Goal: Transaction & Acquisition: Obtain resource

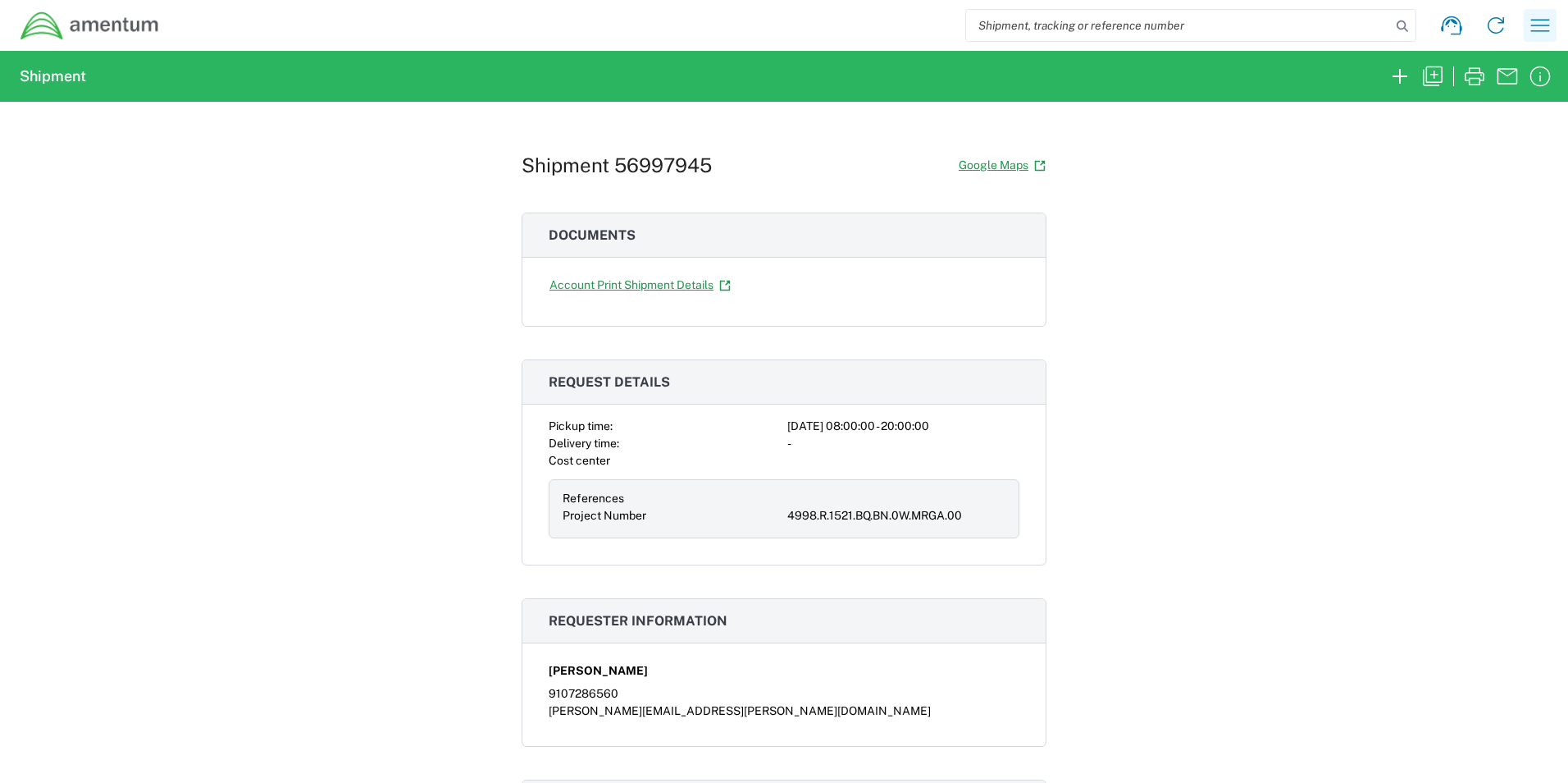
click at [1527, 26] on icon "button" at bounding box center [1540, 25] width 26 height 26
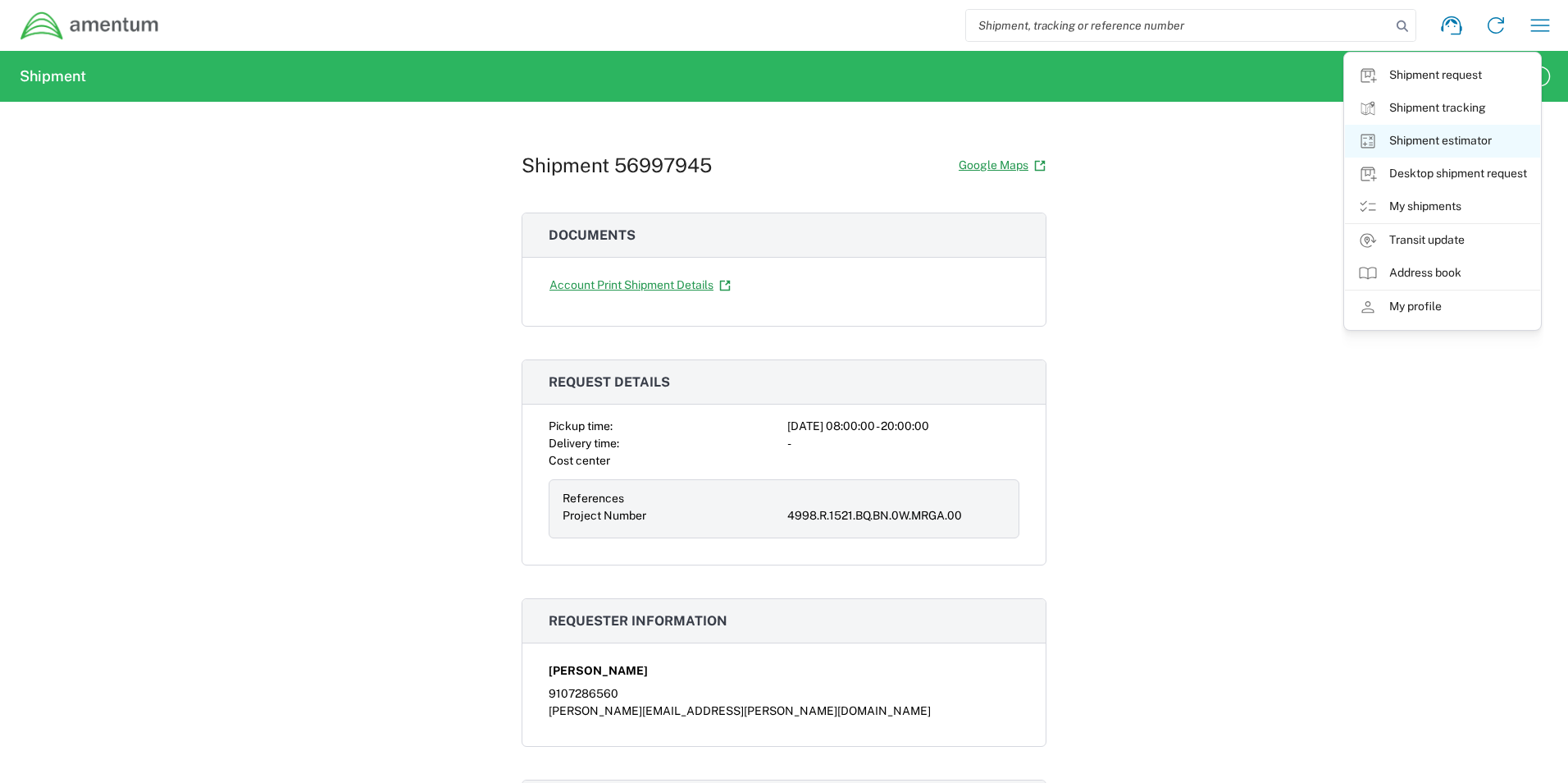
click at [1461, 142] on link "Shipment estimator" at bounding box center [1441, 141] width 195 height 32
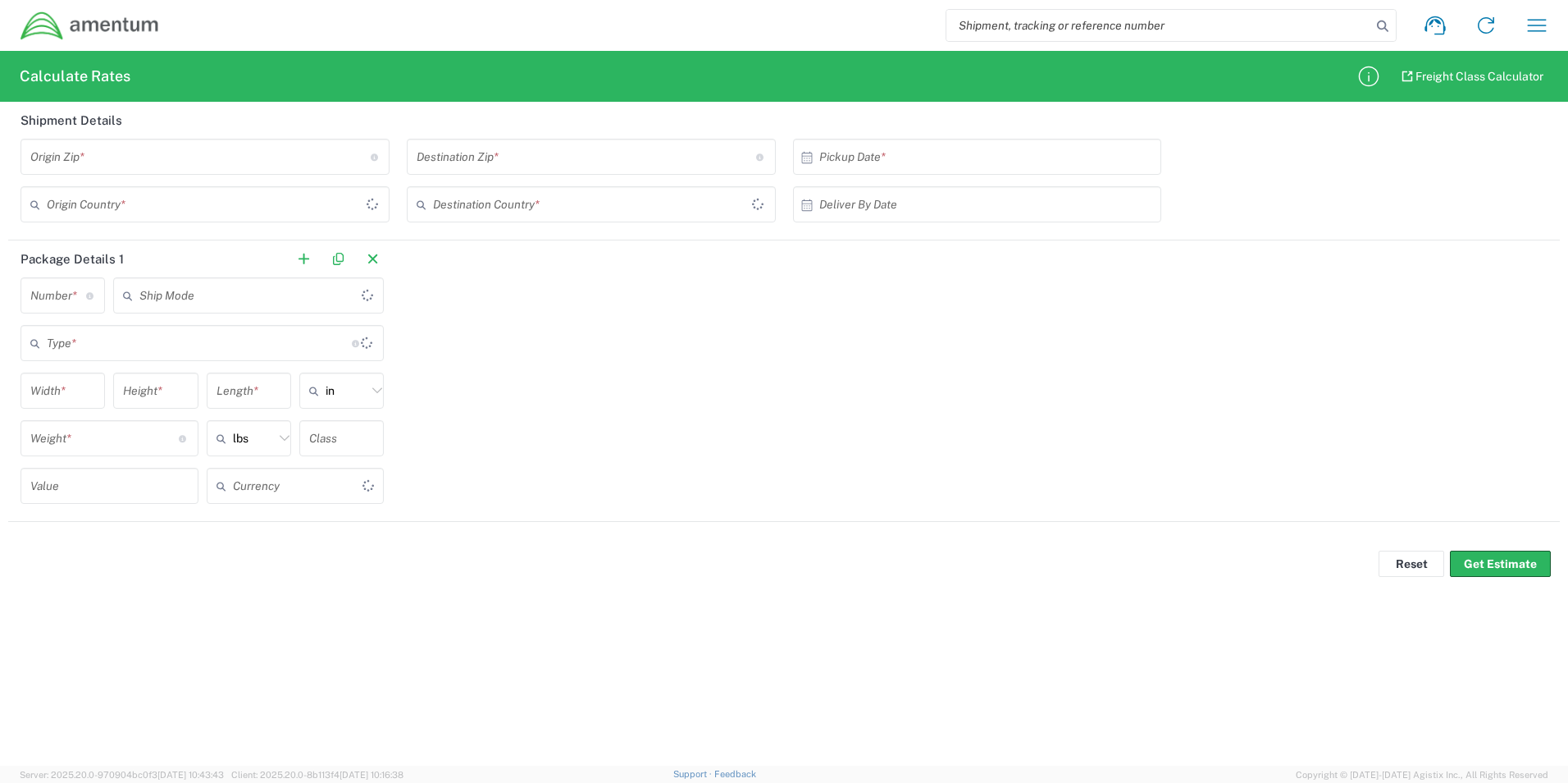
type input "US Dollar"
type input "[GEOGRAPHIC_DATA]"
click at [221, 156] on input "undefined" at bounding box center [201, 156] width 340 height 29
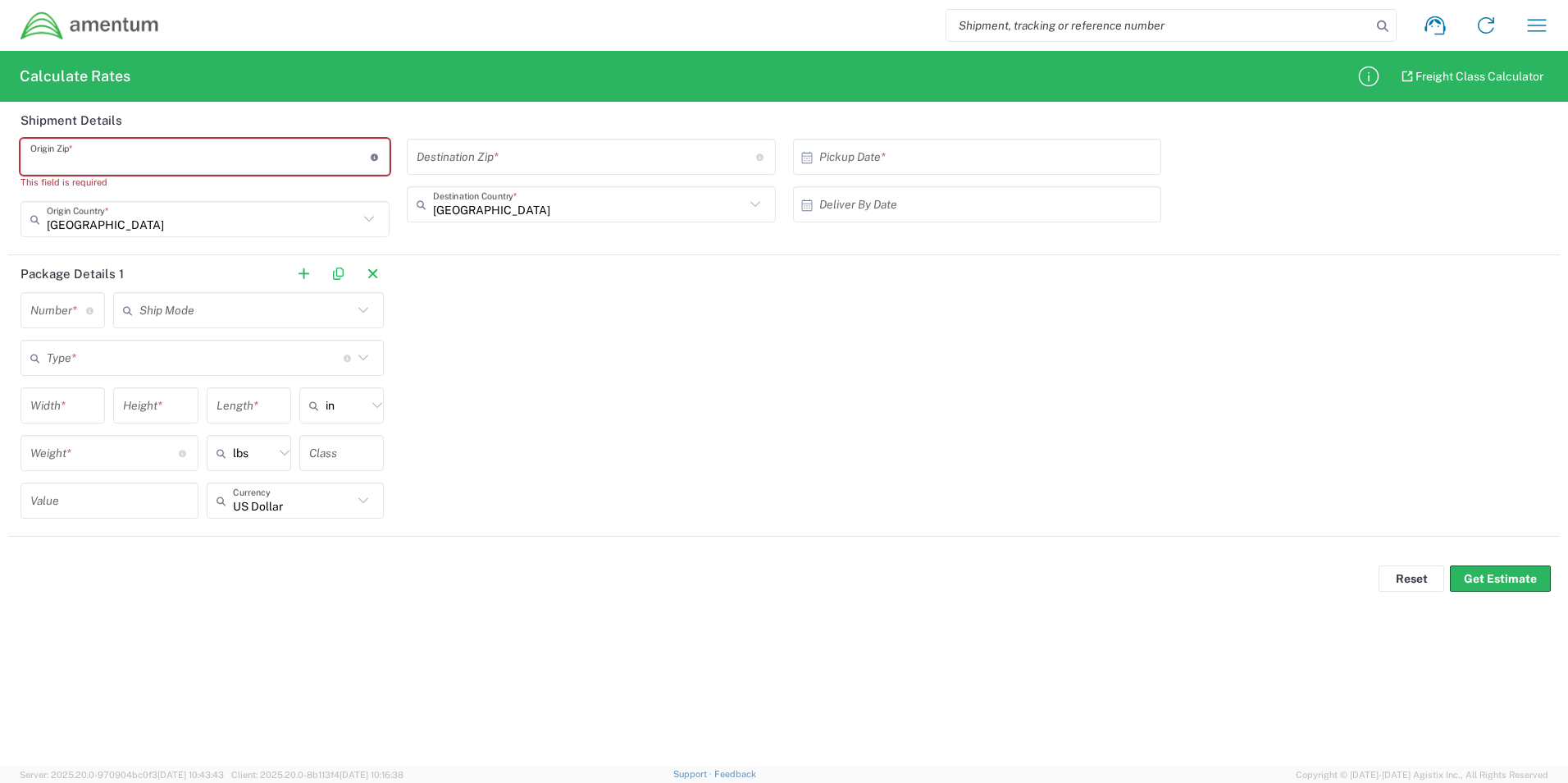
paste input "30680"
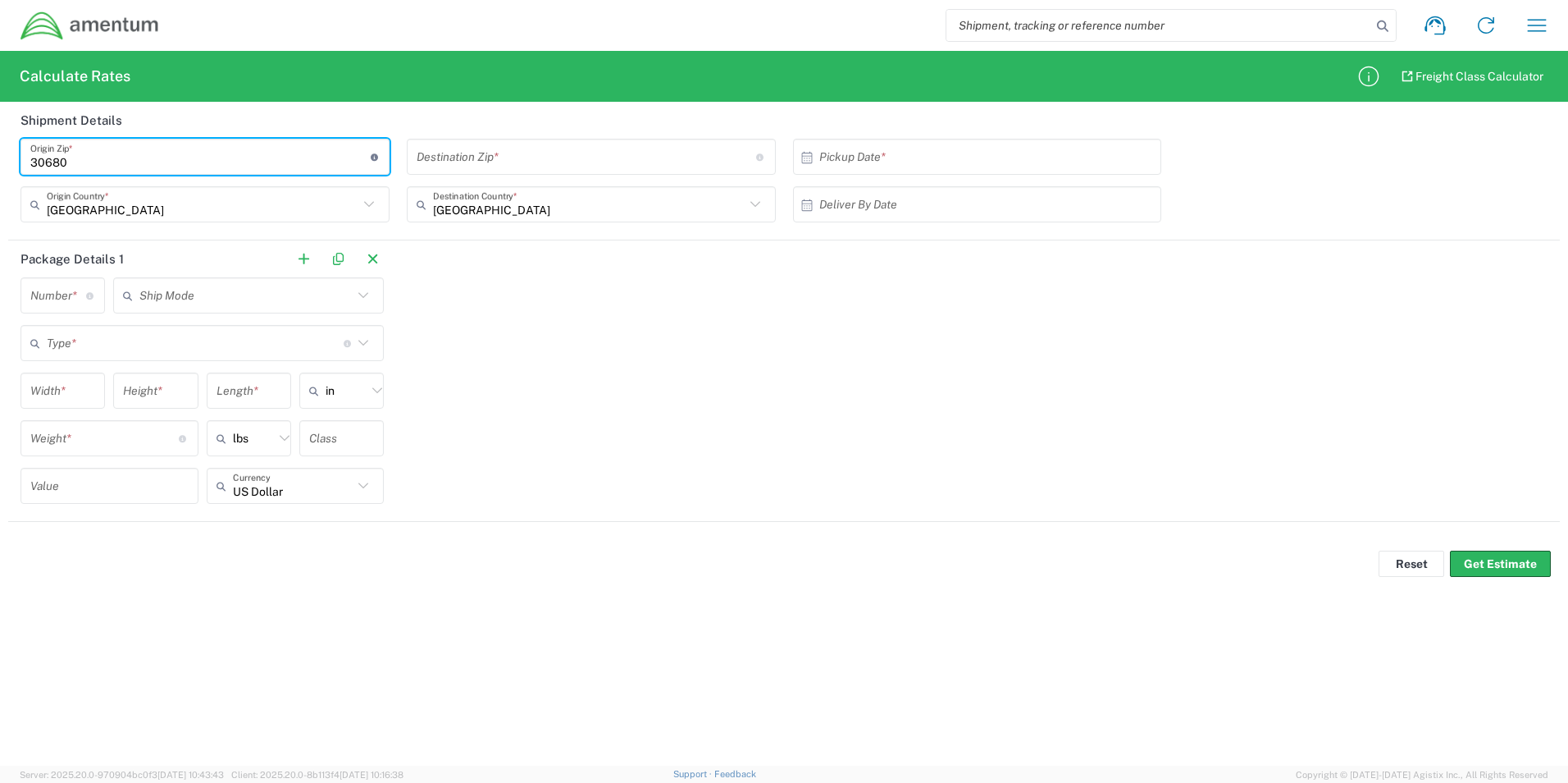
type input "30680"
click at [498, 163] on input "undefined" at bounding box center [587, 156] width 340 height 29
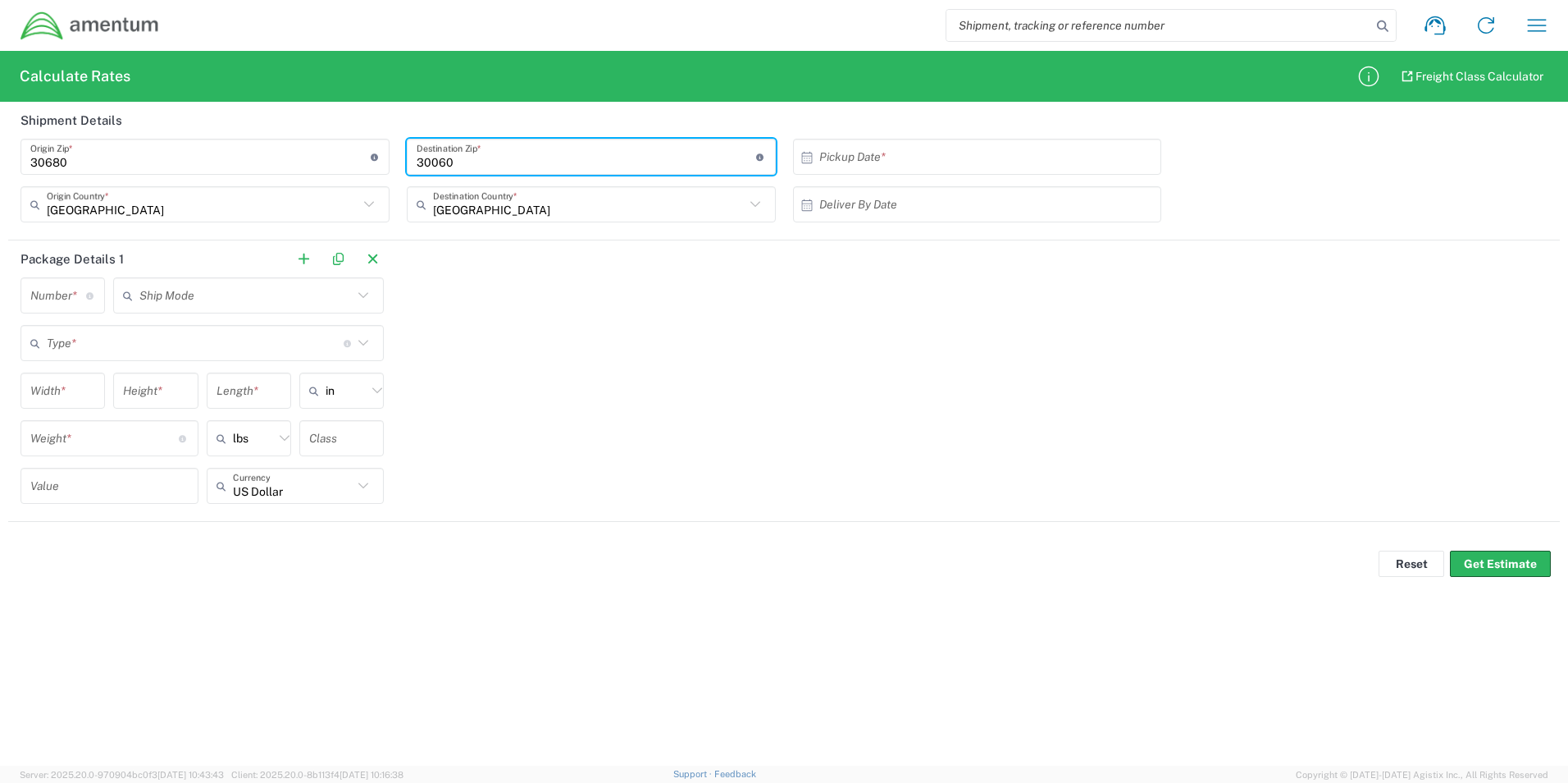
type input "30060"
click at [856, 164] on input "text" at bounding box center [981, 156] width 324 height 29
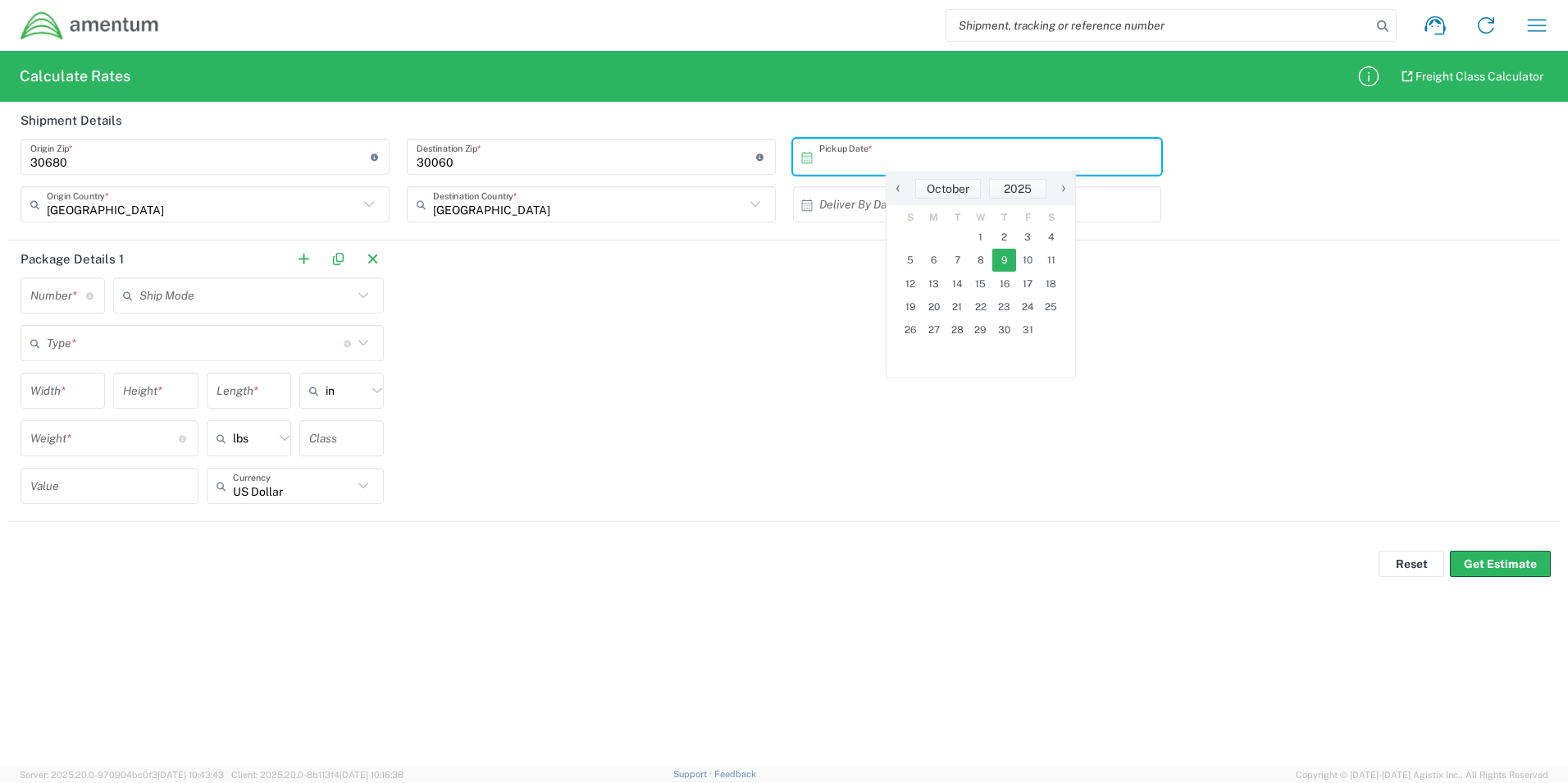
click at [997, 263] on span "9" at bounding box center [1004, 260] width 24 height 23
type input "[DATE]"
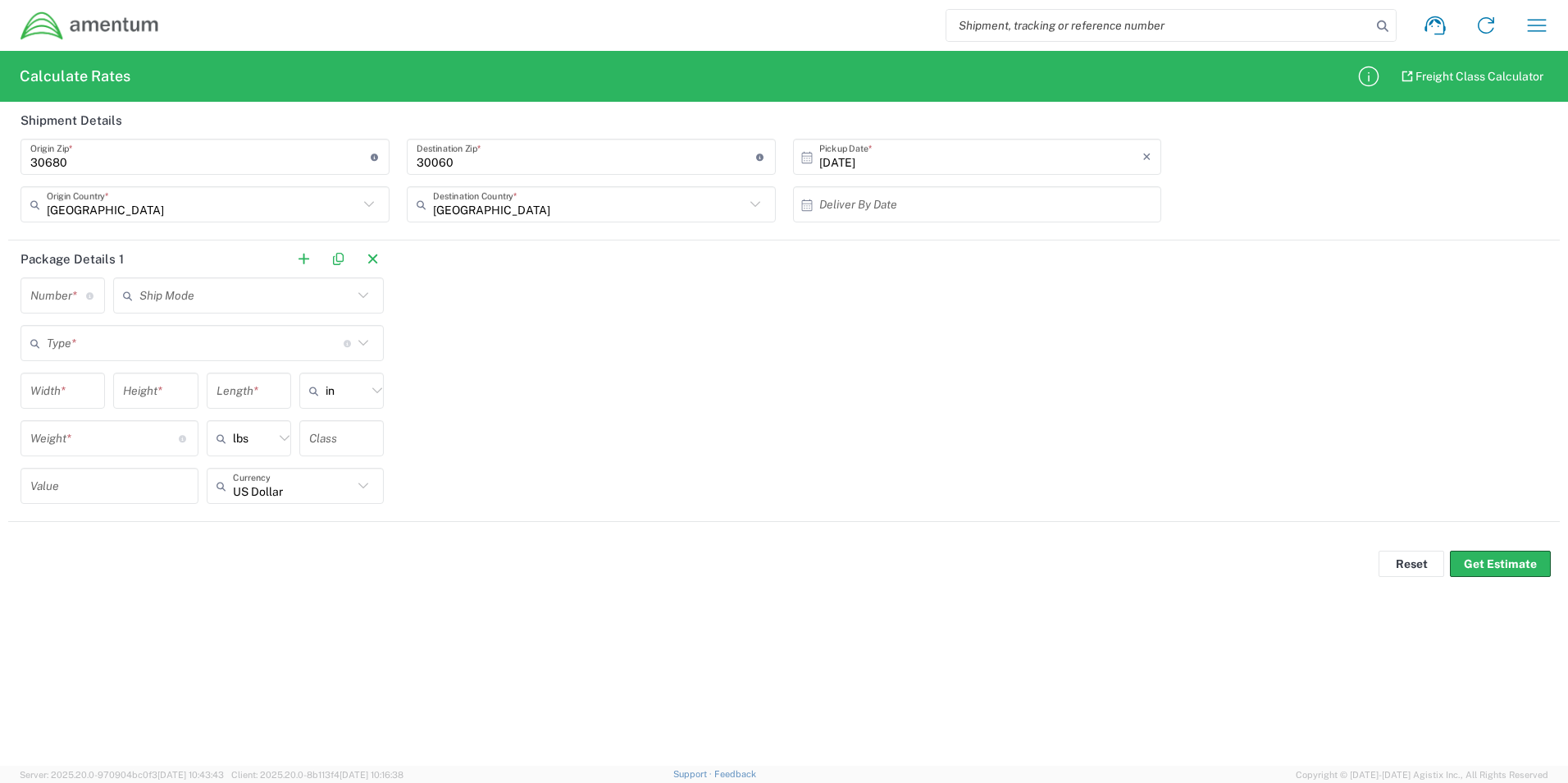
click at [874, 200] on input "text" at bounding box center [981, 204] width 324 height 29
click at [936, 310] on span "6" at bounding box center [934, 307] width 24 height 23
type input "[DATE]"
click at [86, 298] on icon at bounding box center [91, 296] width 9 height 7
type input "1"
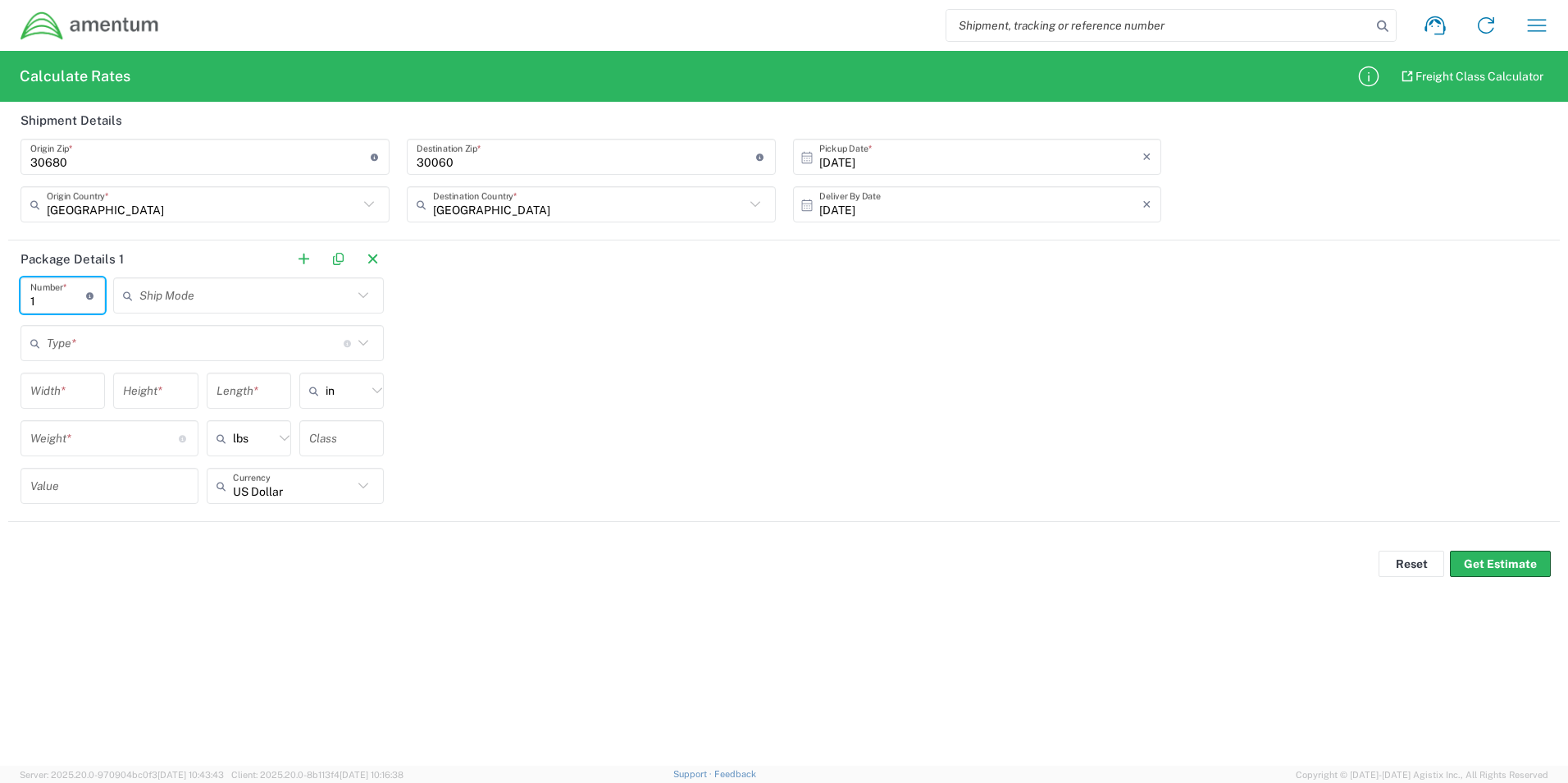
click at [324, 300] on input "text" at bounding box center [246, 295] width 213 height 29
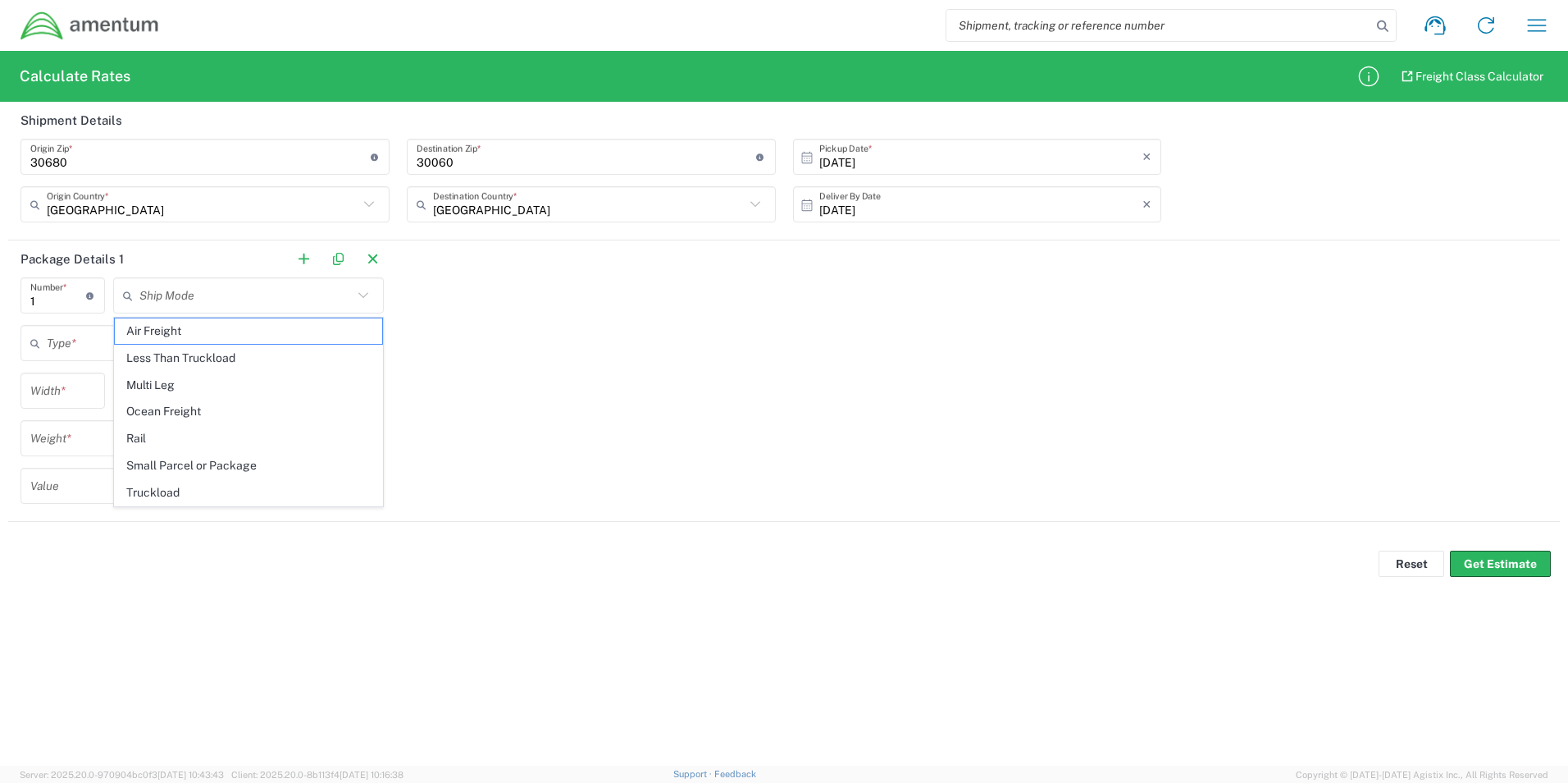
click at [397, 429] on div "Package Details 1 1 Number * Number of packages of specified package type and d…" at bounding box center [784, 381] width 1551 height 281
click at [307, 300] on input "text" at bounding box center [246, 295] width 213 height 29
click at [233, 471] on span "Small Parcel or Package" at bounding box center [248, 466] width 267 height 26
type input "Small Parcel or Package"
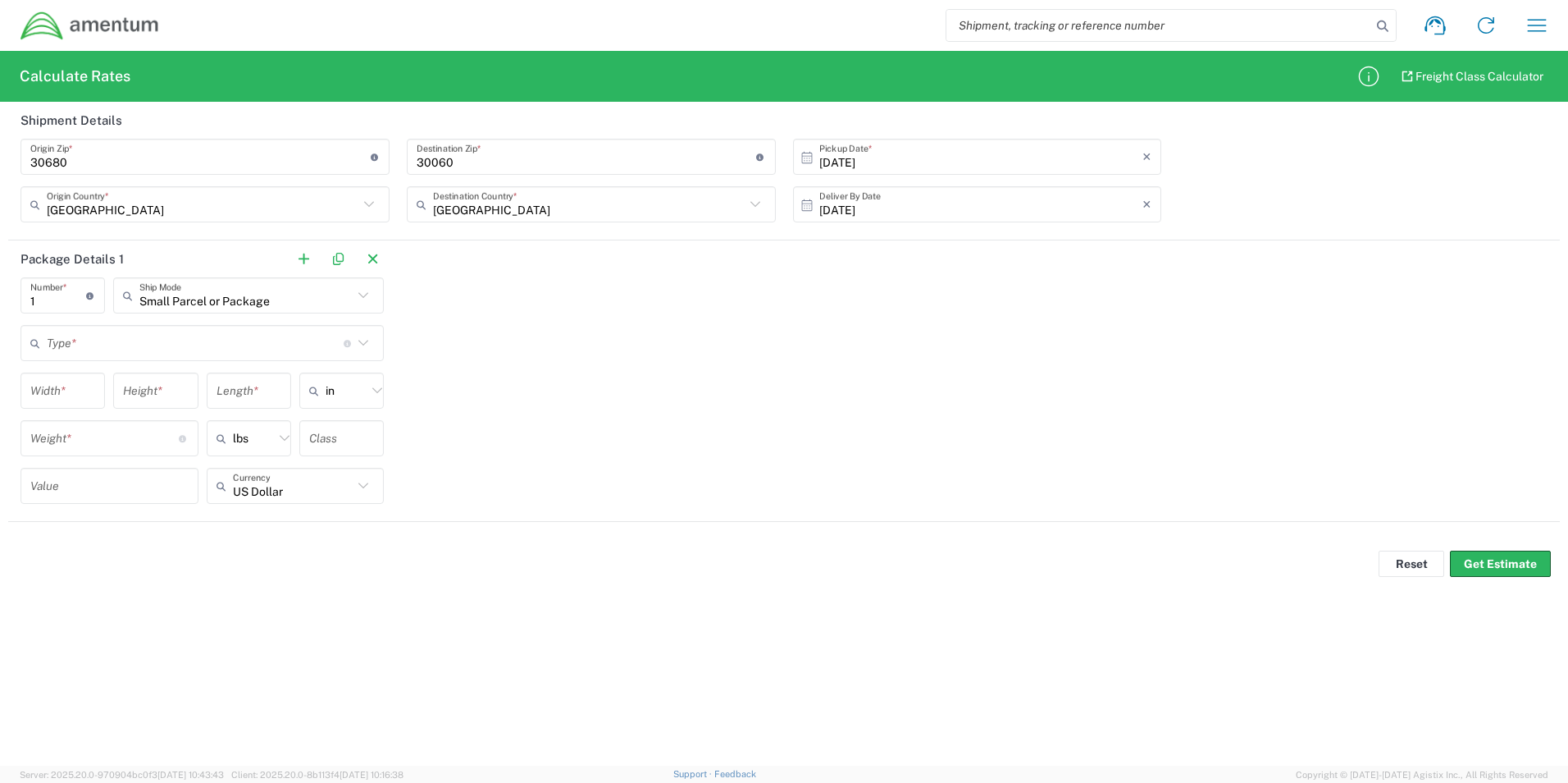
click at [80, 346] on input "text" at bounding box center [195, 343] width 297 height 29
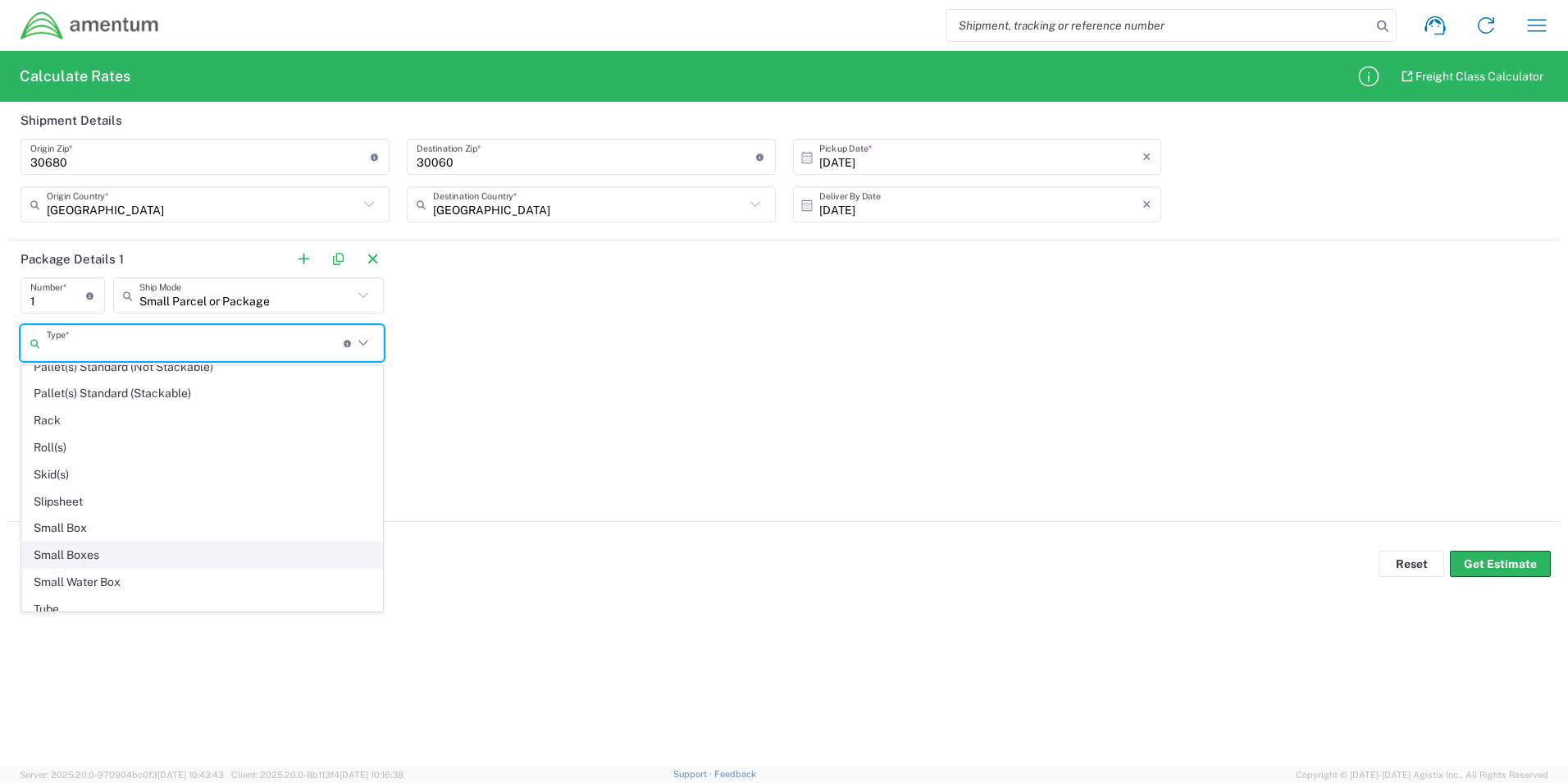
scroll to position [1046, 0]
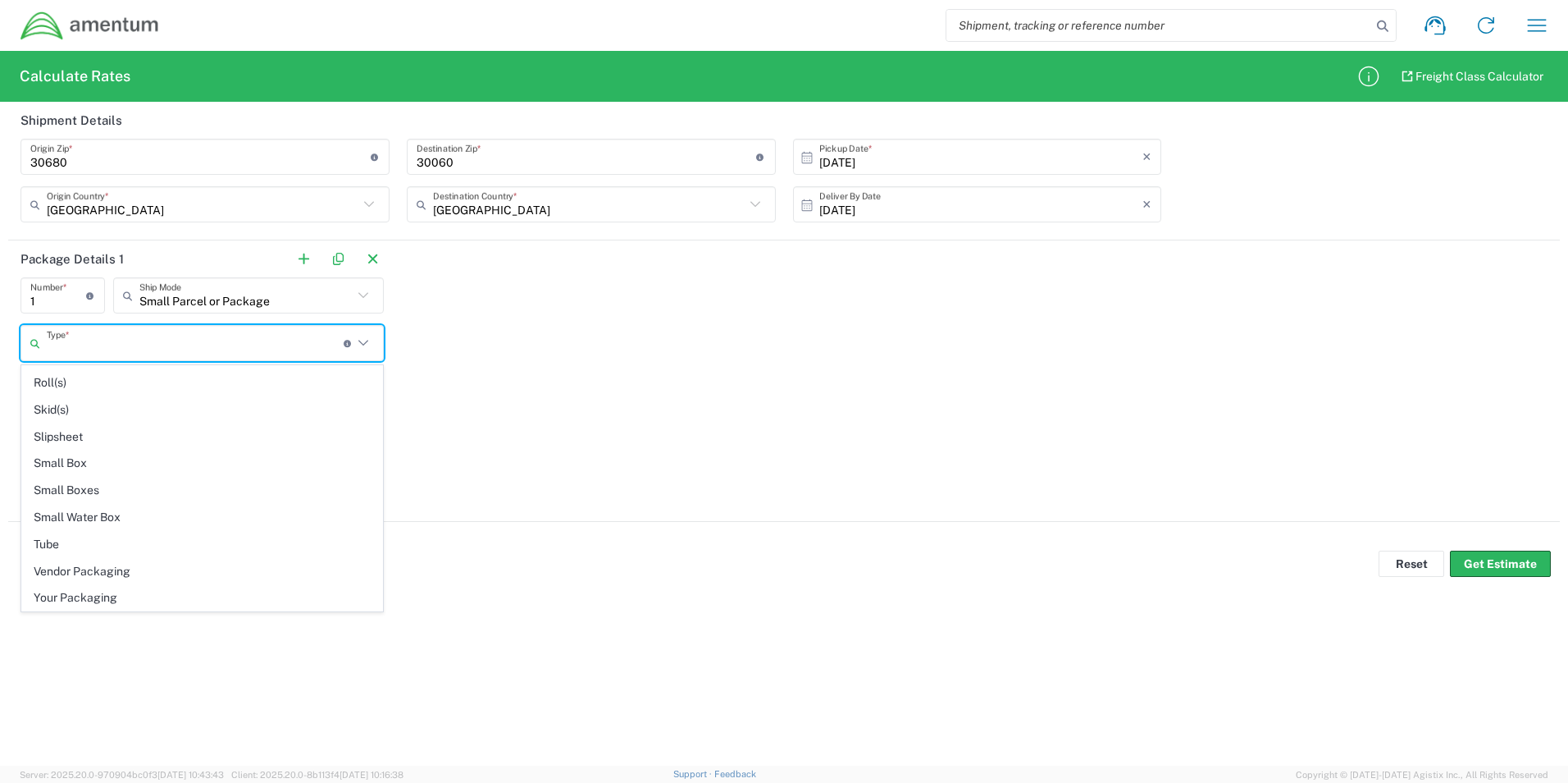
click at [104, 600] on span "Your Packaging" at bounding box center [202, 598] width 360 height 26
type input "Your Packaging"
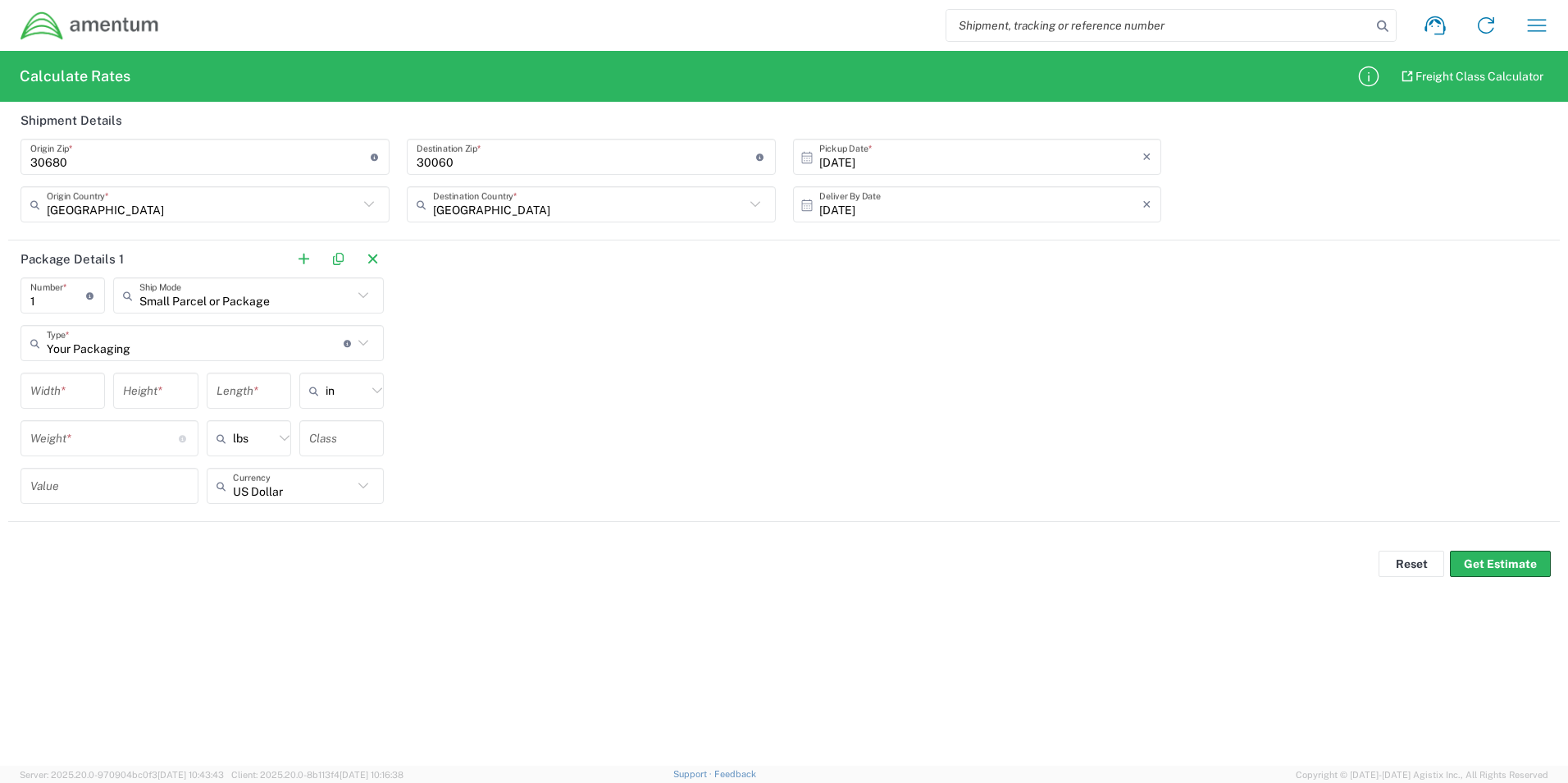
click at [73, 392] on input "number" at bounding box center [63, 390] width 65 height 29
type input "10"
type input "9"
type input "7"
type input "in"
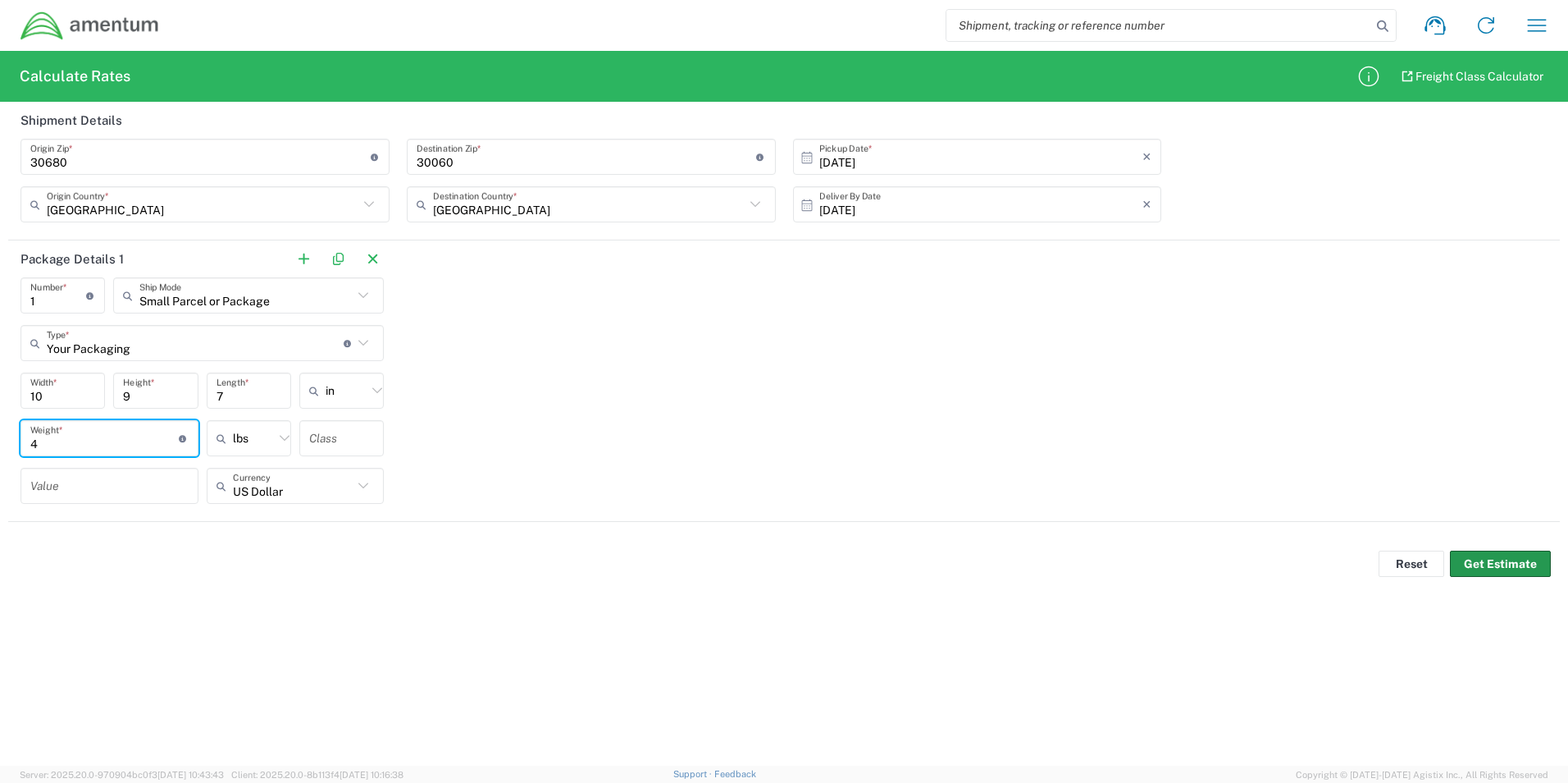
type input "4"
click at [1501, 567] on button "Get Estimate" at bounding box center [1500, 564] width 101 height 26
click at [1476, 560] on button "Get Estimate" at bounding box center [1500, 564] width 101 height 26
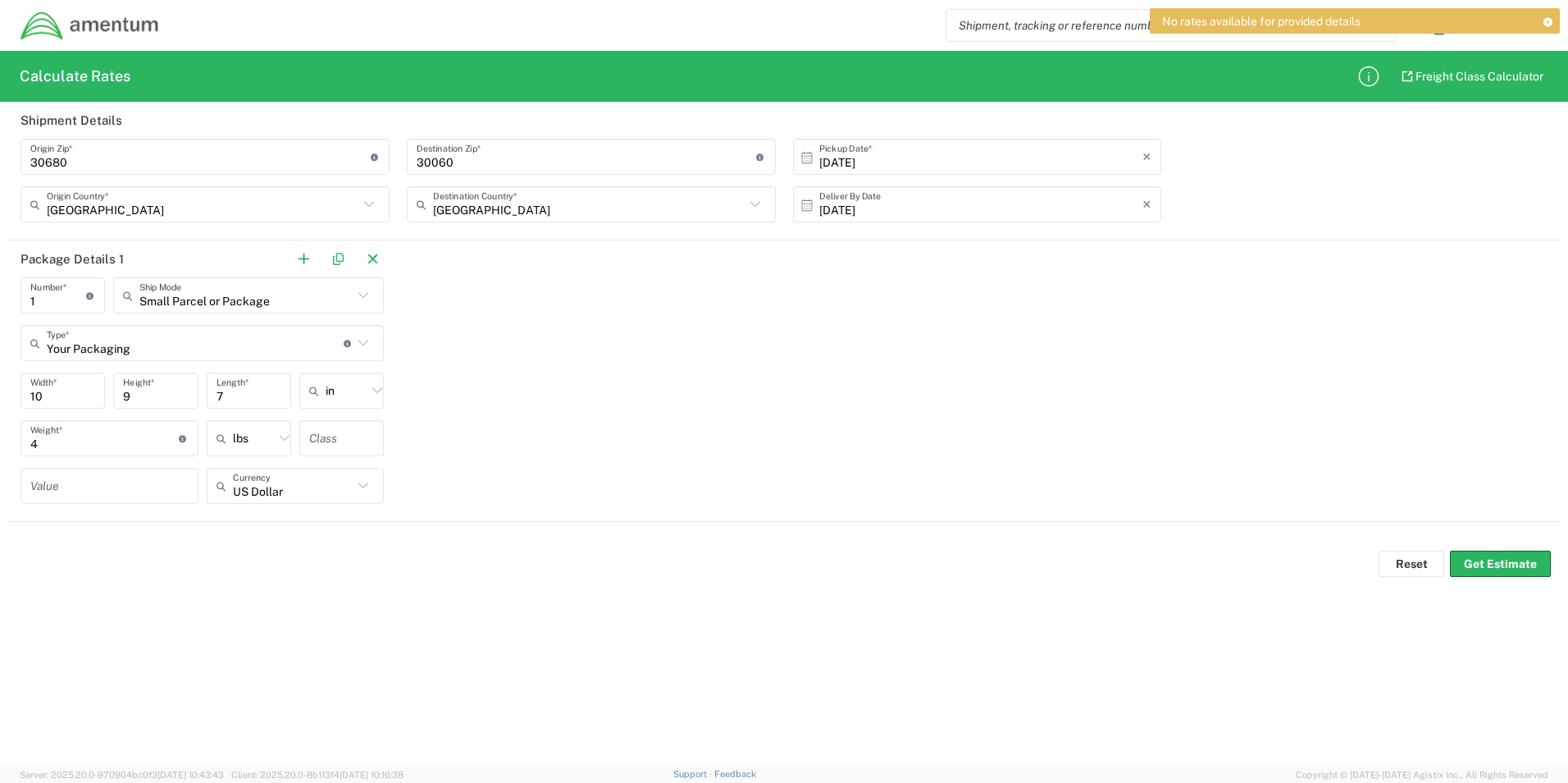
click at [926, 159] on input "[DATE]" at bounding box center [981, 156] width 324 height 29
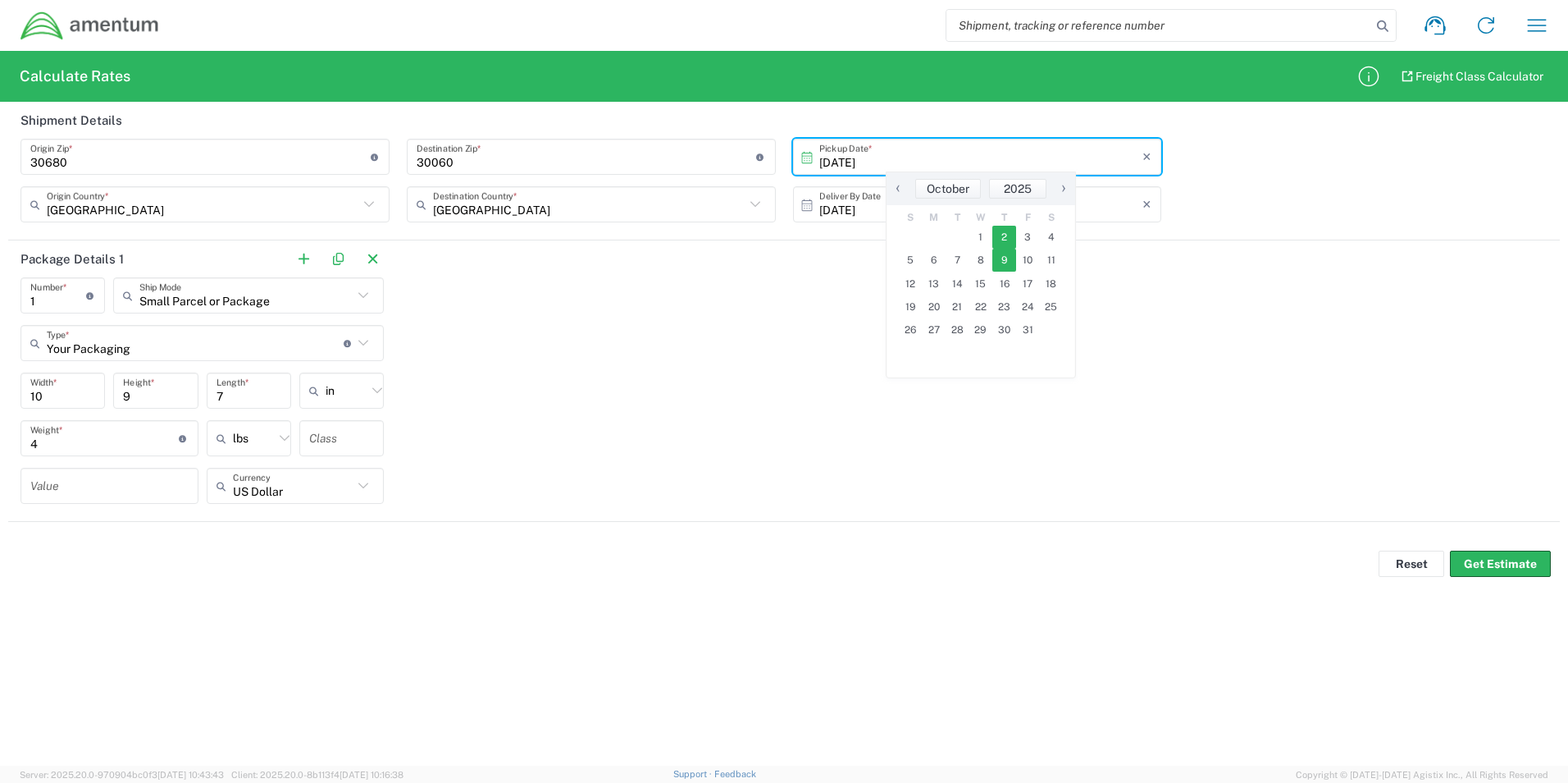
click at [996, 237] on span "2" at bounding box center [1004, 237] width 24 height 23
type input "[DATE]"
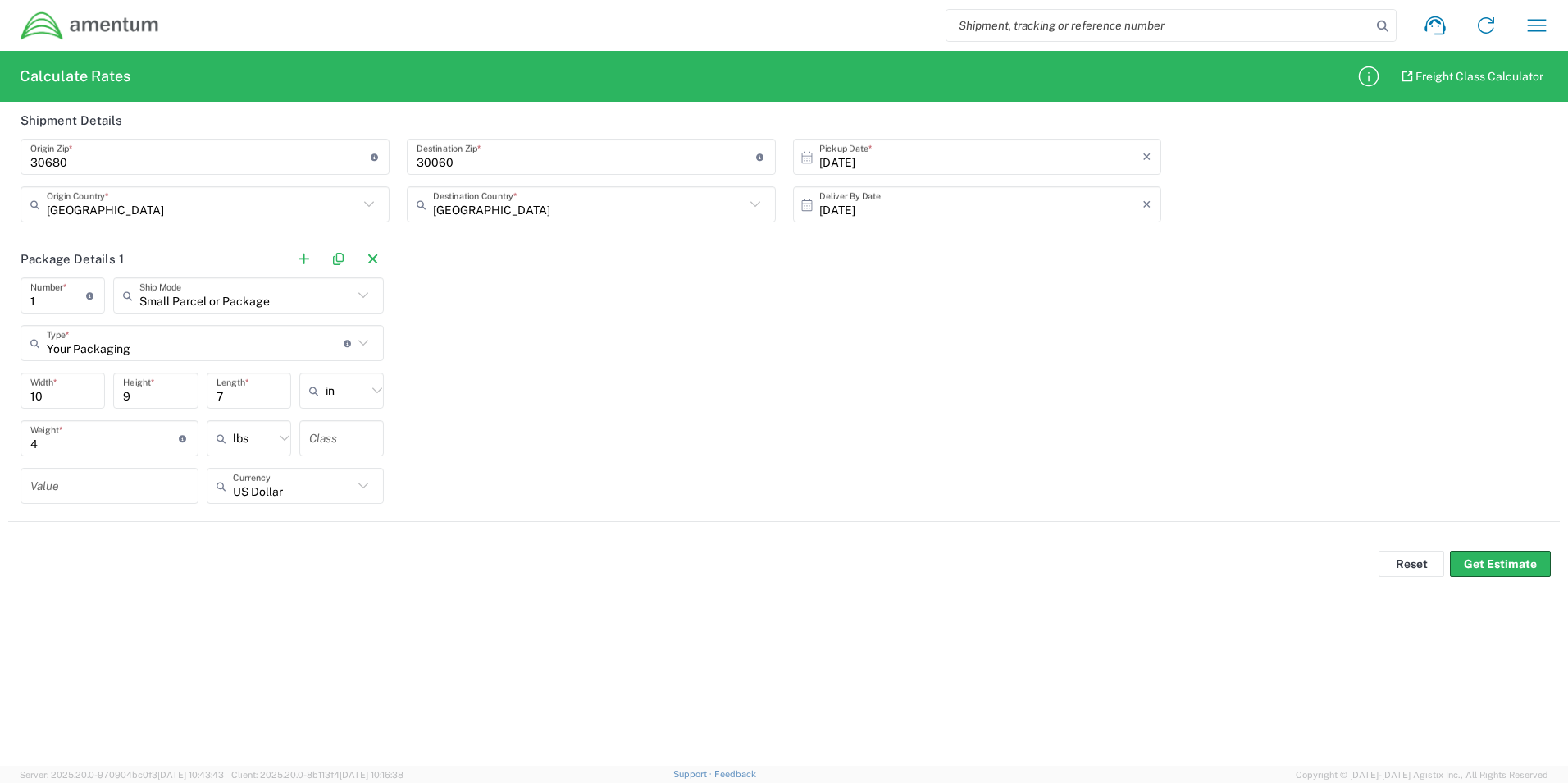
click at [972, 208] on input "[DATE]" at bounding box center [981, 204] width 324 height 29
click at [937, 310] on span "6" at bounding box center [934, 307] width 24 height 23
click at [934, 311] on span "6" at bounding box center [934, 307] width 24 height 23
click at [834, 310] on div "Package Details 1 1 Number * Number of packages of specified package type and d…" at bounding box center [784, 381] width 1551 height 281
click at [1462, 557] on button "Get Estimate" at bounding box center [1500, 564] width 101 height 26
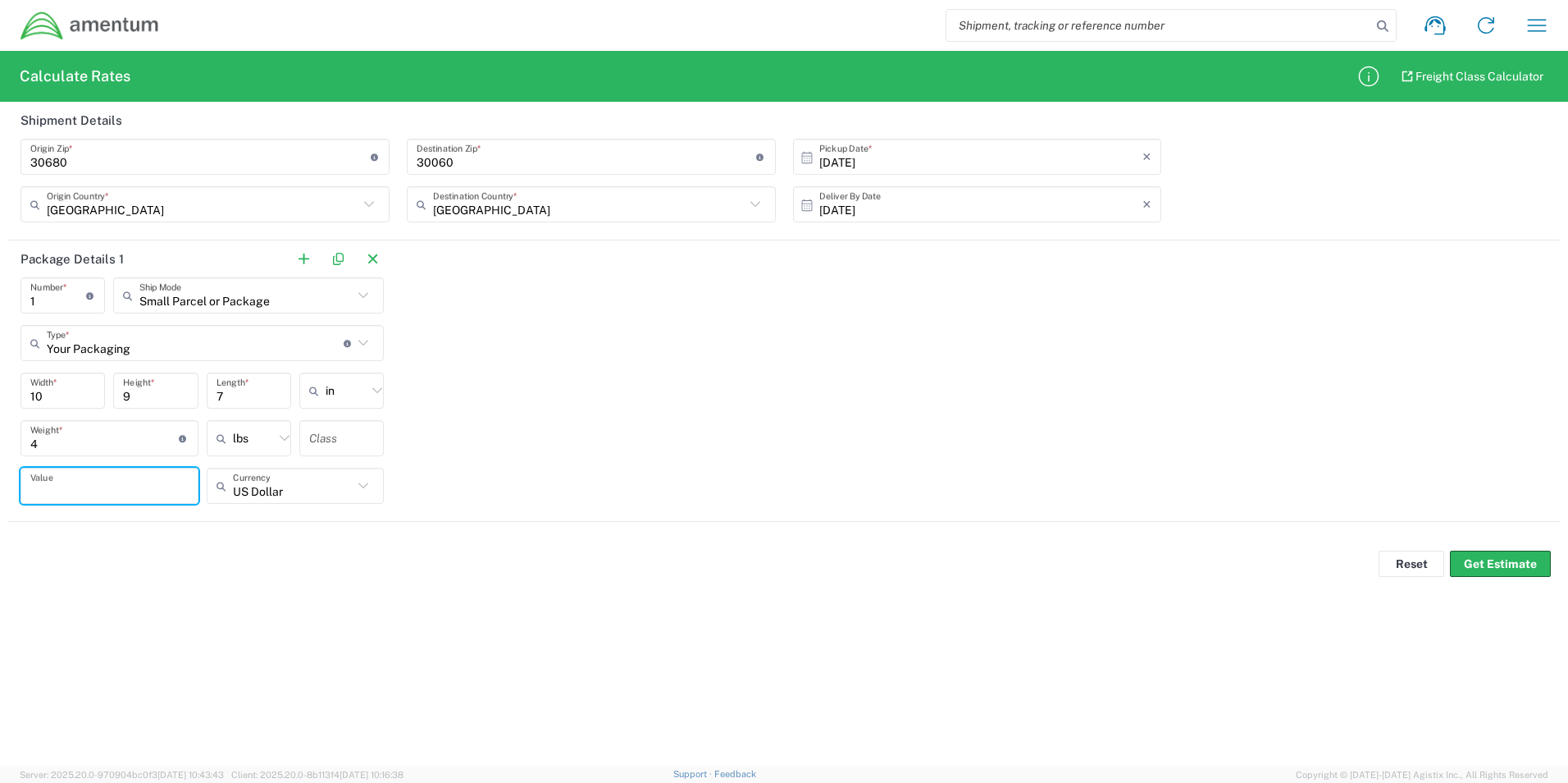
click at [127, 495] on input "number" at bounding box center [109, 485] width 158 height 29
type input "5.00"
click at [1482, 561] on button "Get Estimate" at bounding box center [1500, 564] width 101 height 26
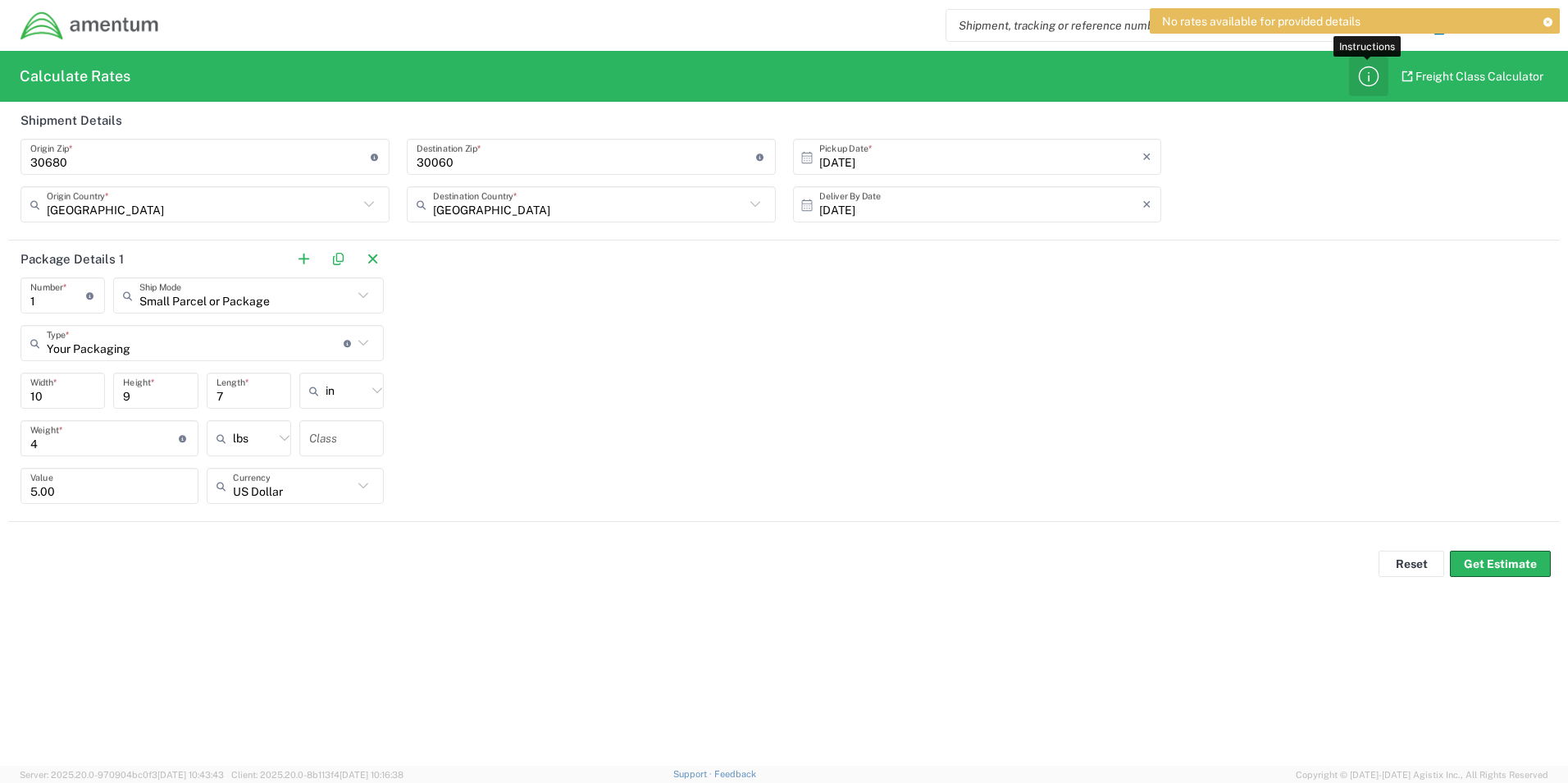
click at [1361, 80] on icon "button" at bounding box center [1368, 76] width 26 height 26
click at [1552, 22] on icon at bounding box center [1547, 22] width 11 height 9
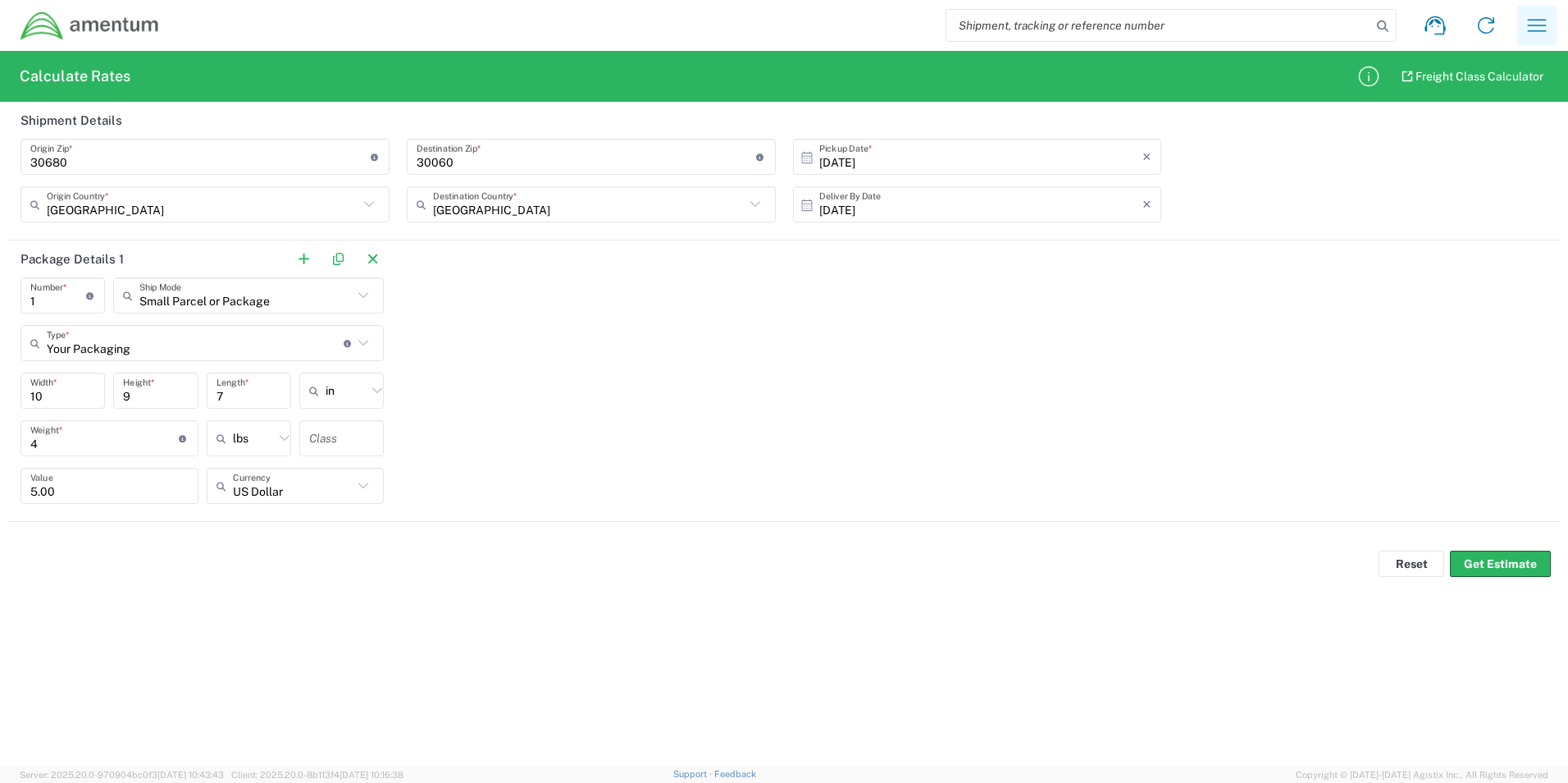
click at [1523, 29] on button "button" at bounding box center [1537, 25] width 40 height 40
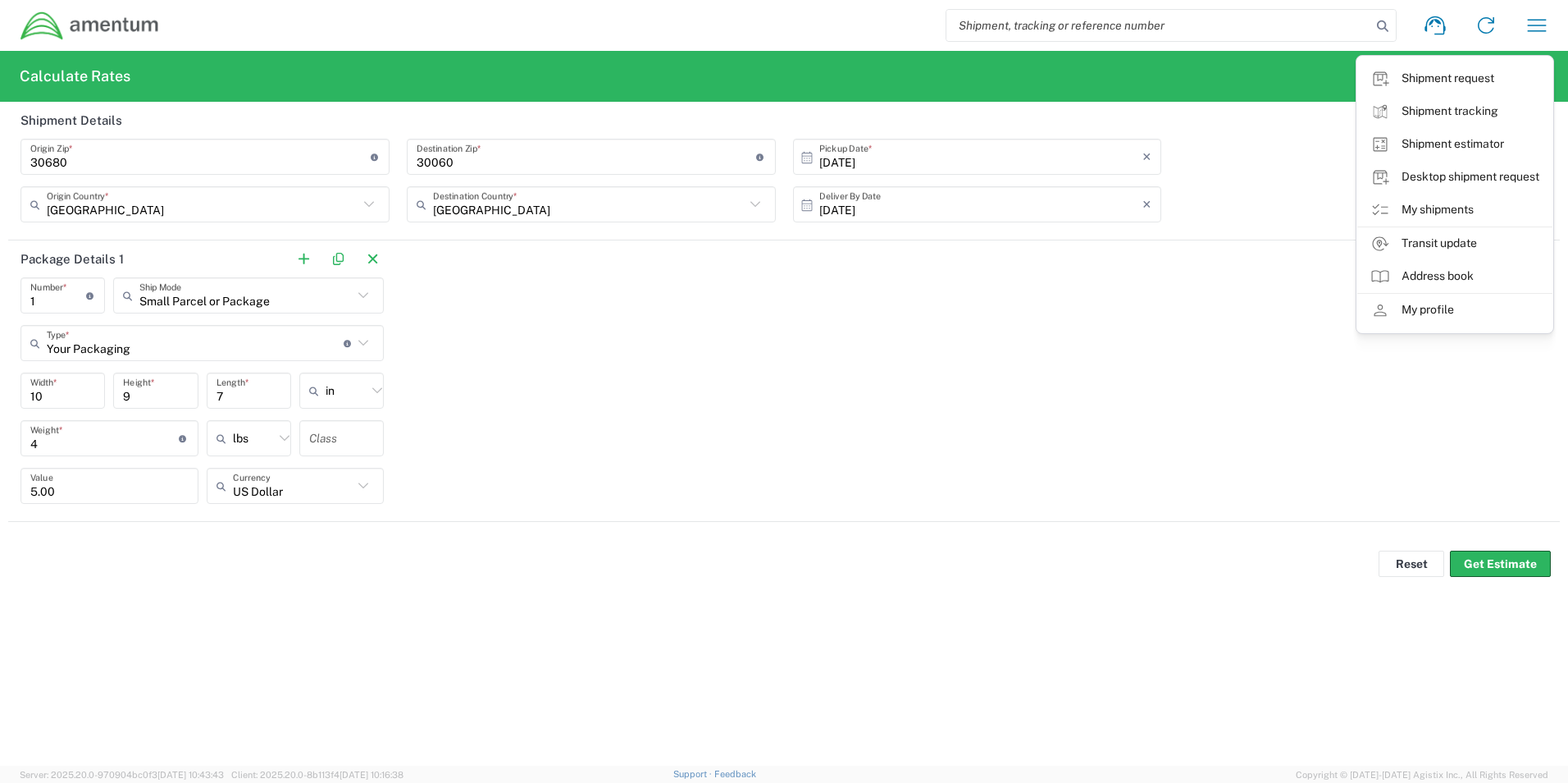
click at [1078, 209] on input "[DATE]" at bounding box center [981, 204] width 324 height 29
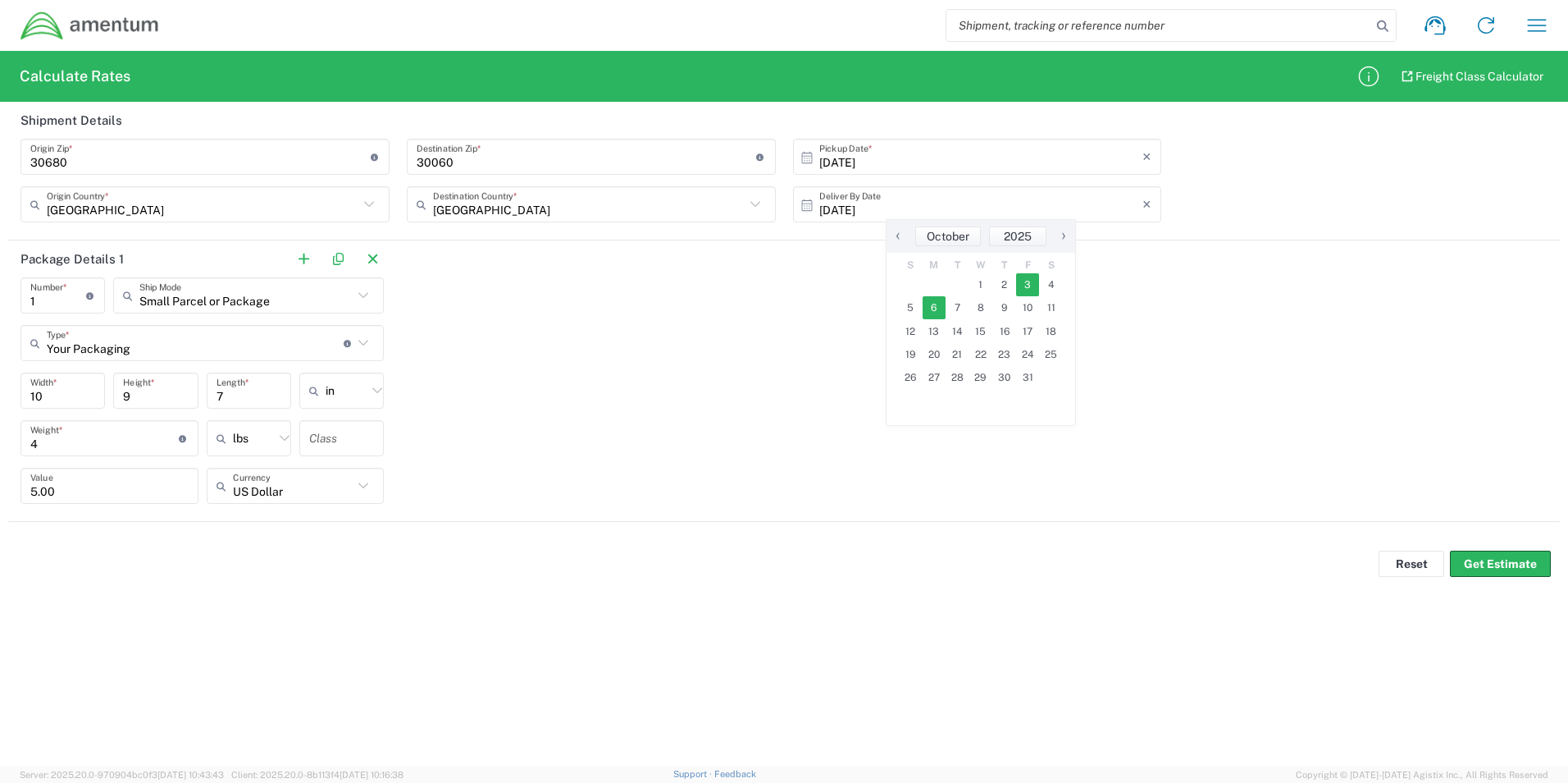
click at [1030, 288] on span "3" at bounding box center [1028, 285] width 24 height 23
type input "[DATE]"
click at [1498, 562] on button "Get Estimate" at bounding box center [1500, 564] width 101 height 26
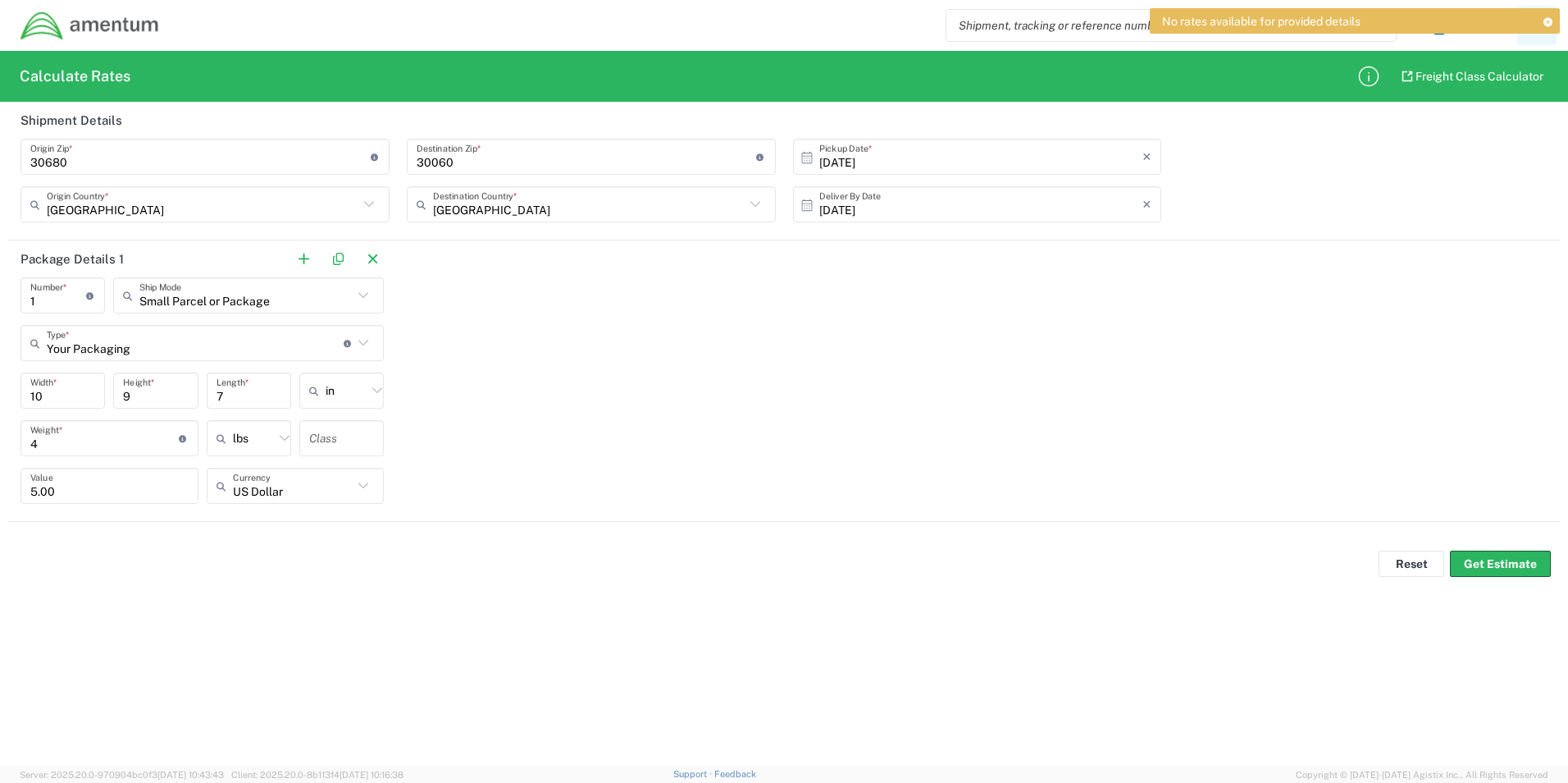
click at [1546, 21] on icon at bounding box center [1547, 22] width 11 height 9
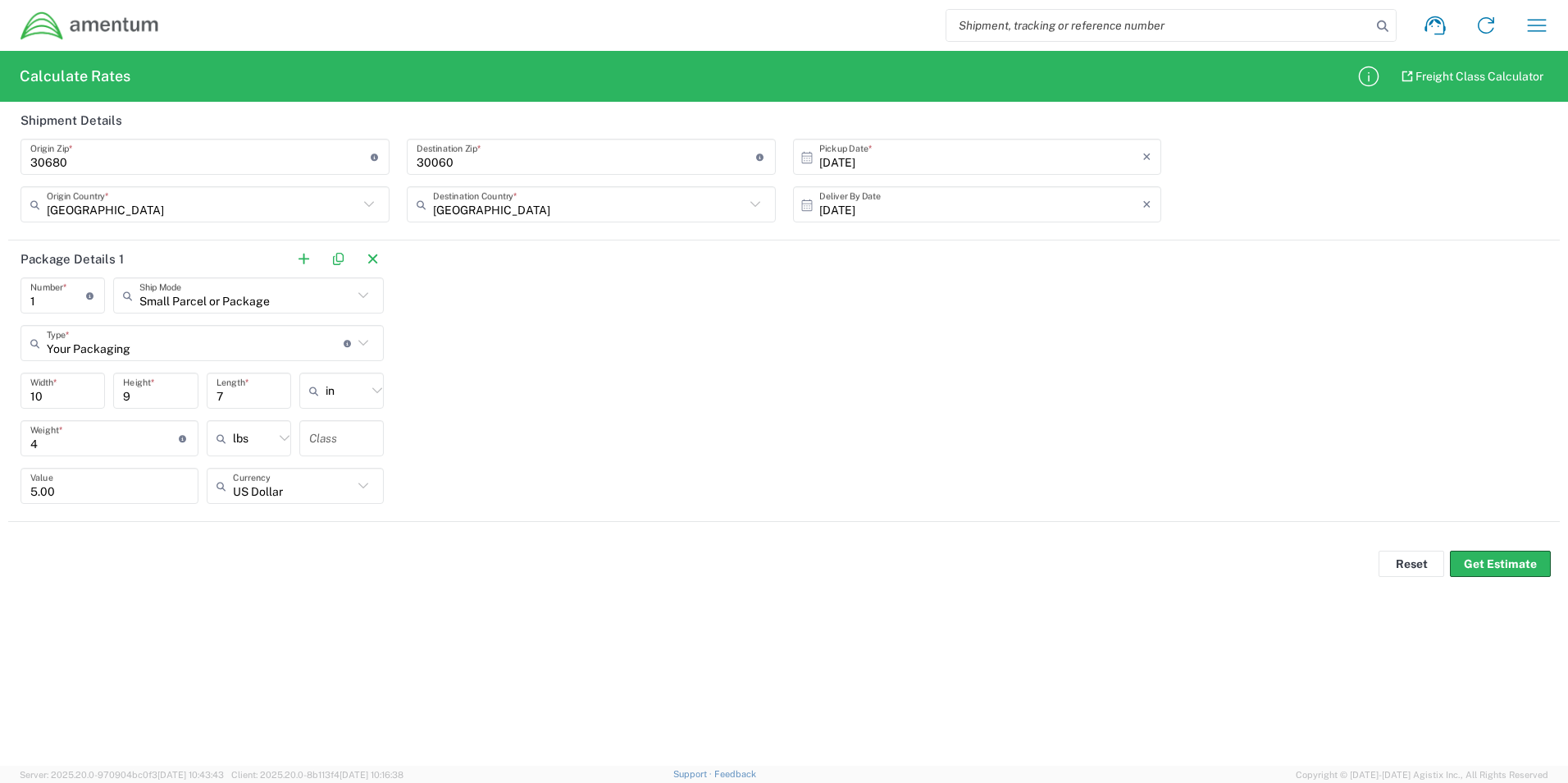
click at [74, 32] on img at bounding box center [90, 26] width 140 height 31
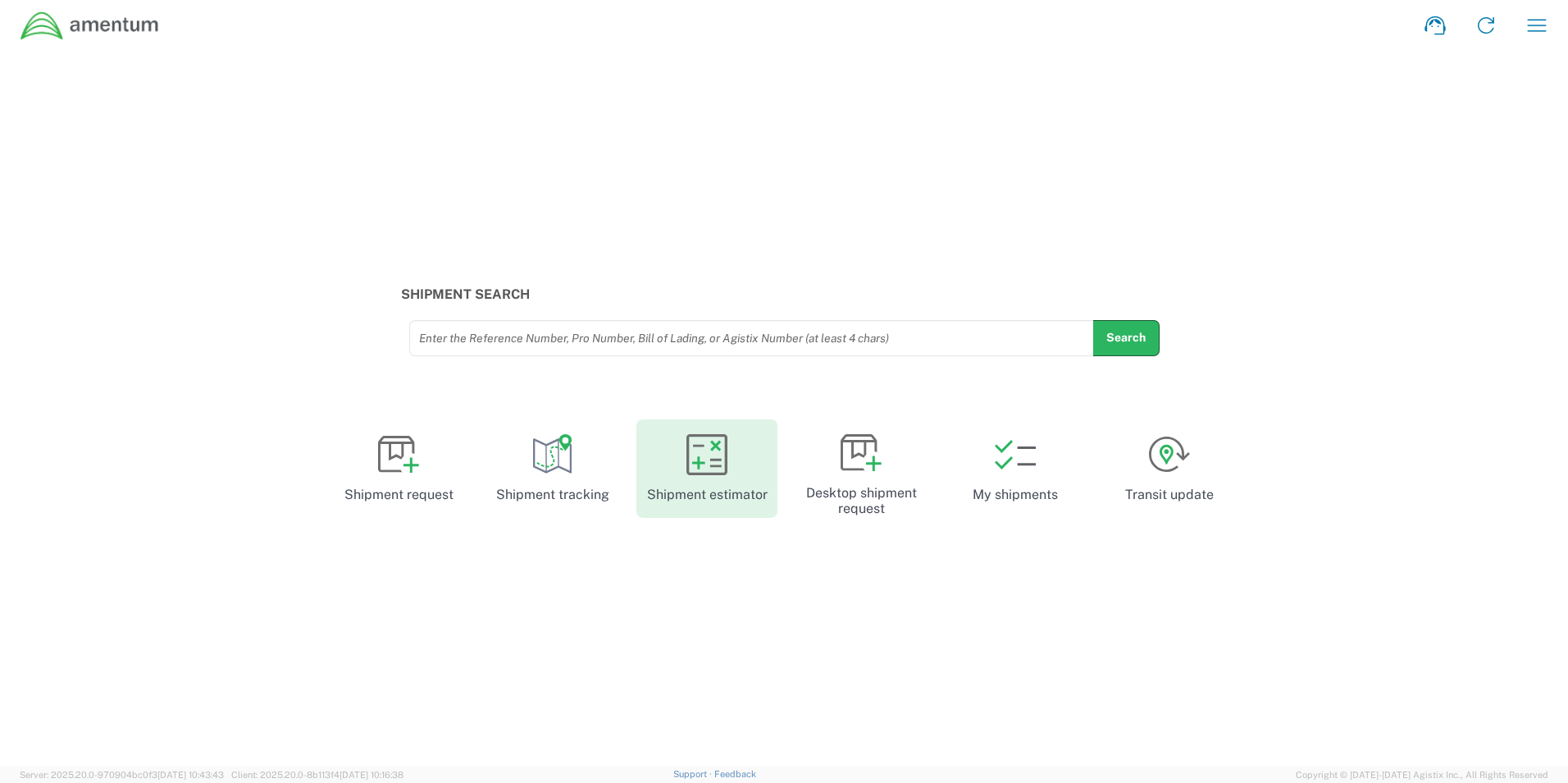
click at [699, 483] on link "Shipment estimator" at bounding box center [707, 469] width 141 height 98
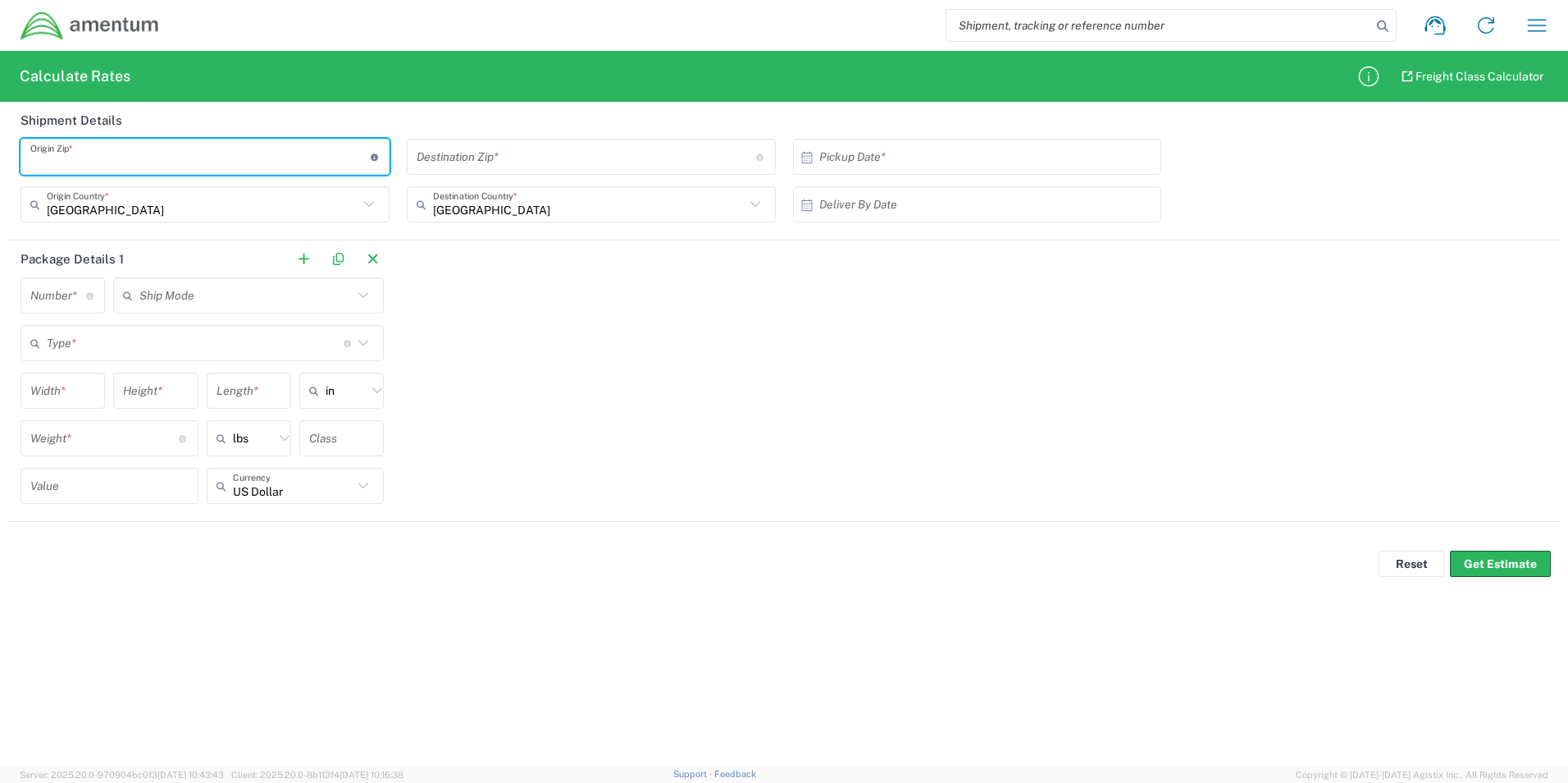
click at [143, 157] on input "undefined" at bounding box center [201, 156] width 340 height 29
type input "30680"
click at [497, 159] on input "undefined" at bounding box center [587, 156] width 340 height 29
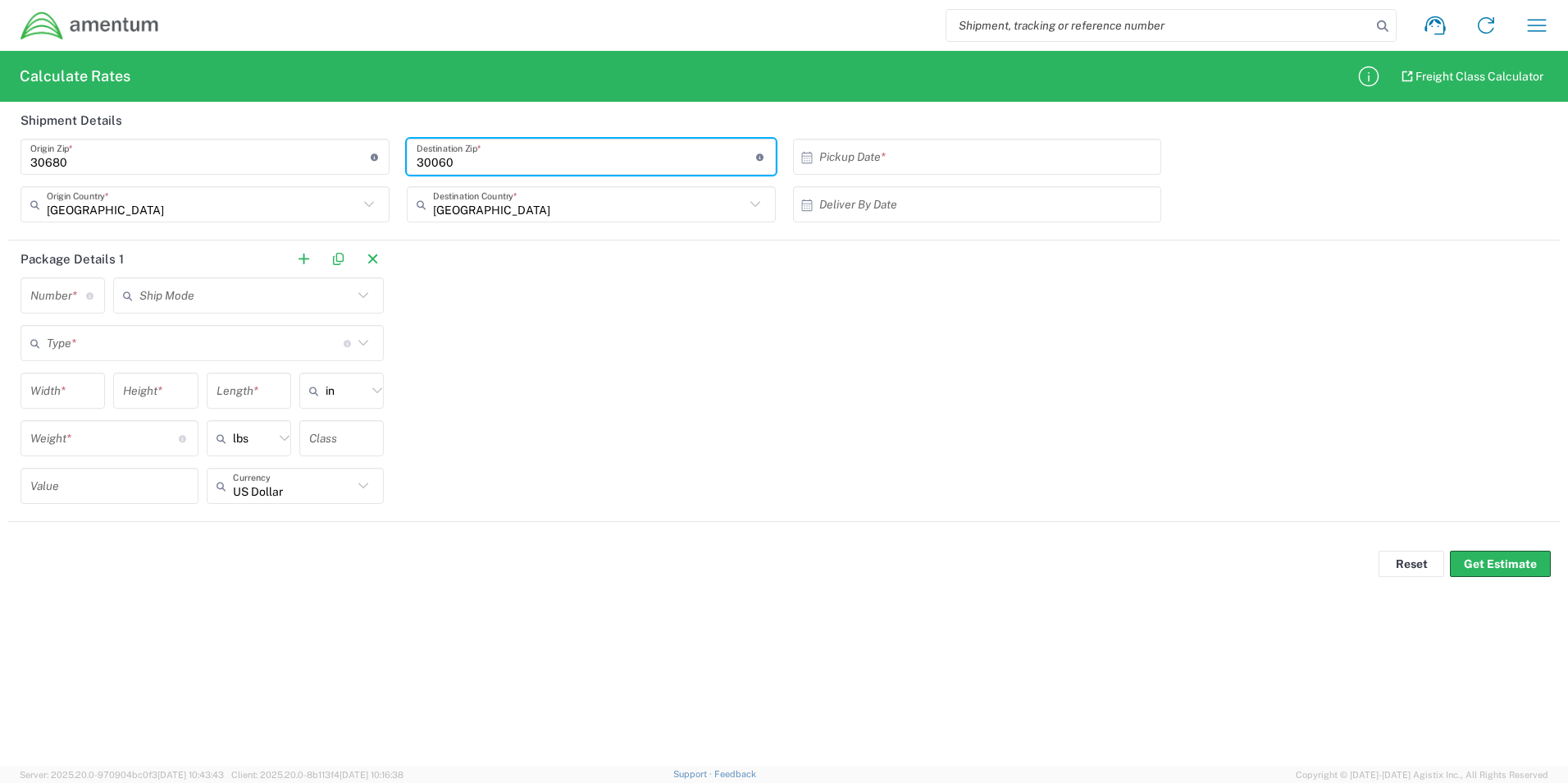
type input "30060"
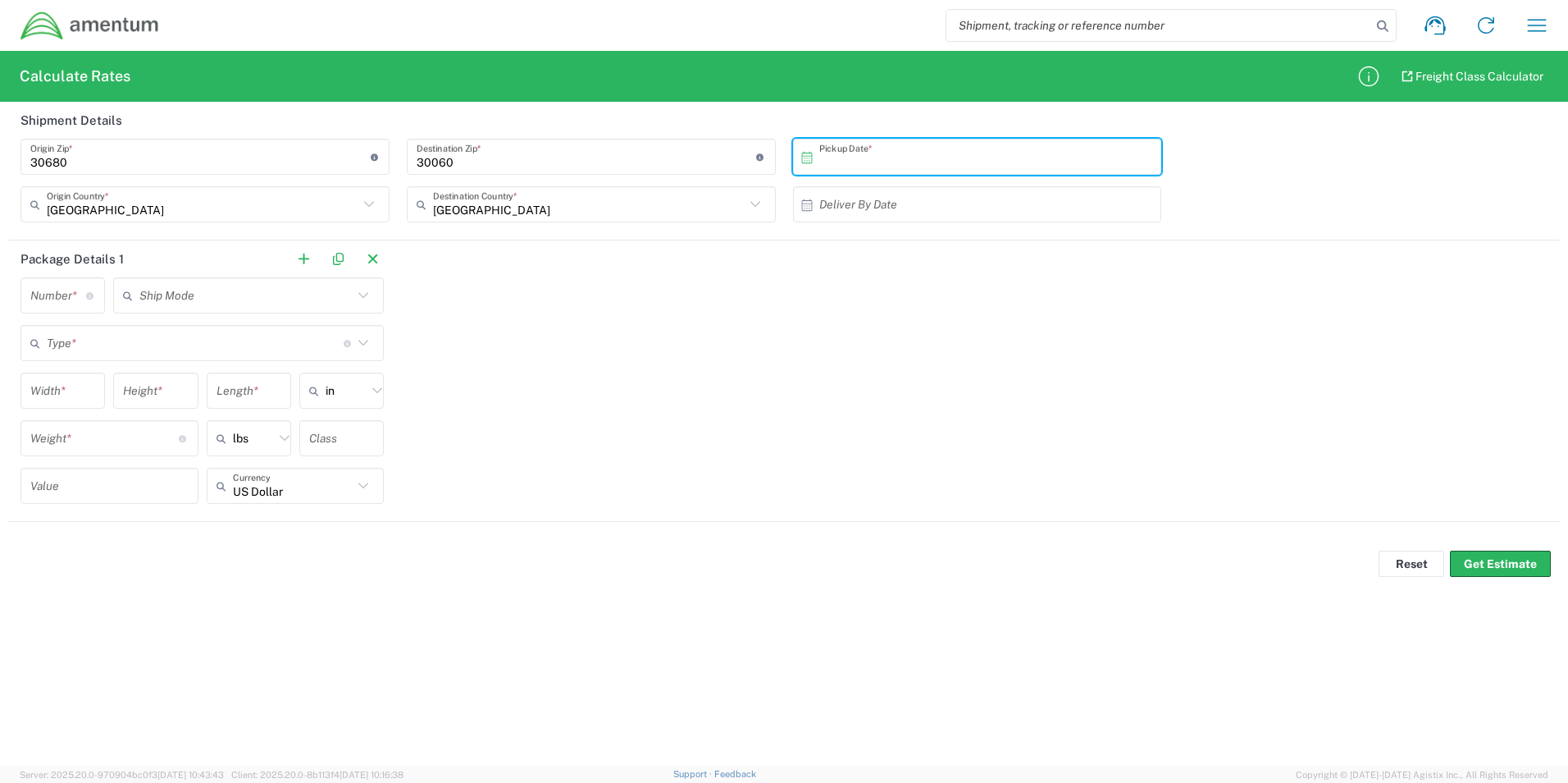
click at [934, 155] on input "text" at bounding box center [981, 156] width 324 height 29
click at [1003, 248] on span "2" at bounding box center [1004, 237] width 24 height 23
type input "[DATE]"
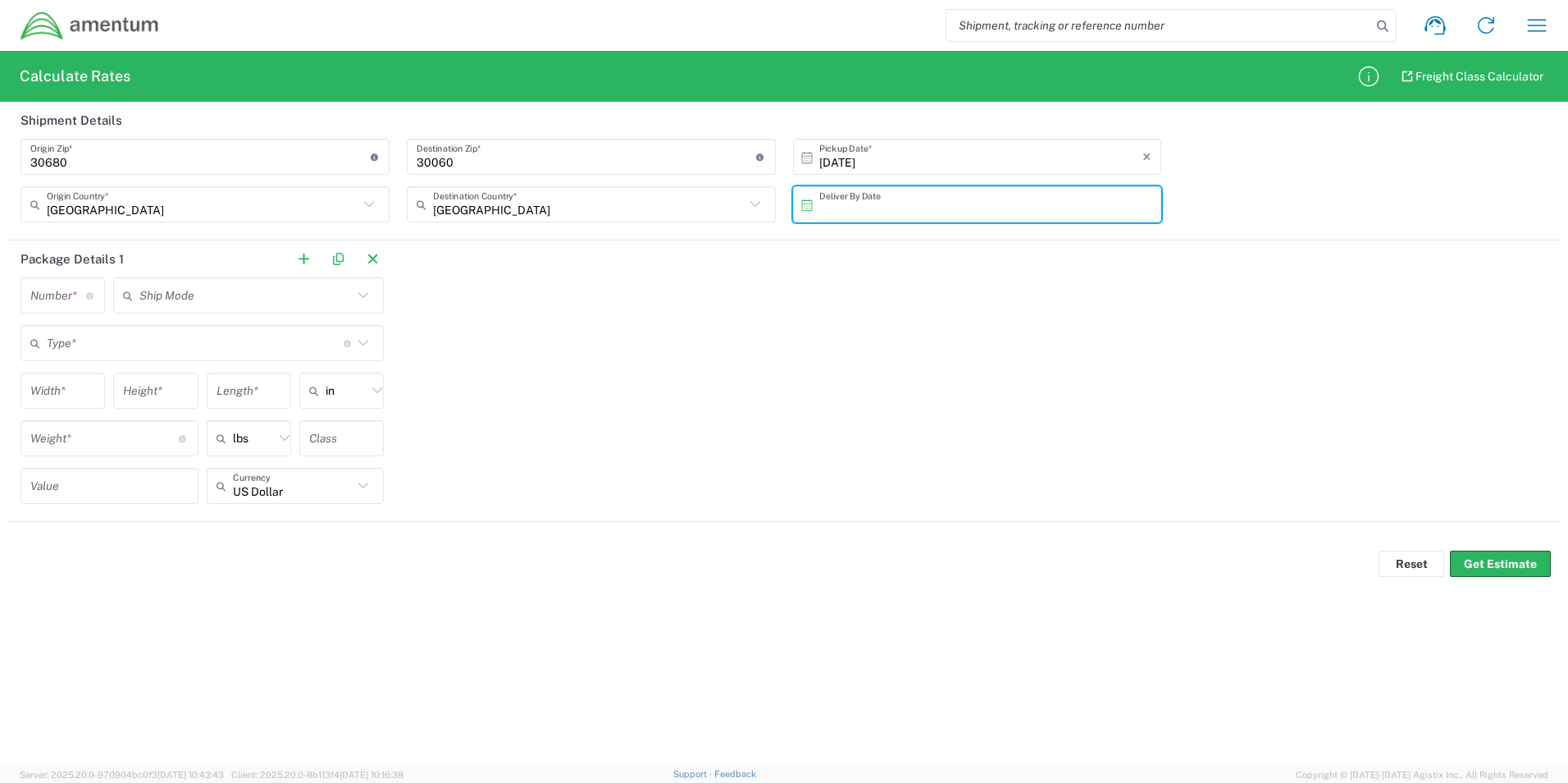
click at [889, 204] on input "text" at bounding box center [981, 204] width 324 height 29
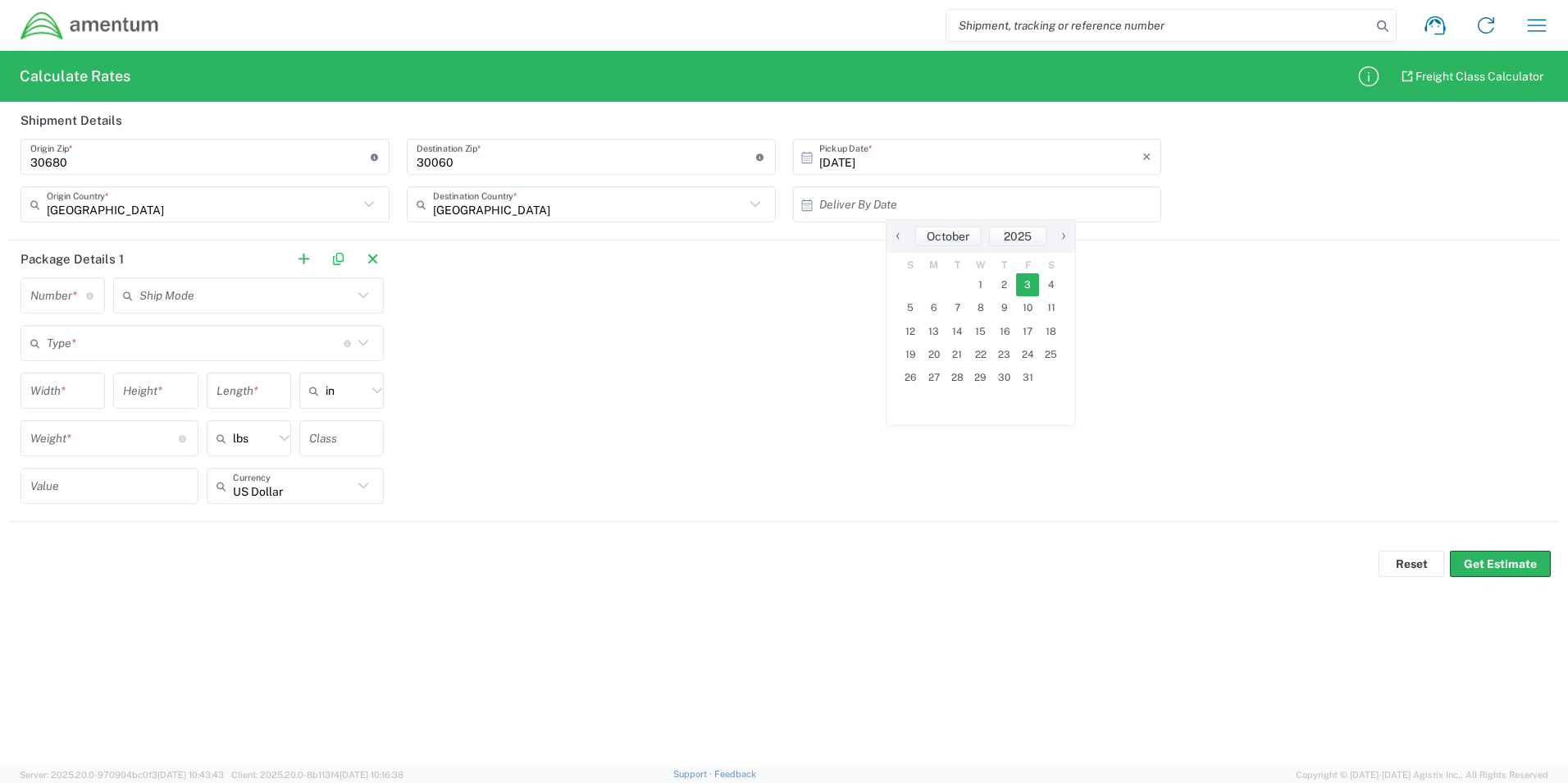
click at [1024, 288] on span "3" at bounding box center [1028, 285] width 24 height 23
type input "[DATE]"
click at [40, 290] on input "number" at bounding box center [58, 295] width 55 height 29
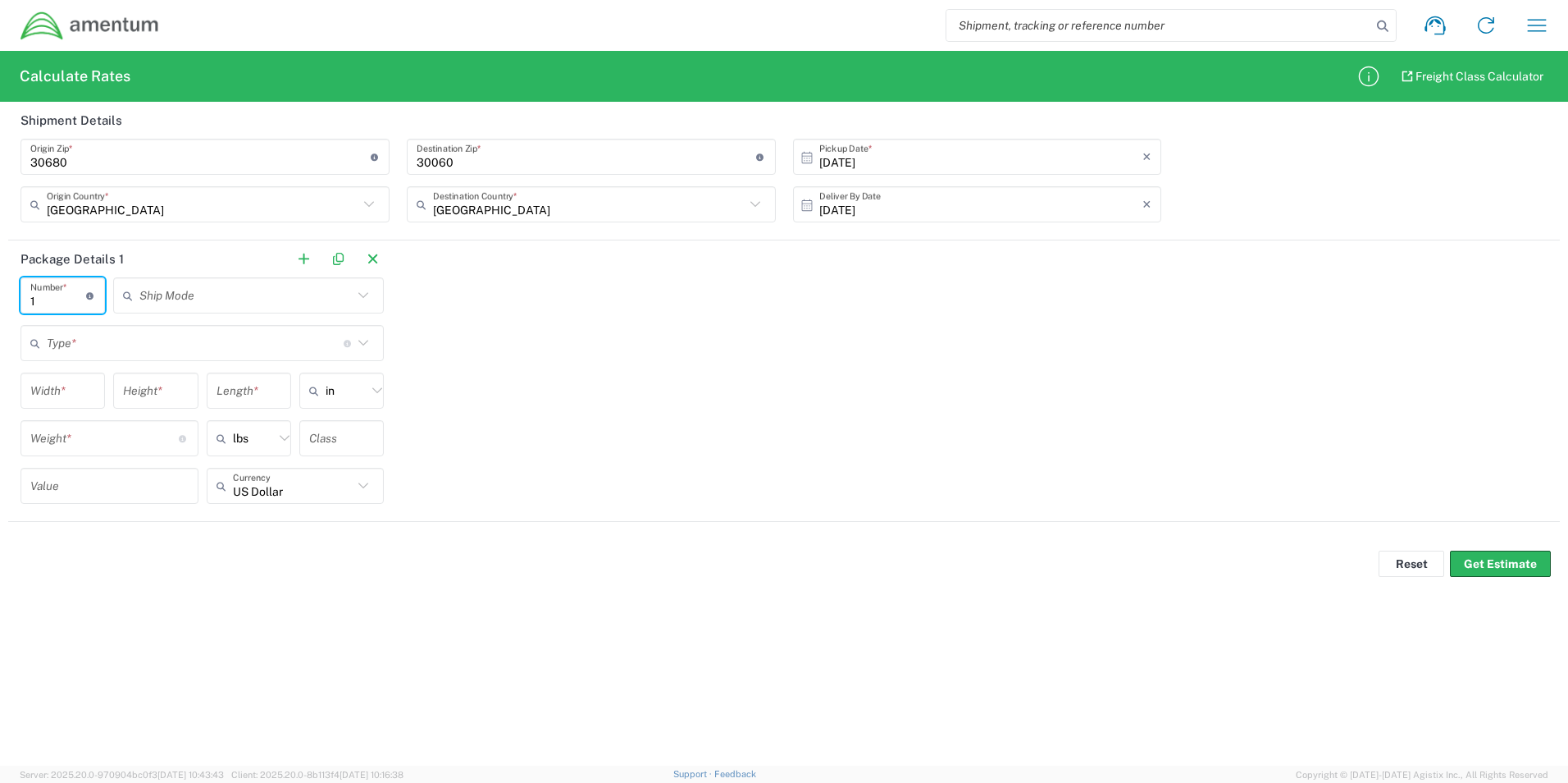
type input "1"
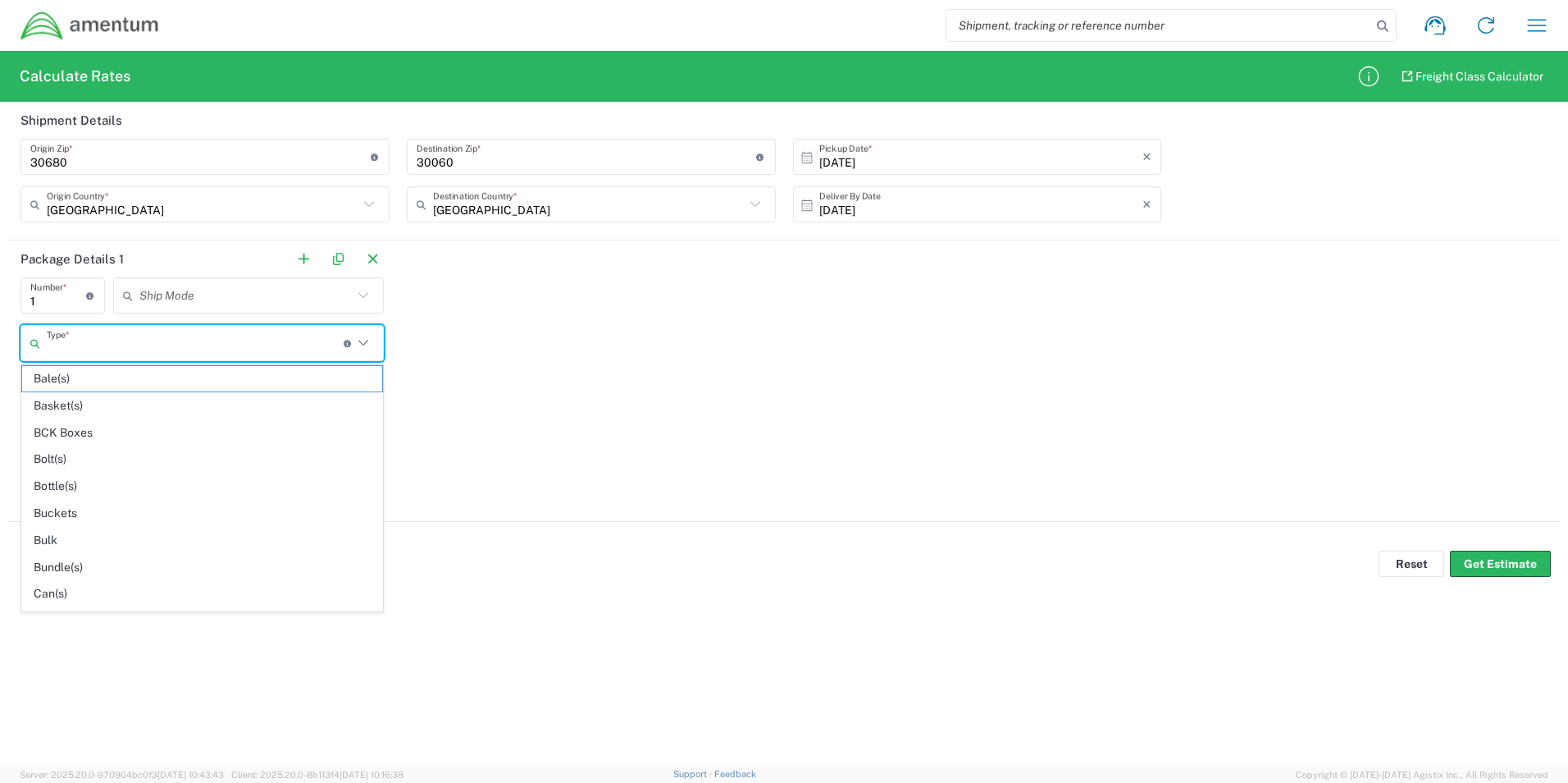
click at [157, 338] on input "text" at bounding box center [195, 343] width 297 height 29
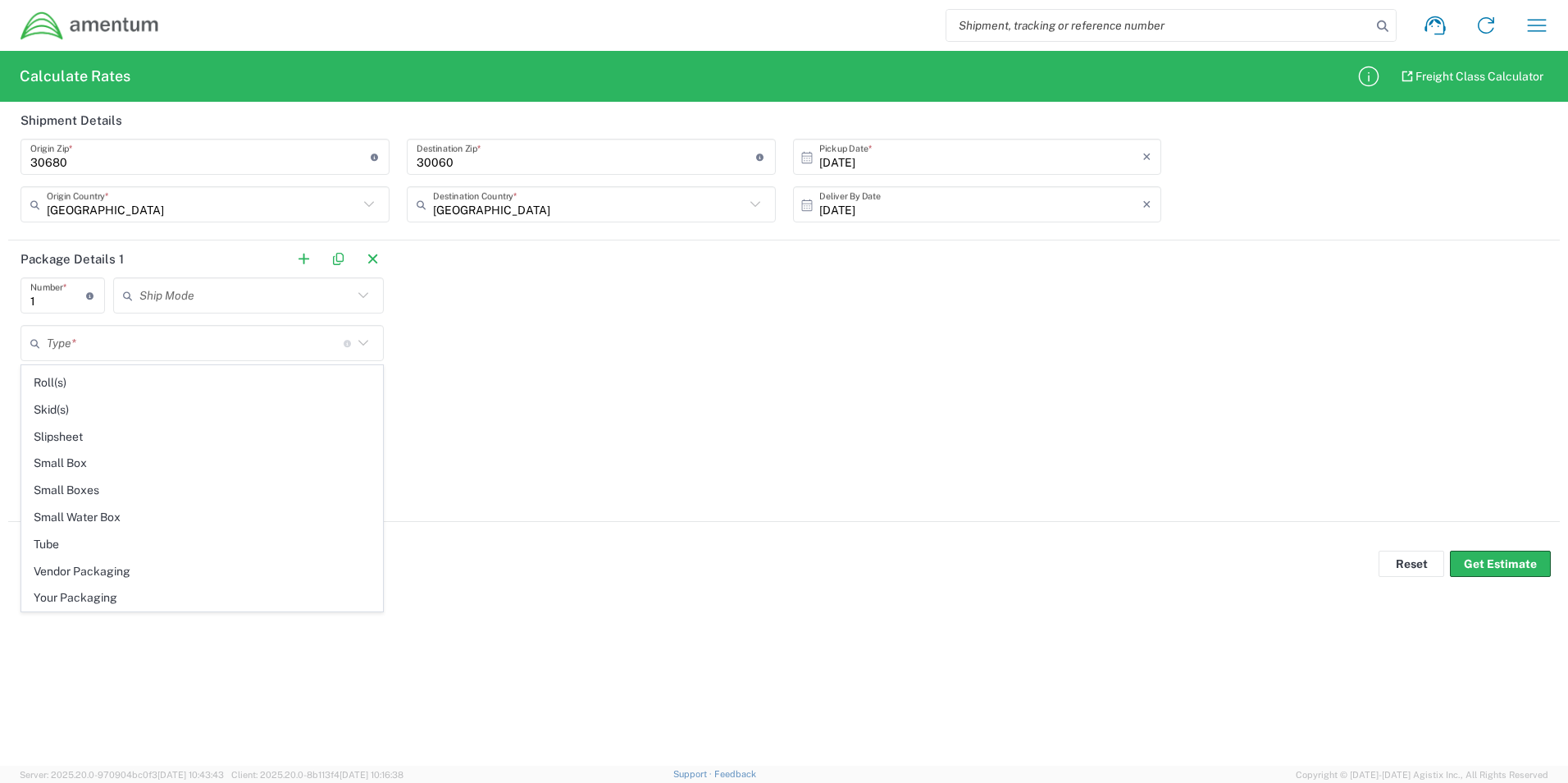
drag, startPoint x: 143, startPoint y: 595, endPoint x: 128, endPoint y: 557, distance: 40.9
click at [142, 598] on span "Your Packaging" at bounding box center [202, 598] width 360 height 26
type input "Your Packaging"
click at [39, 395] on input "number" at bounding box center [63, 390] width 65 height 29
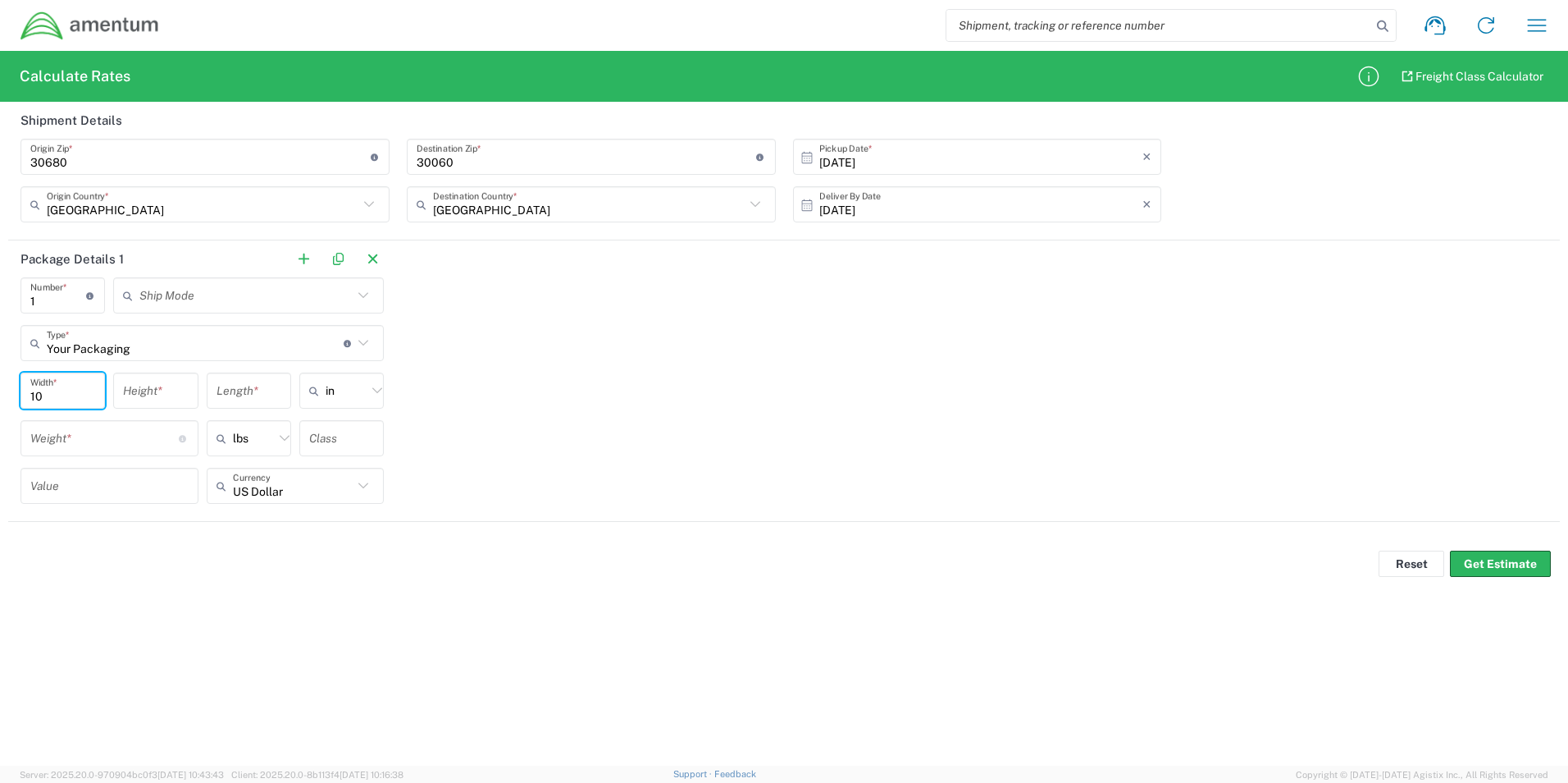
type input "10"
type input "9"
type input "7"
type input "in"
type input "4"
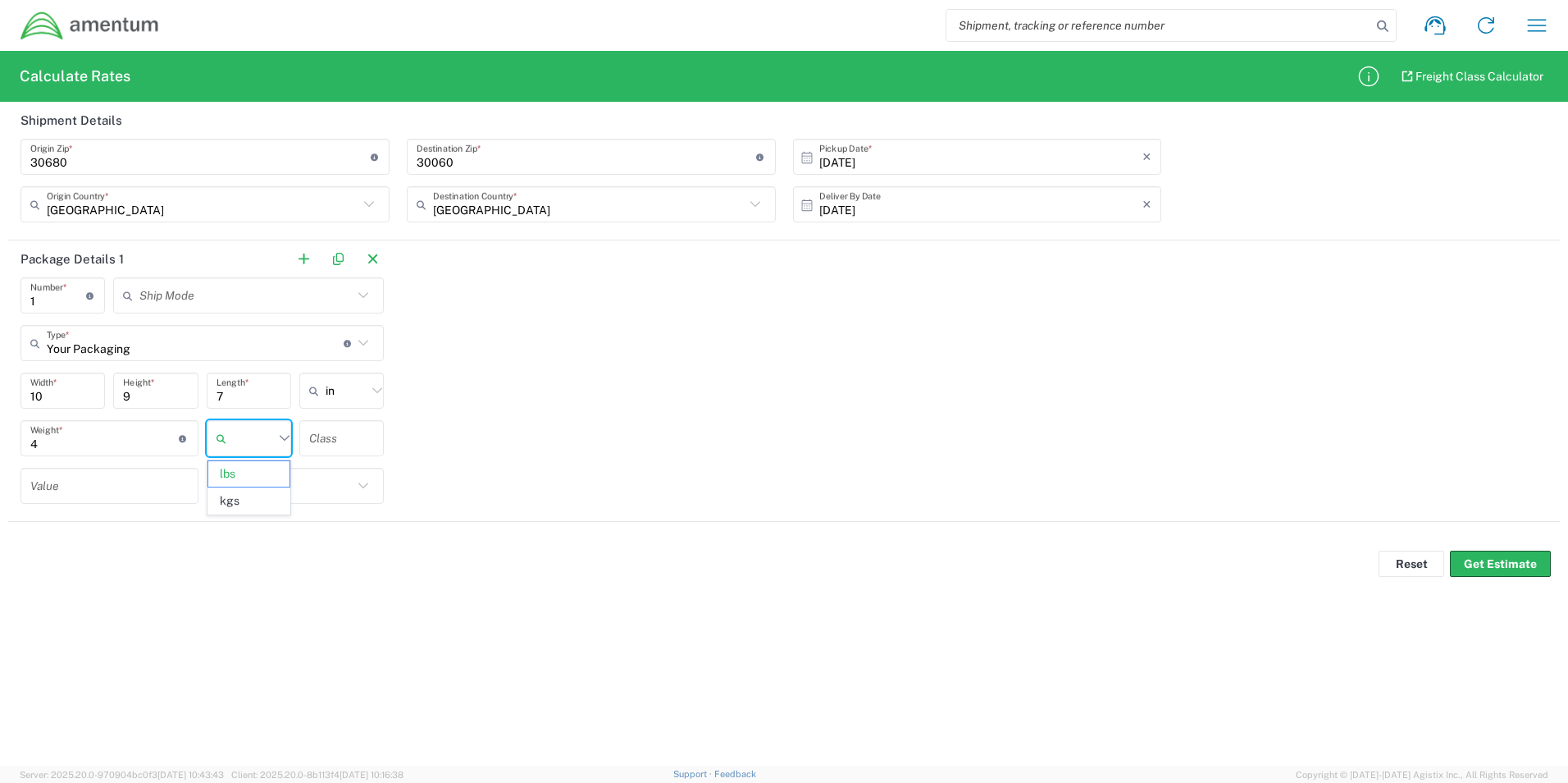
type input "lbs"
click at [1522, 544] on div "Reset Get Estimate" at bounding box center [784, 563] width 1568 height 49
click at [1517, 562] on button "Get Estimate" at bounding box center [1500, 564] width 101 height 26
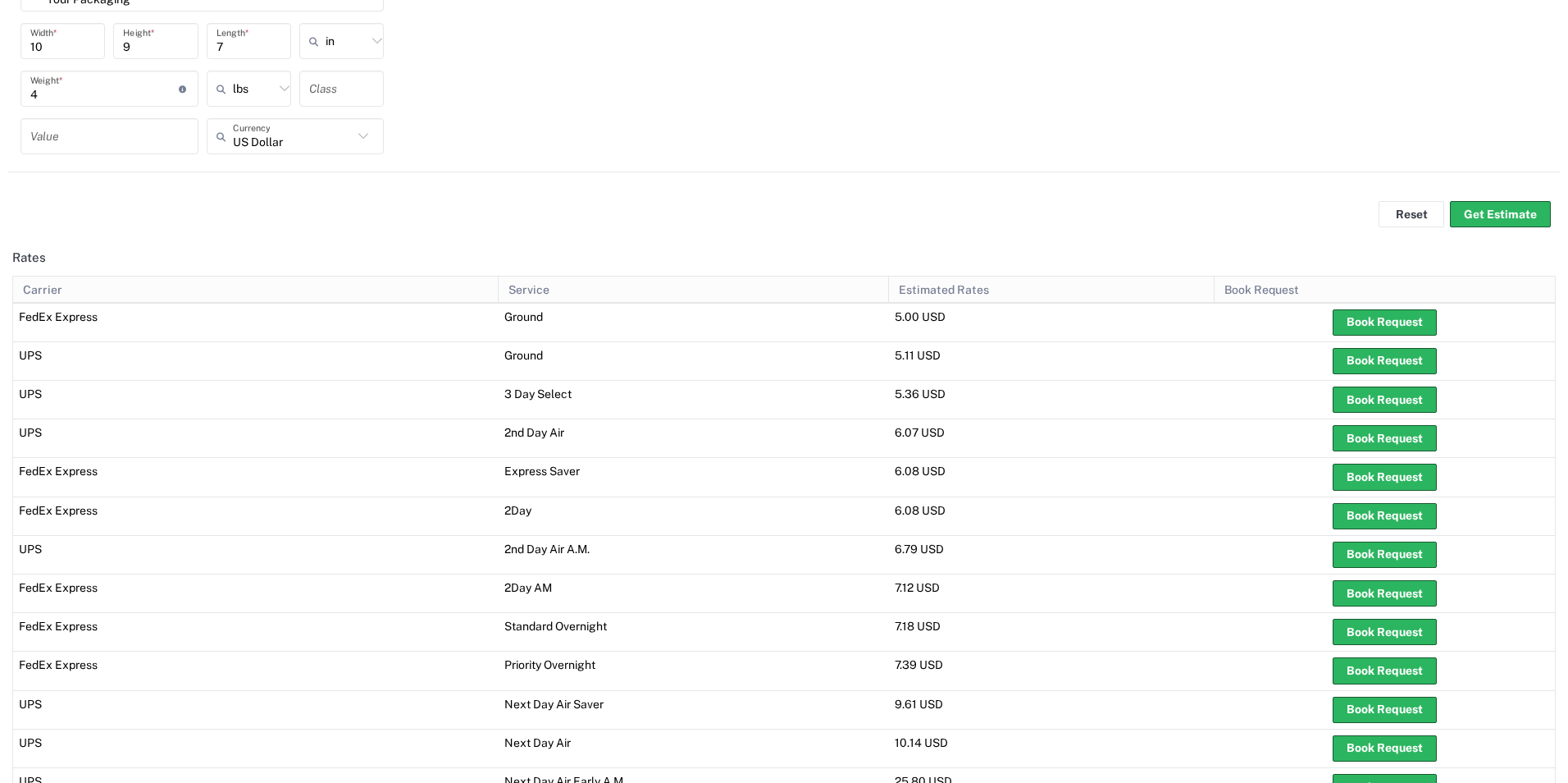
scroll to position [0, 0]
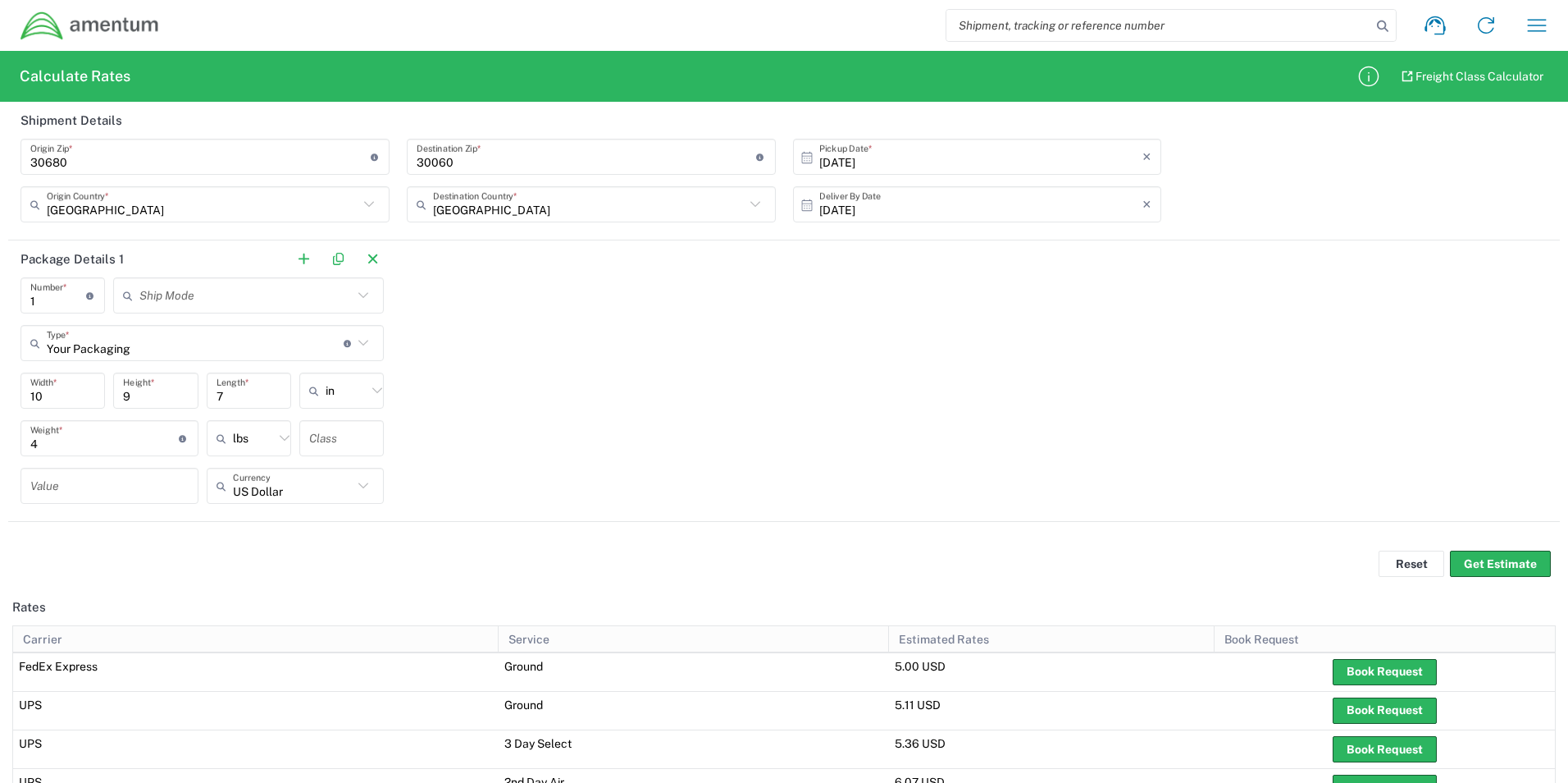
click at [124, 24] on img at bounding box center [90, 26] width 140 height 31
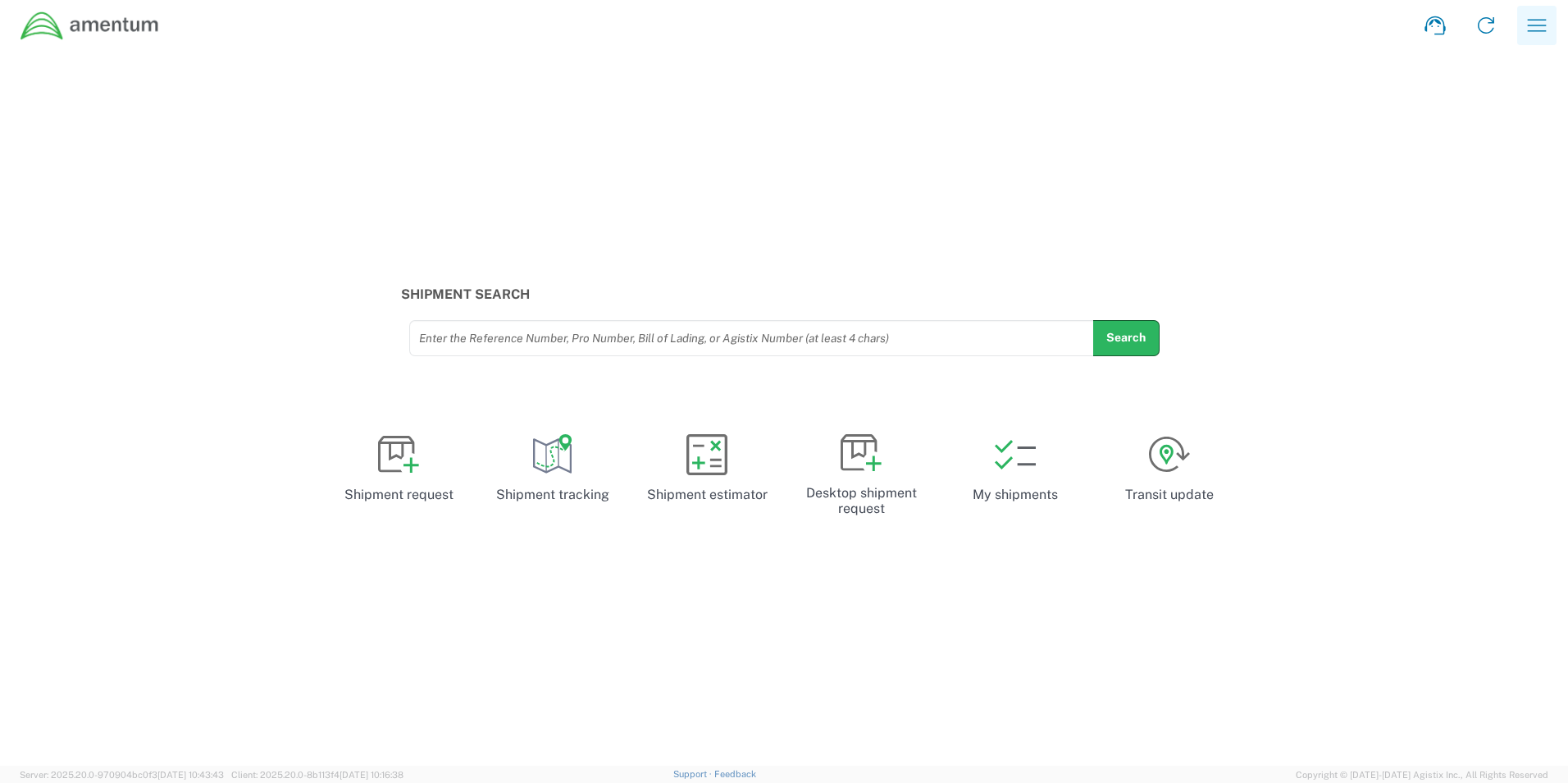
click at [1528, 18] on icon "button" at bounding box center [1537, 25] width 26 height 26
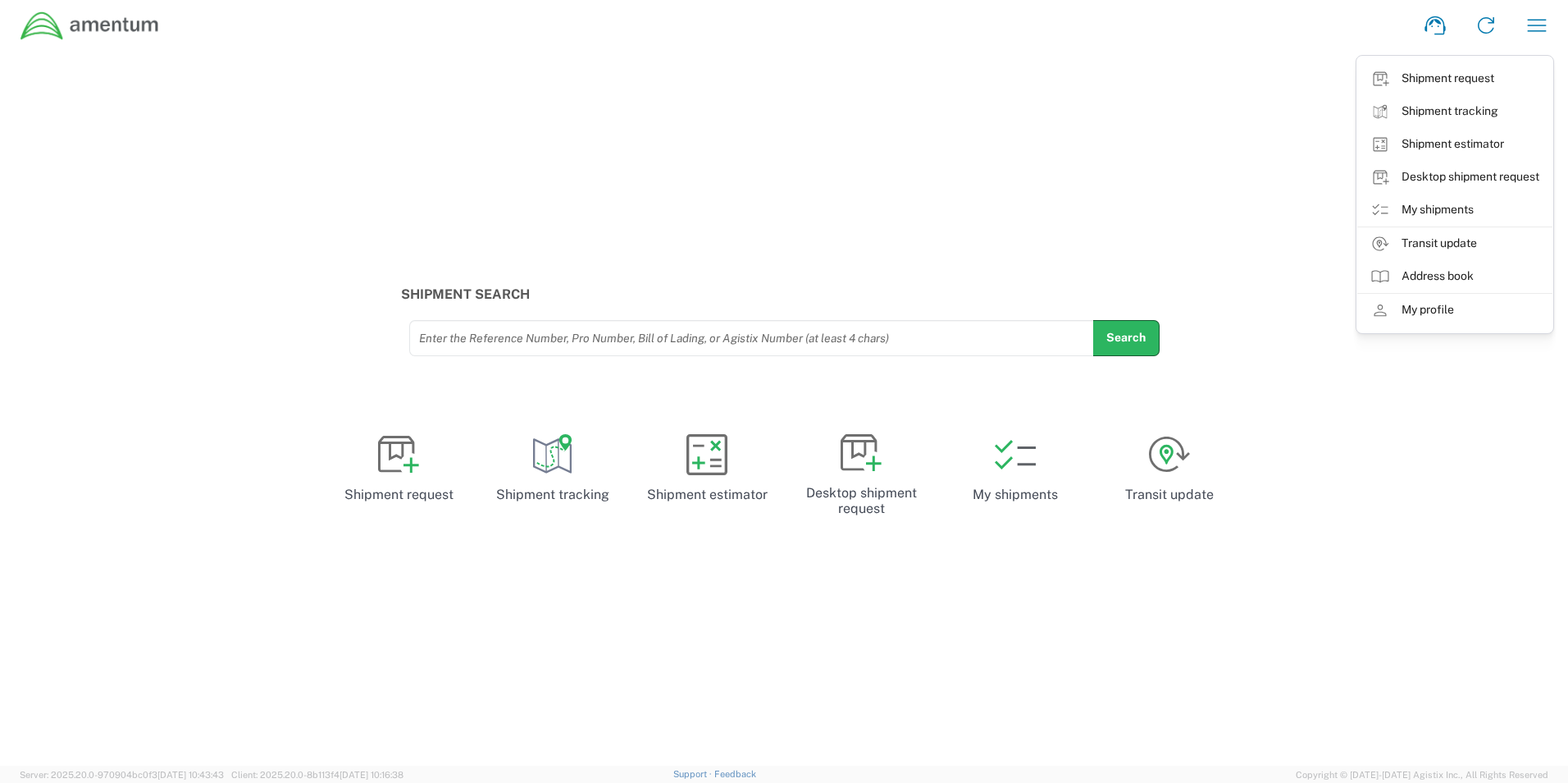
click at [78, 28] on img at bounding box center [90, 26] width 140 height 31
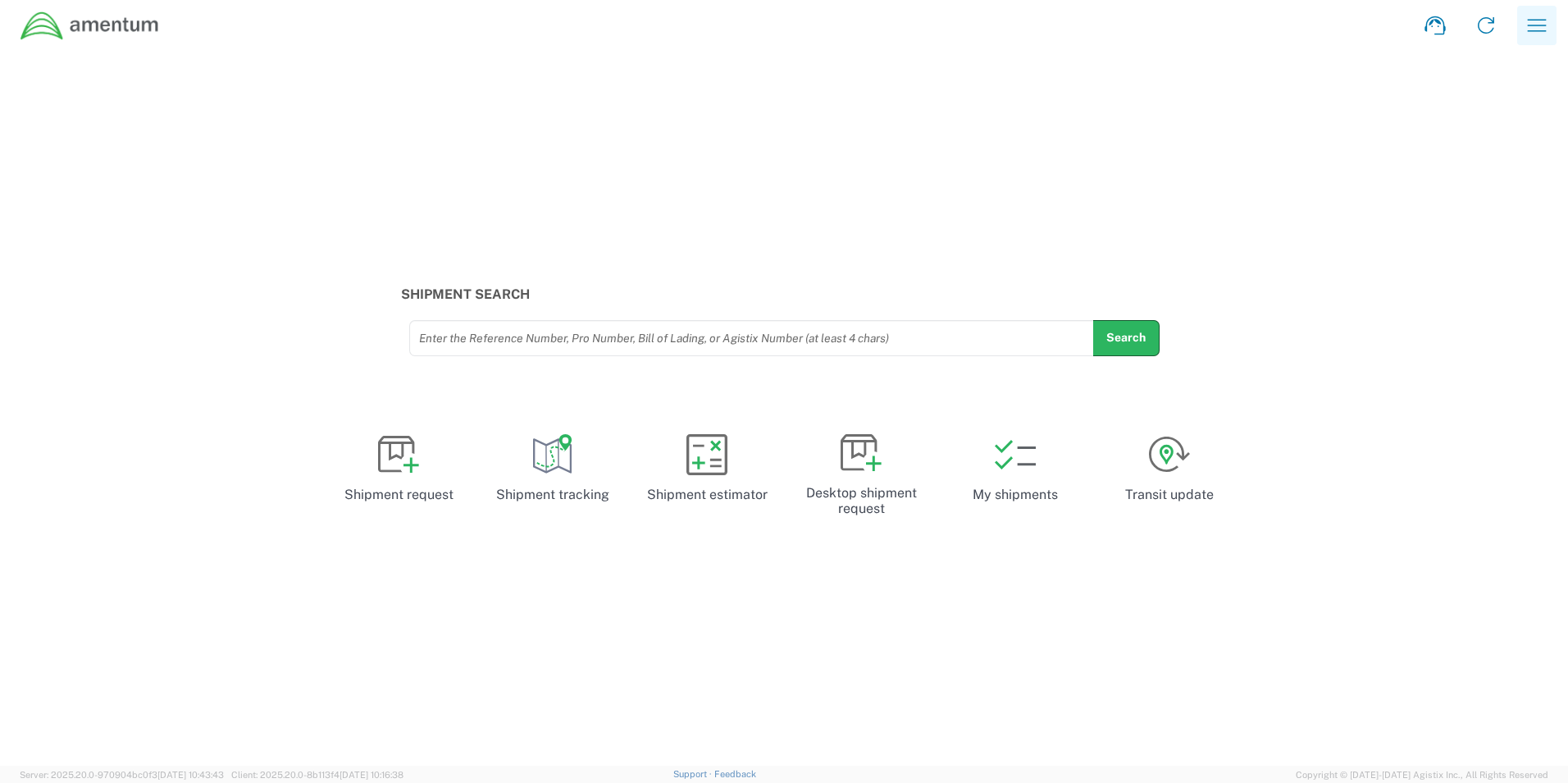
click at [1544, 27] on icon "button" at bounding box center [1537, 25] width 26 height 26
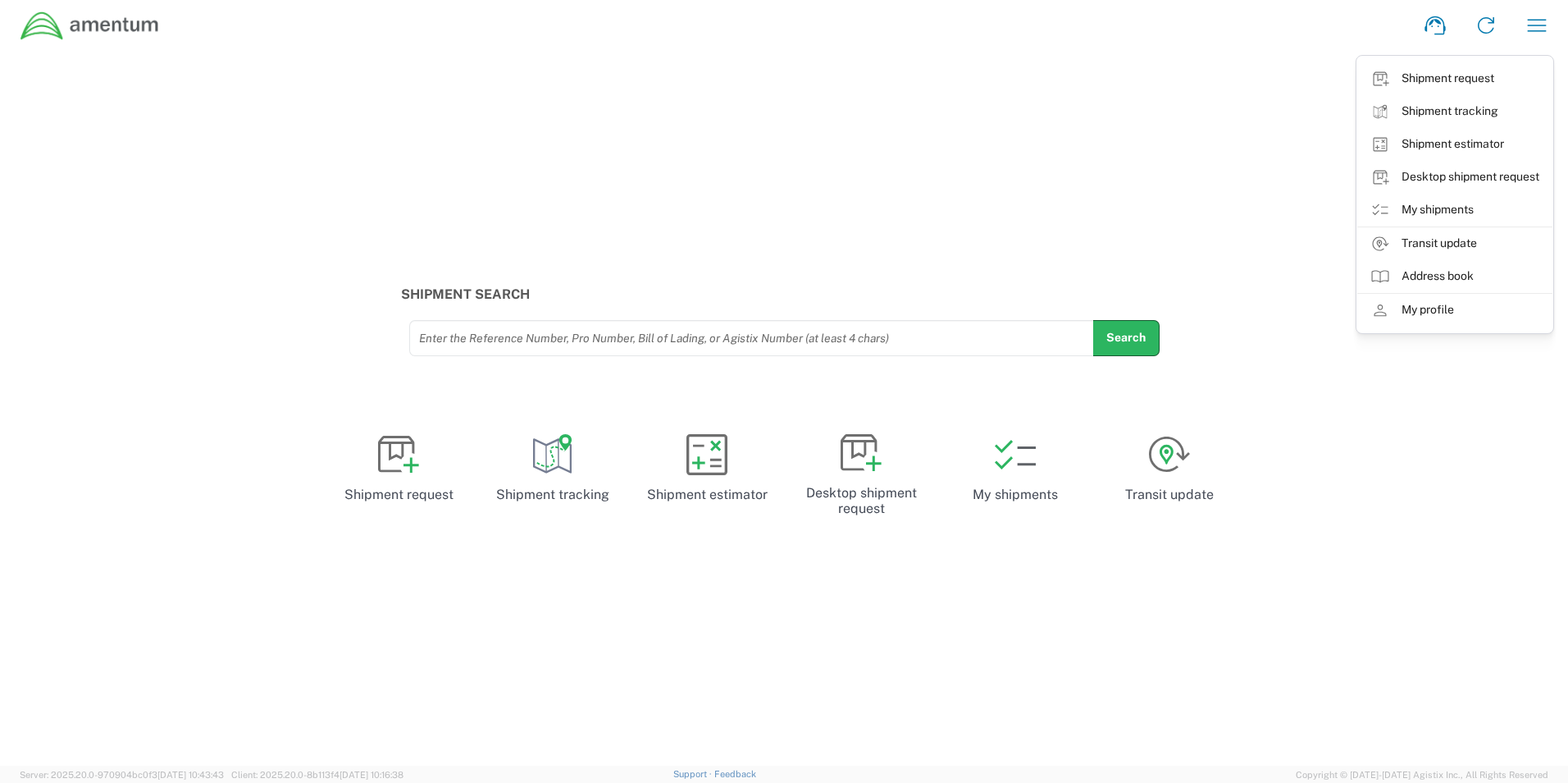
click at [1440, 215] on link "My shipments" at bounding box center [1454, 209] width 195 height 32
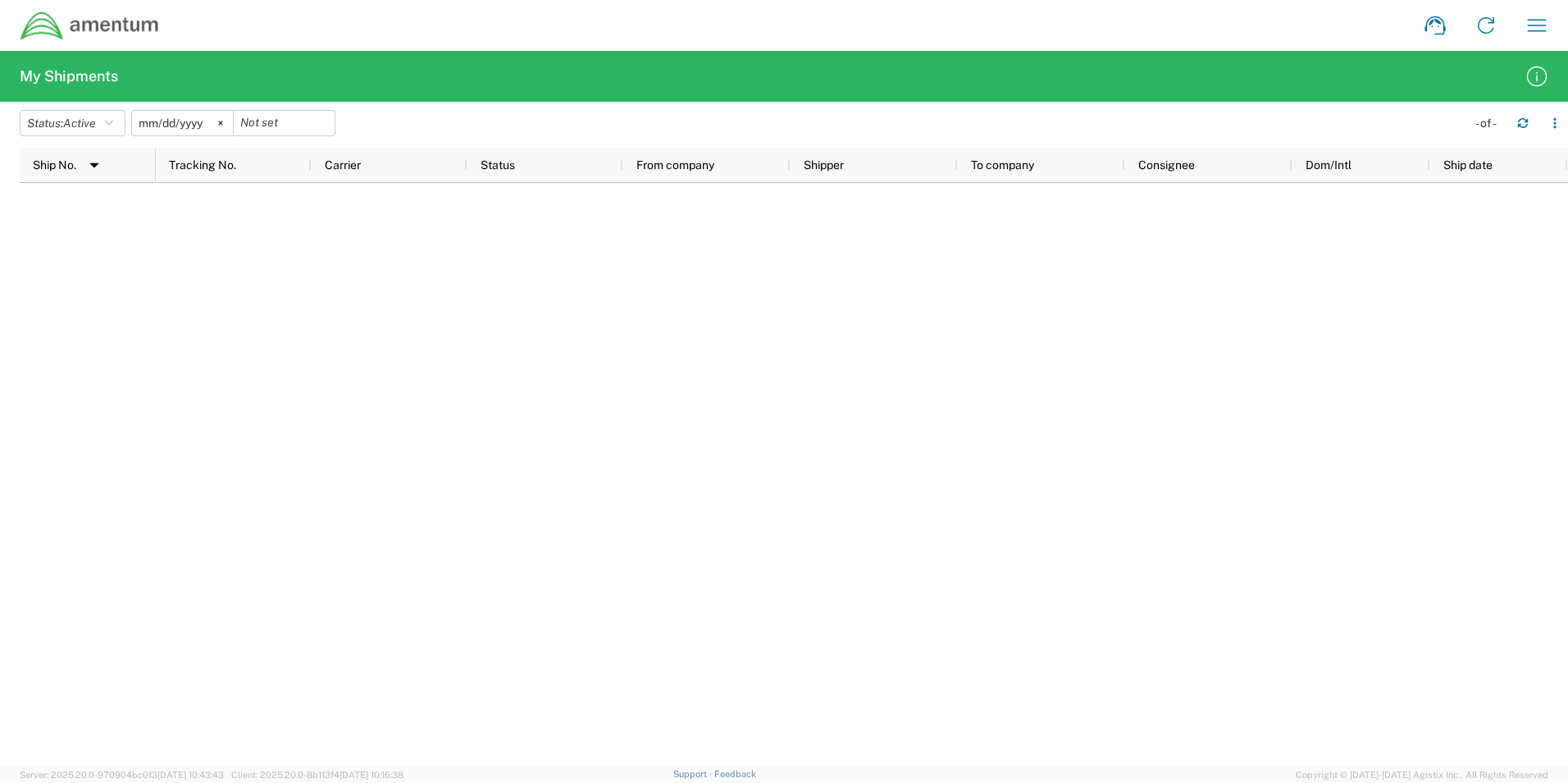
click at [199, 125] on input "[DATE]" at bounding box center [182, 123] width 101 height 25
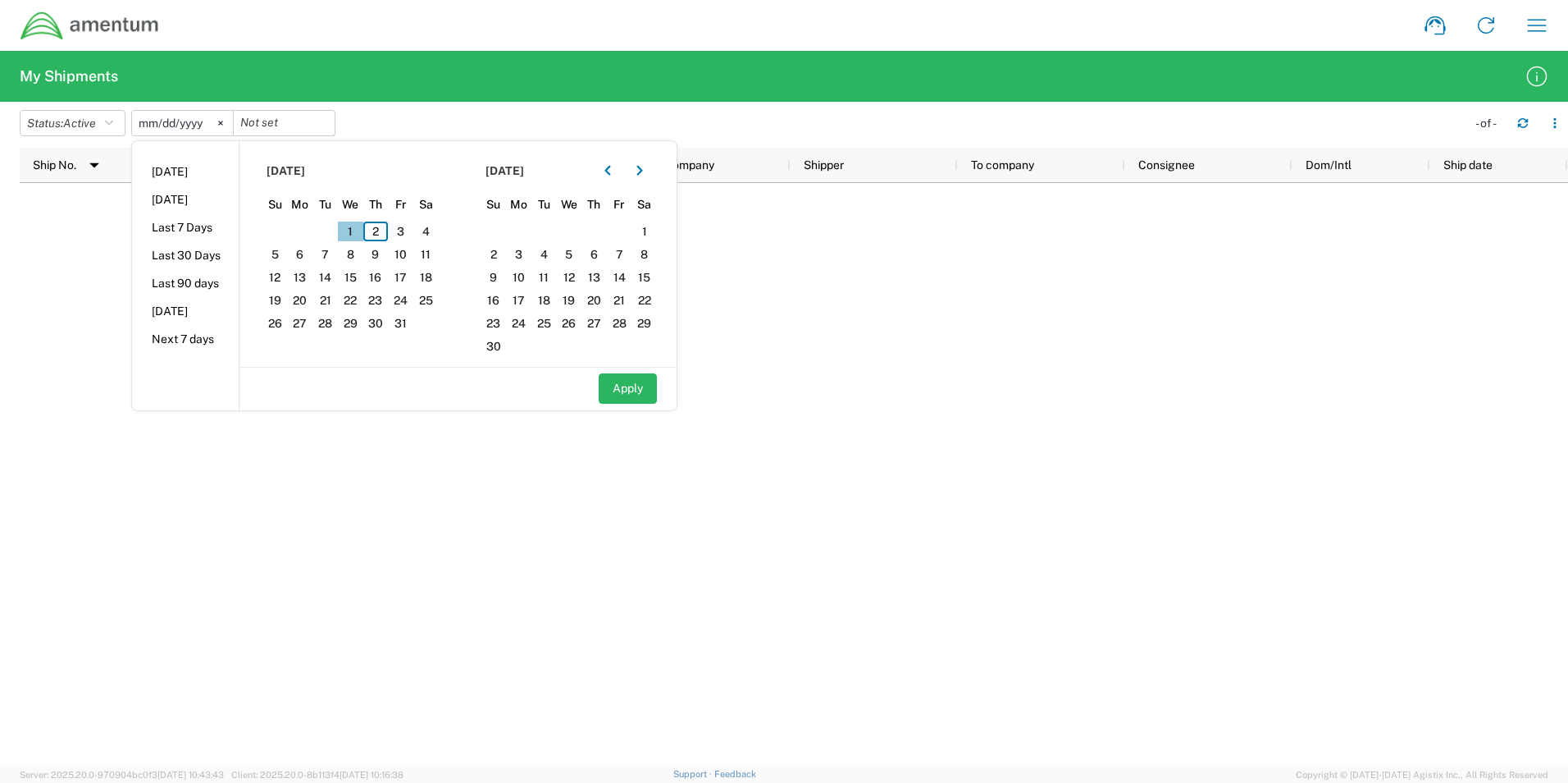
click at [358, 232] on span "1" at bounding box center [351, 231] width 26 height 19
click at [650, 385] on button "Apply" at bounding box center [627, 388] width 58 height 31
type input "[DATE]"
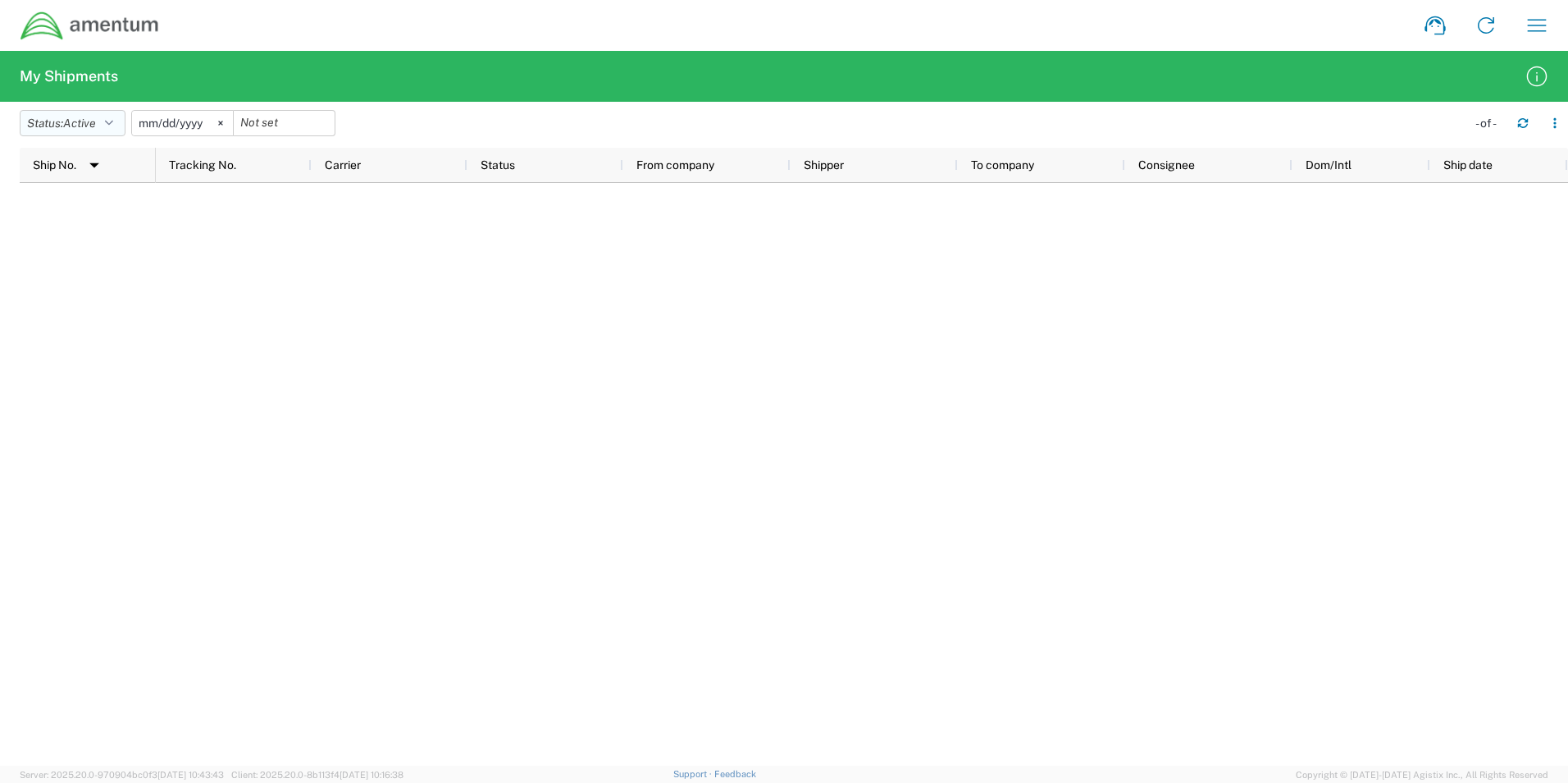
click at [120, 120] on button "Status: Active" at bounding box center [72, 123] width 105 height 26
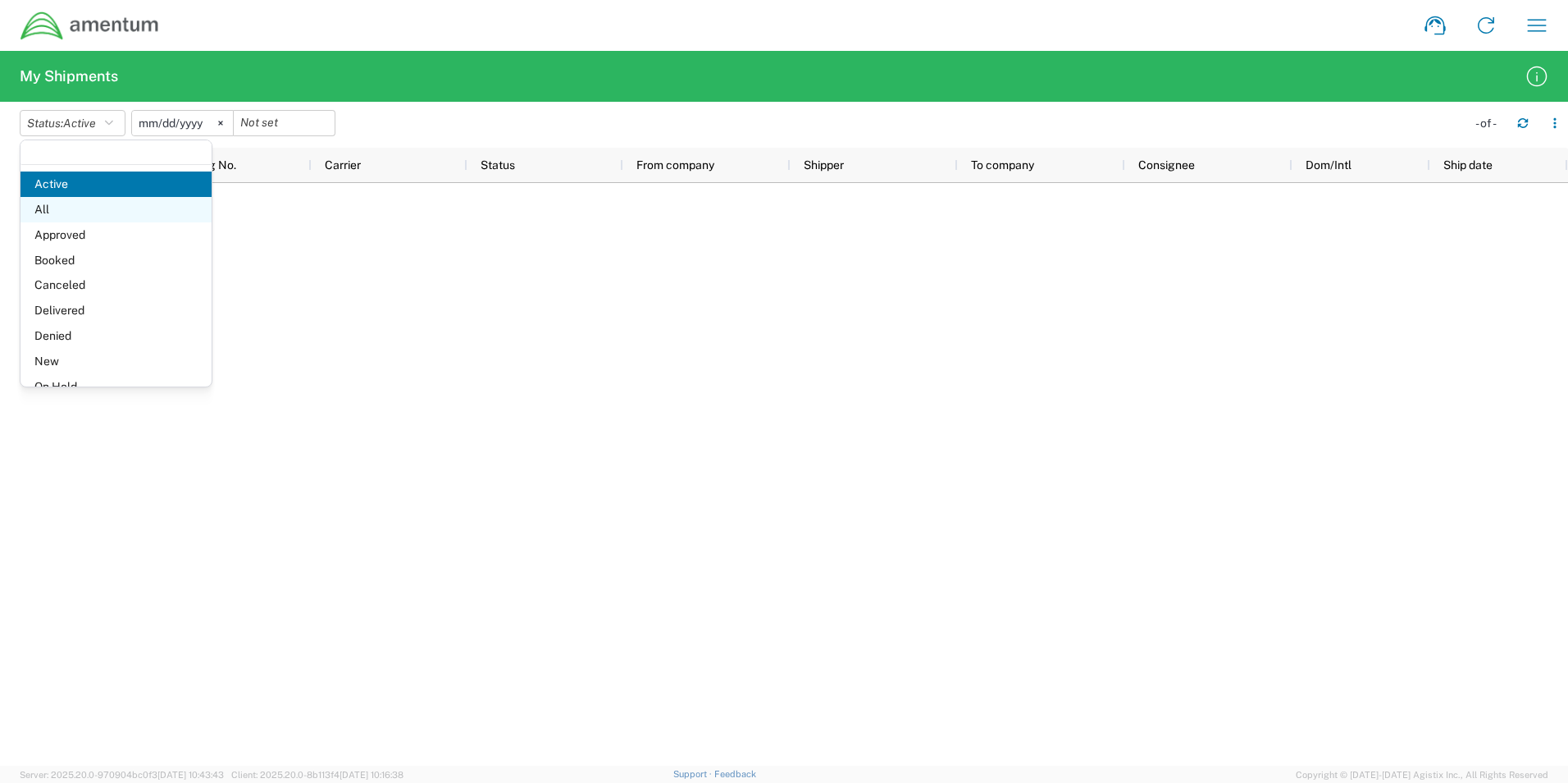
click at [113, 212] on span "All" at bounding box center [115, 210] width 191 height 26
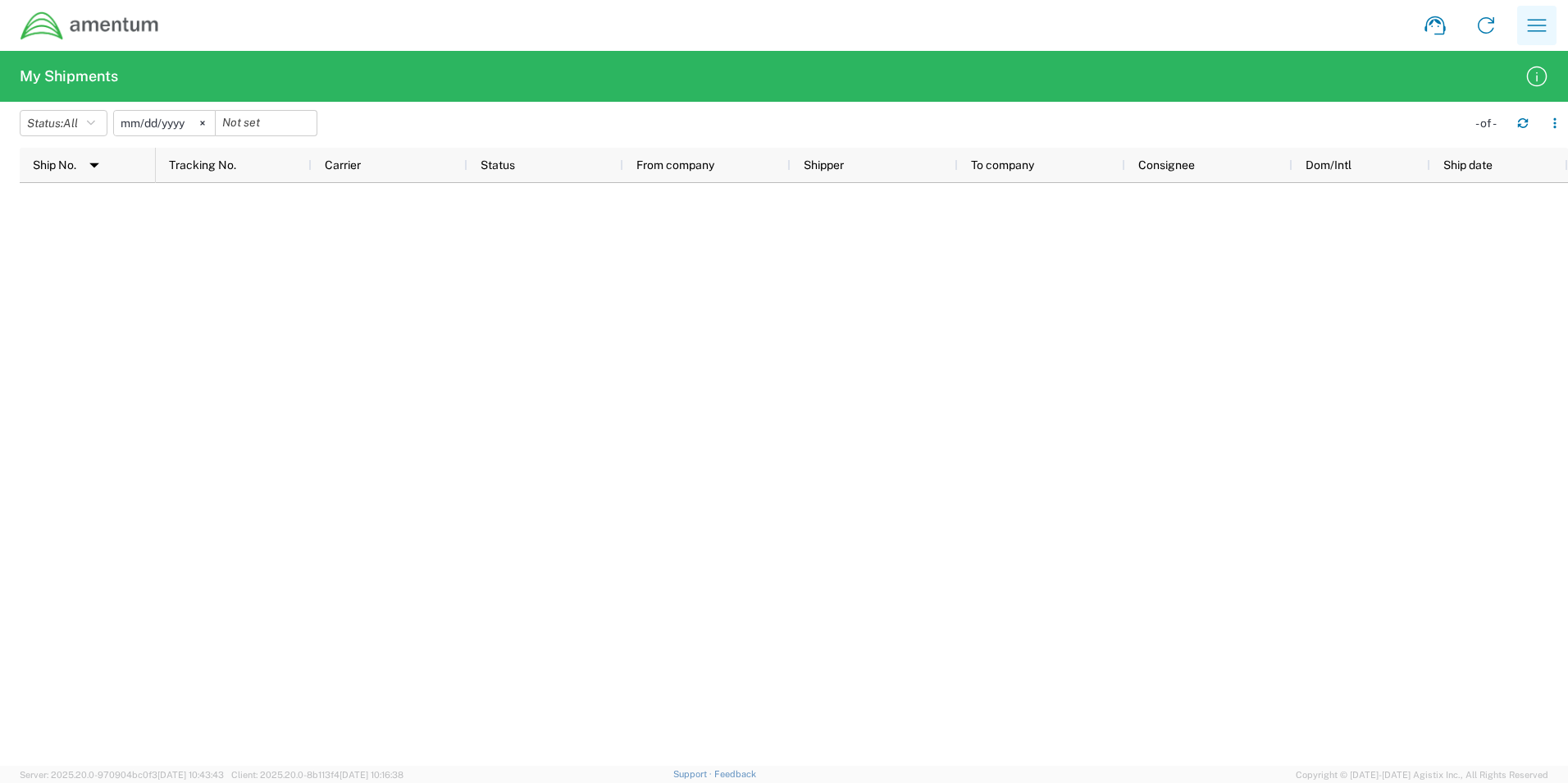
click at [1532, 24] on icon "button" at bounding box center [1537, 25] width 26 height 26
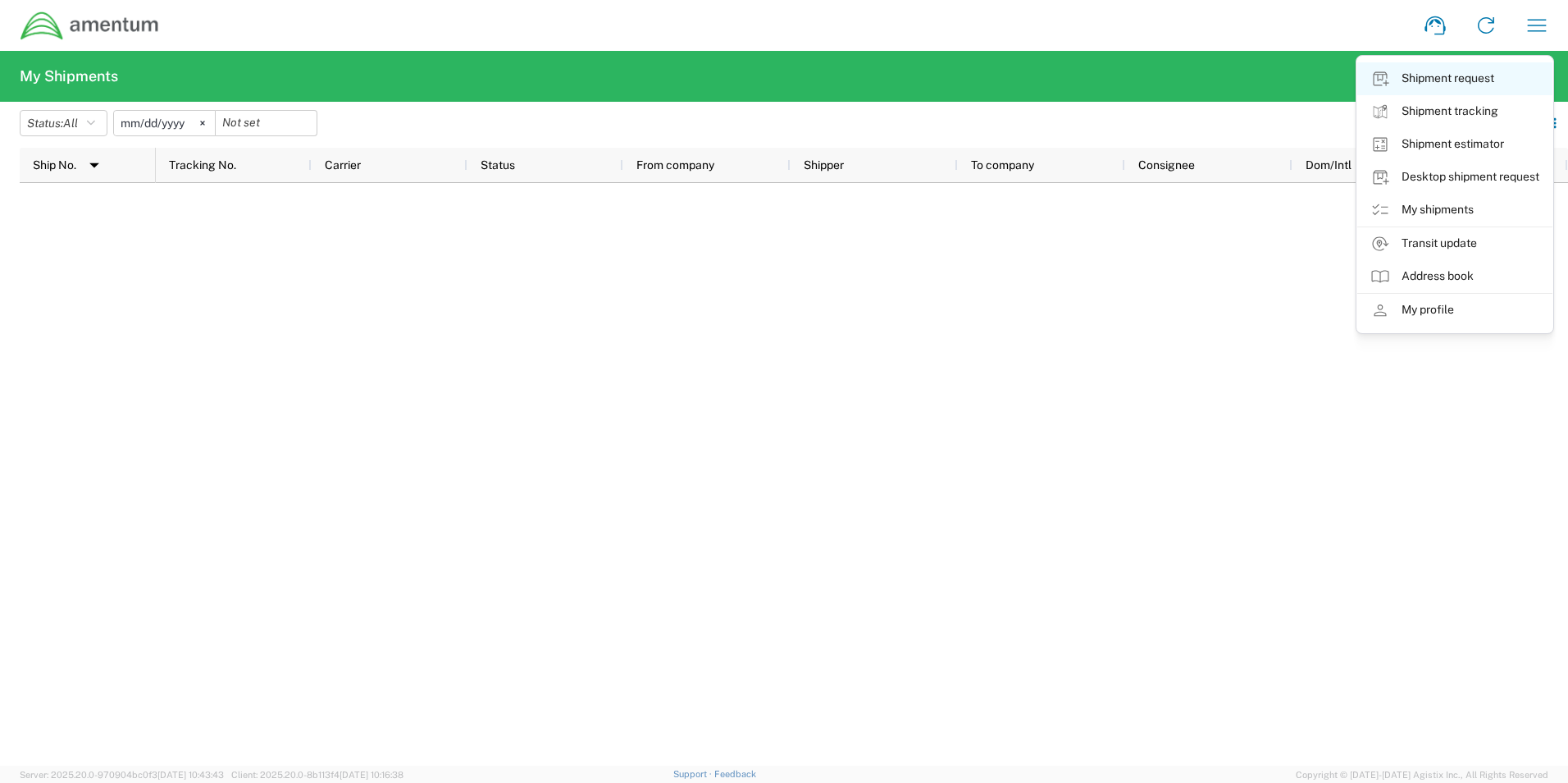
click at [1464, 80] on link "Shipment request" at bounding box center [1454, 78] width 195 height 32
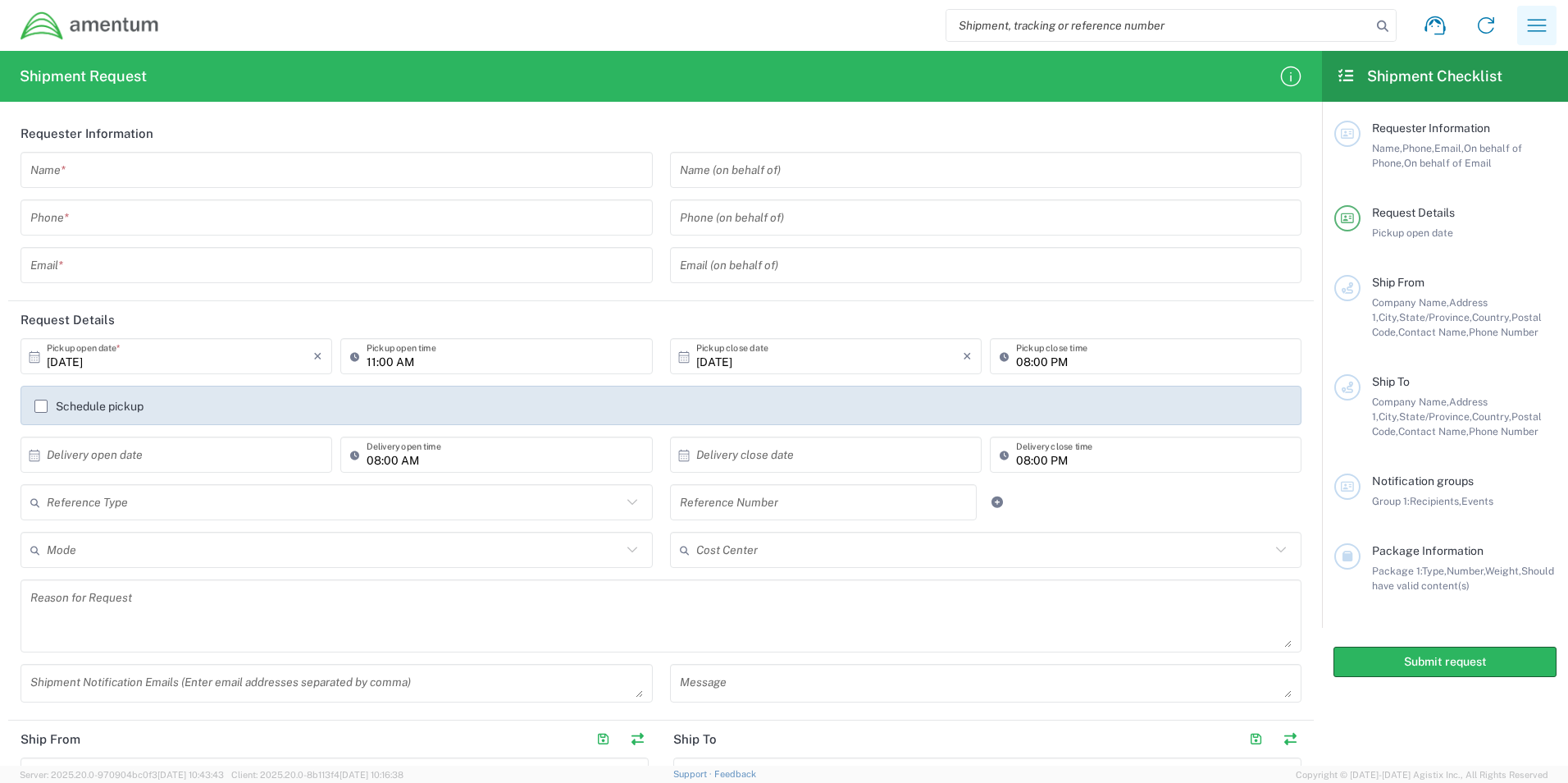
click at [1532, 22] on icon "button" at bounding box center [1537, 25] width 26 height 26
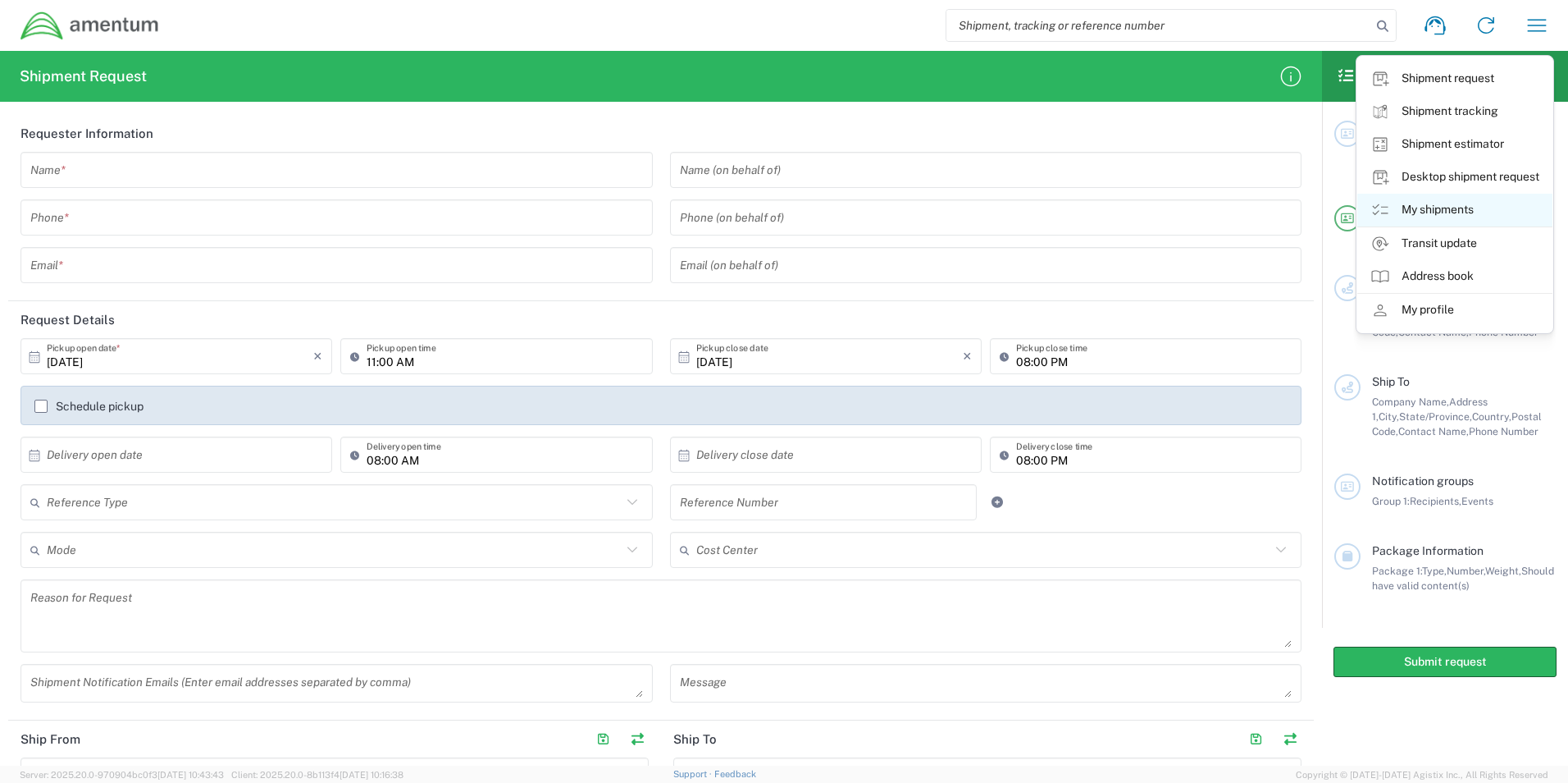
click at [1433, 214] on link "My shipments" at bounding box center [1454, 209] width 195 height 32
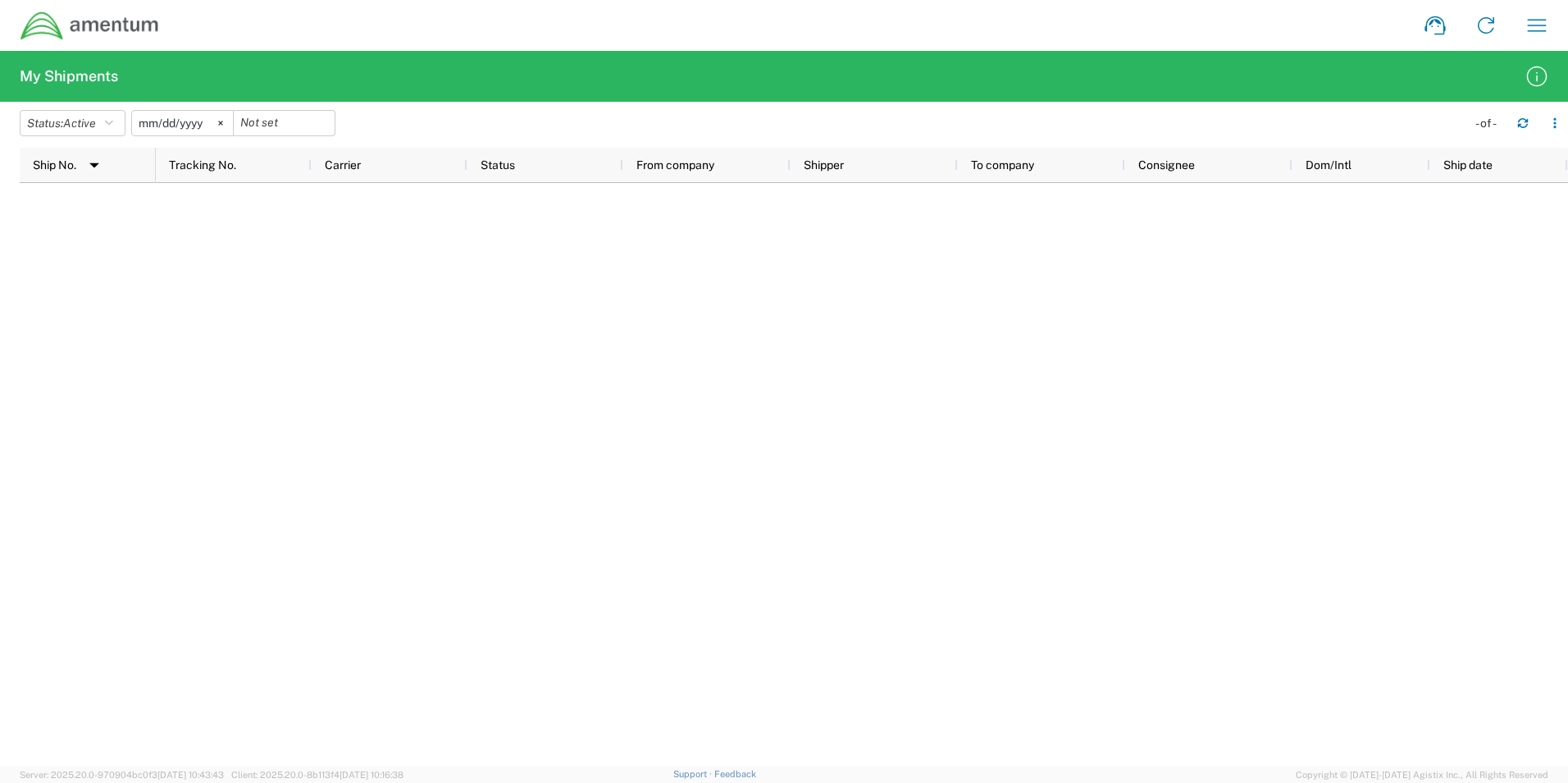
click at [183, 121] on input "[DATE]" at bounding box center [182, 123] width 101 height 25
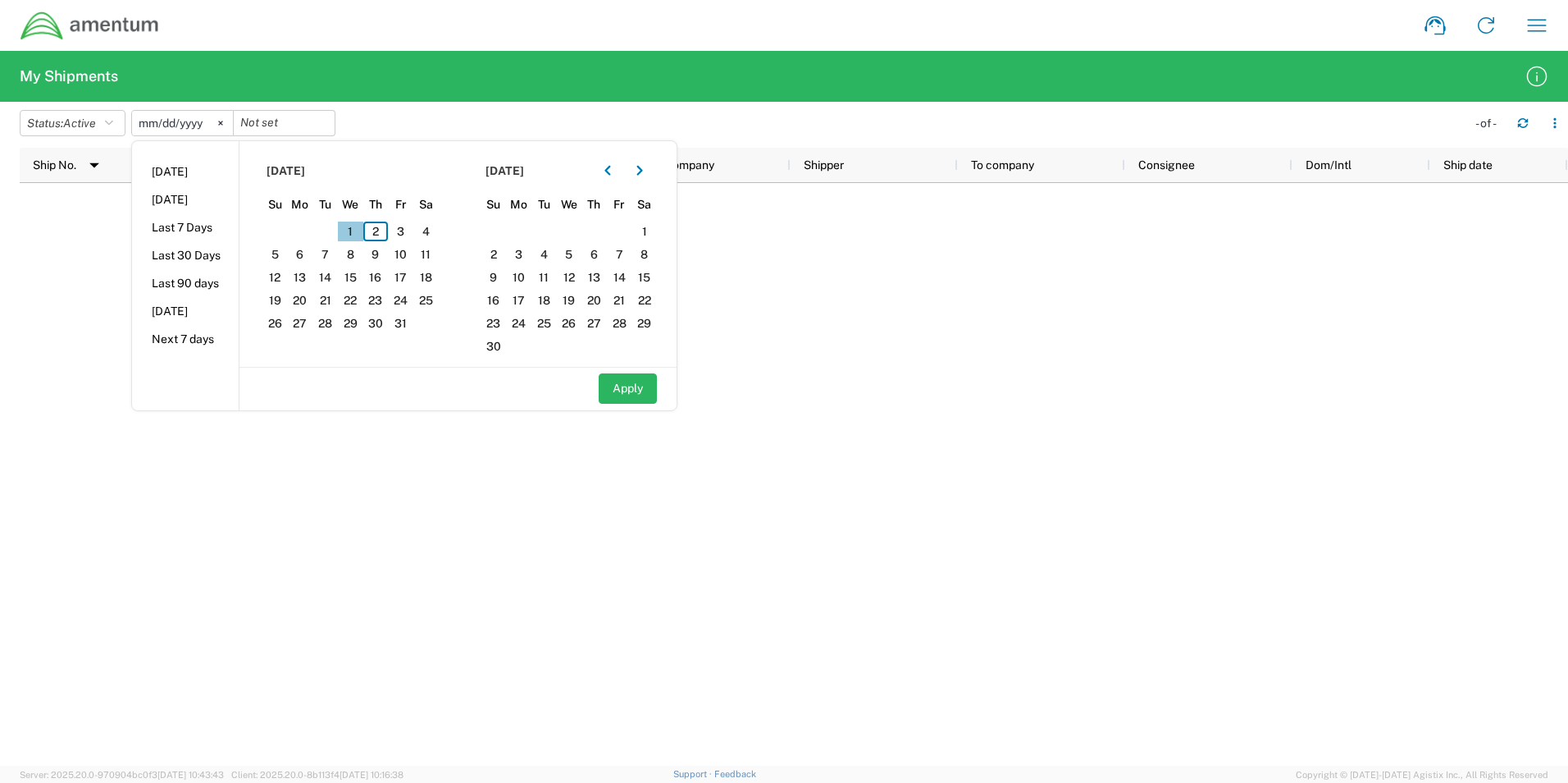
click at [359, 231] on span "1" at bounding box center [351, 231] width 26 height 19
click at [358, 238] on span "1" at bounding box center [351, 231] width 26 height 19
click at [359, 238] on span "1" at bounding box center [351, 231] width 26 height 19
click at [359, 230] on span "1" at bounding box center [351, 231] width 26 height 19
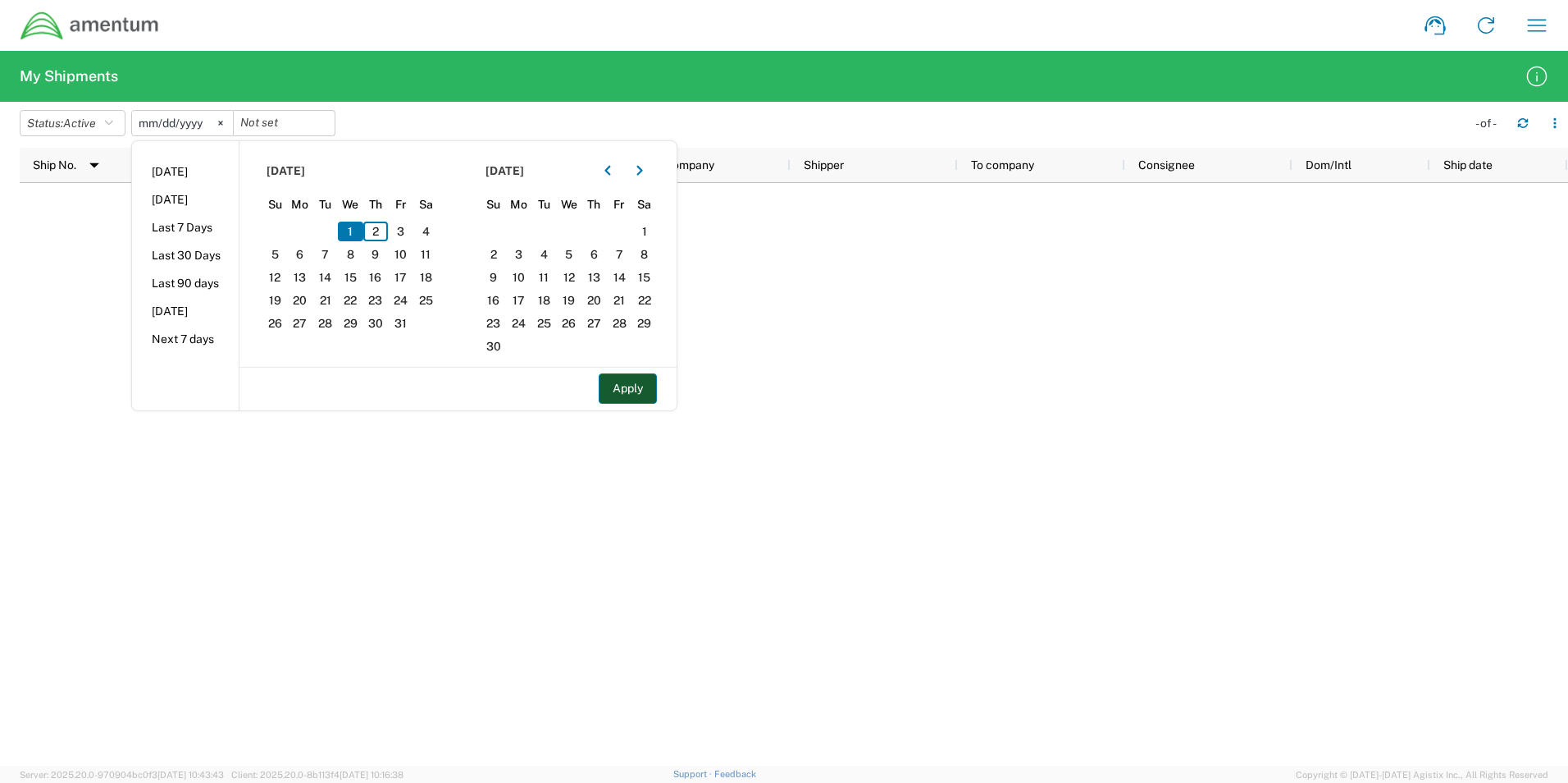
click at [651, 392] on button "Apply" at bounding box center [627, 388] width 58 height 31
type input "[DATE]"
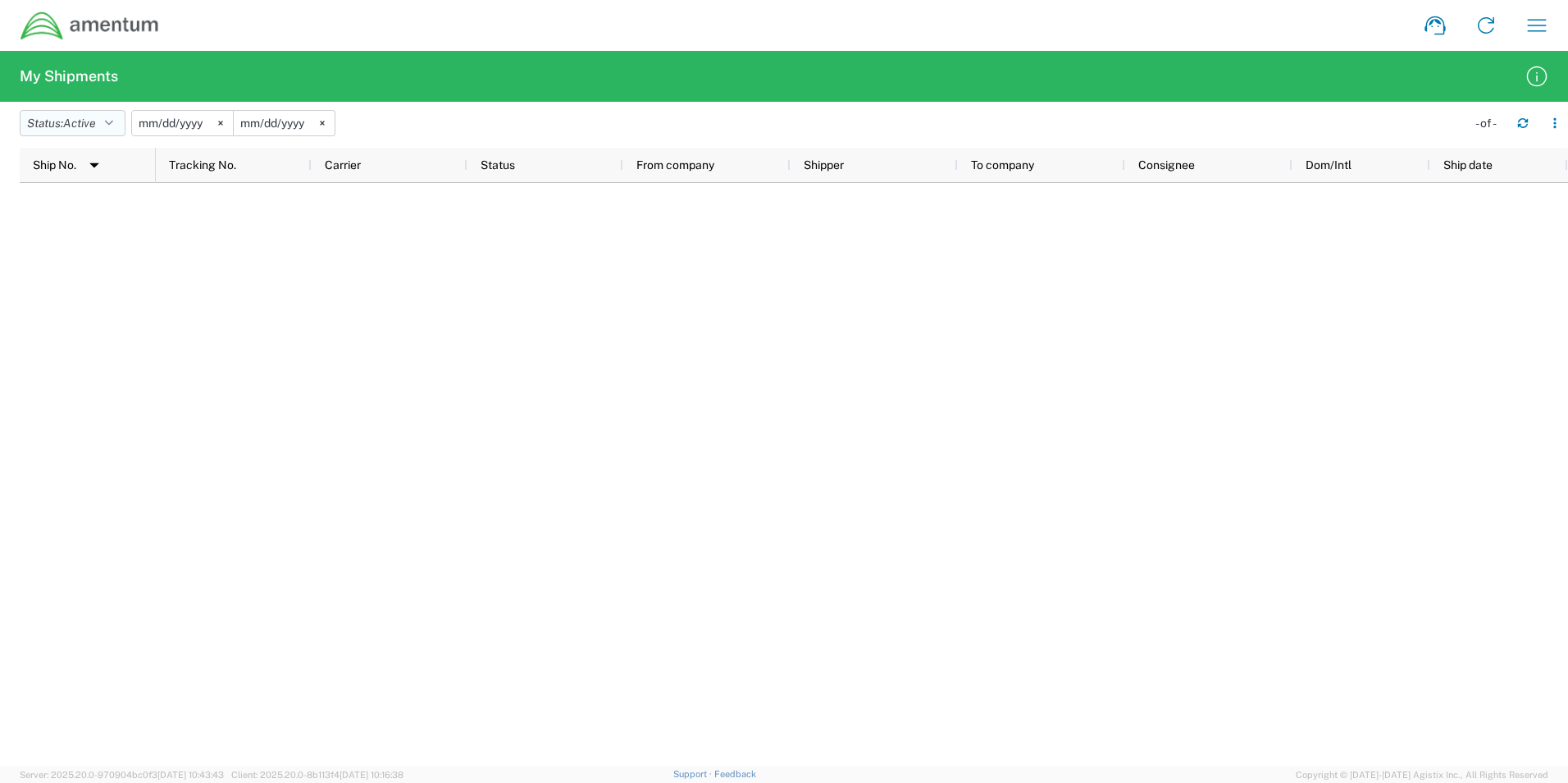
click at [84, 126] on span "Active" at bounding box center [79, 123] width 32 height 13
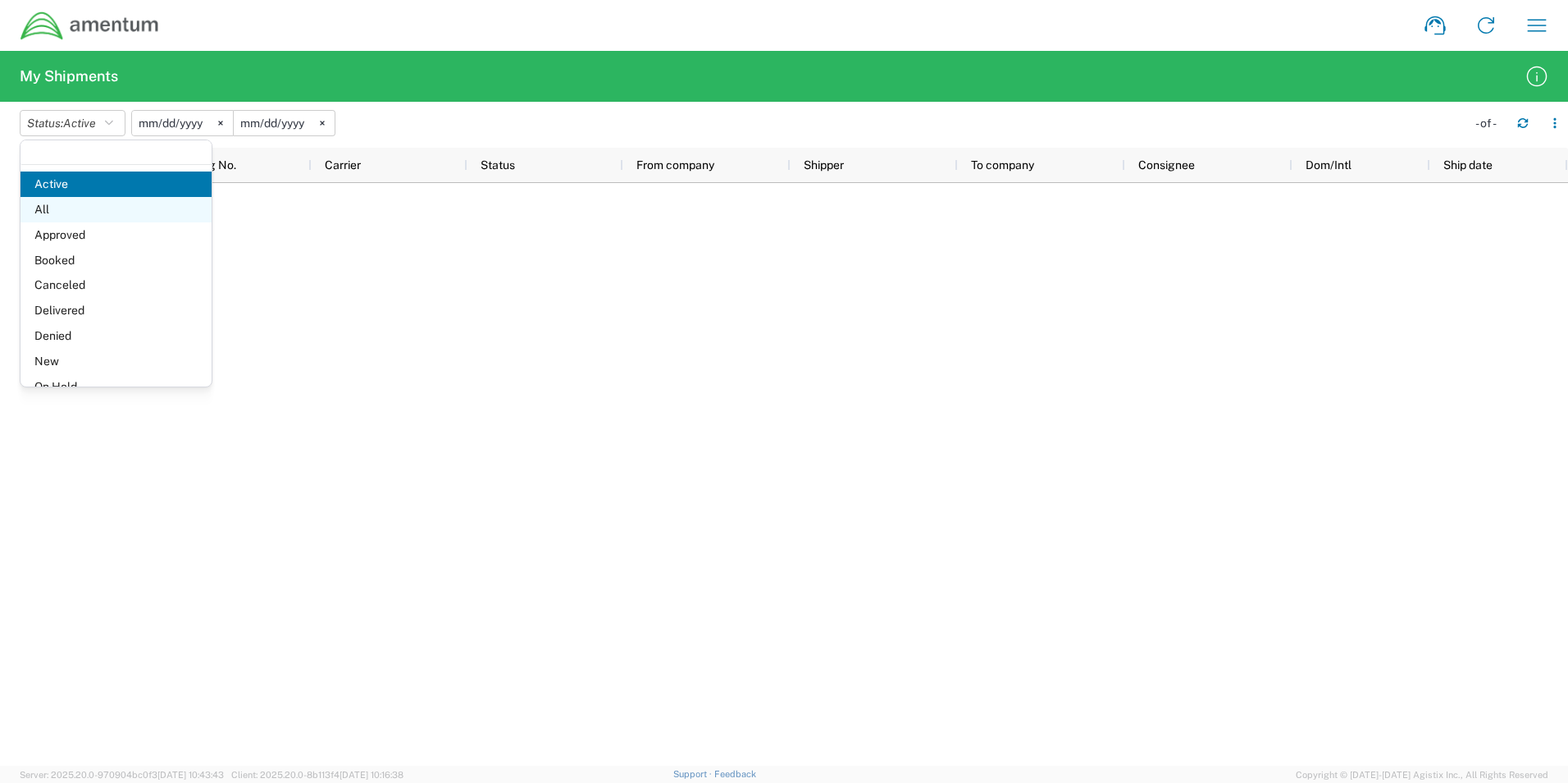
click at [66, 213] on span "All" at bounding box center [115, 210] width 191 height 26
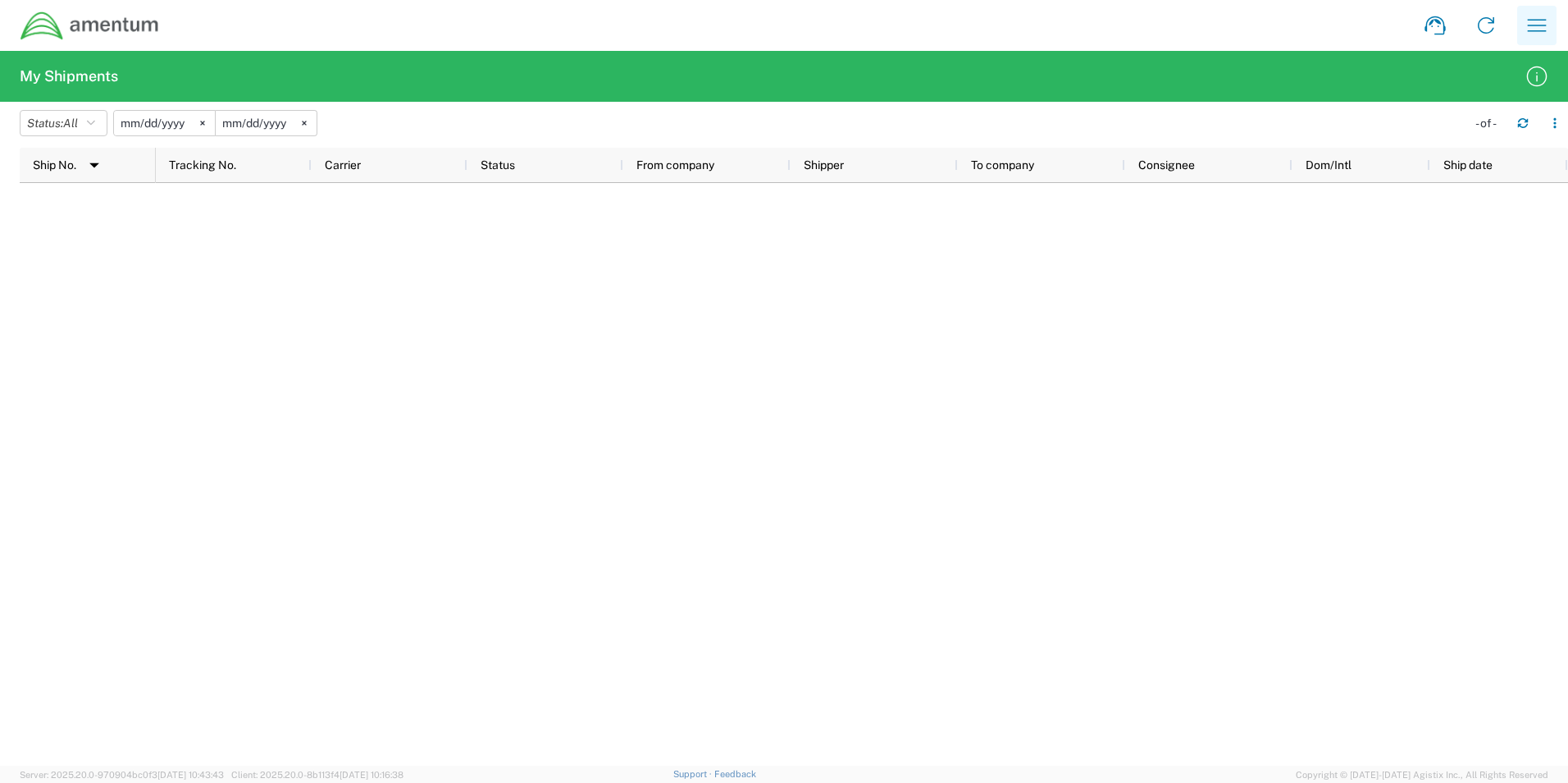
click at [1541, 33] on icon "button" at bounding box center [1537, 25] width 26 height 26
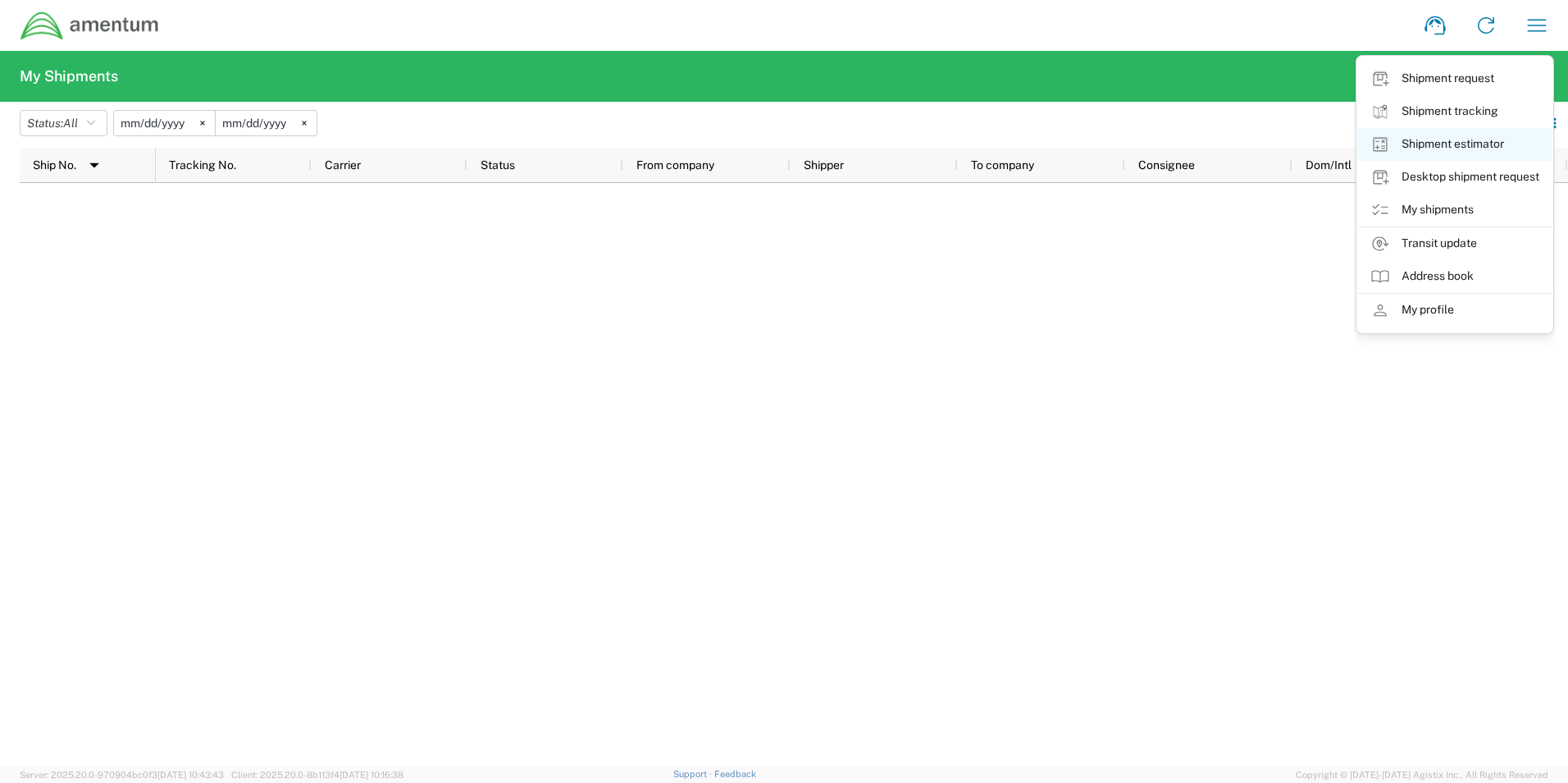
click at [1428, 150] on link "Shipment estimator" at bounding box center [1454, 143] width 195 height 32
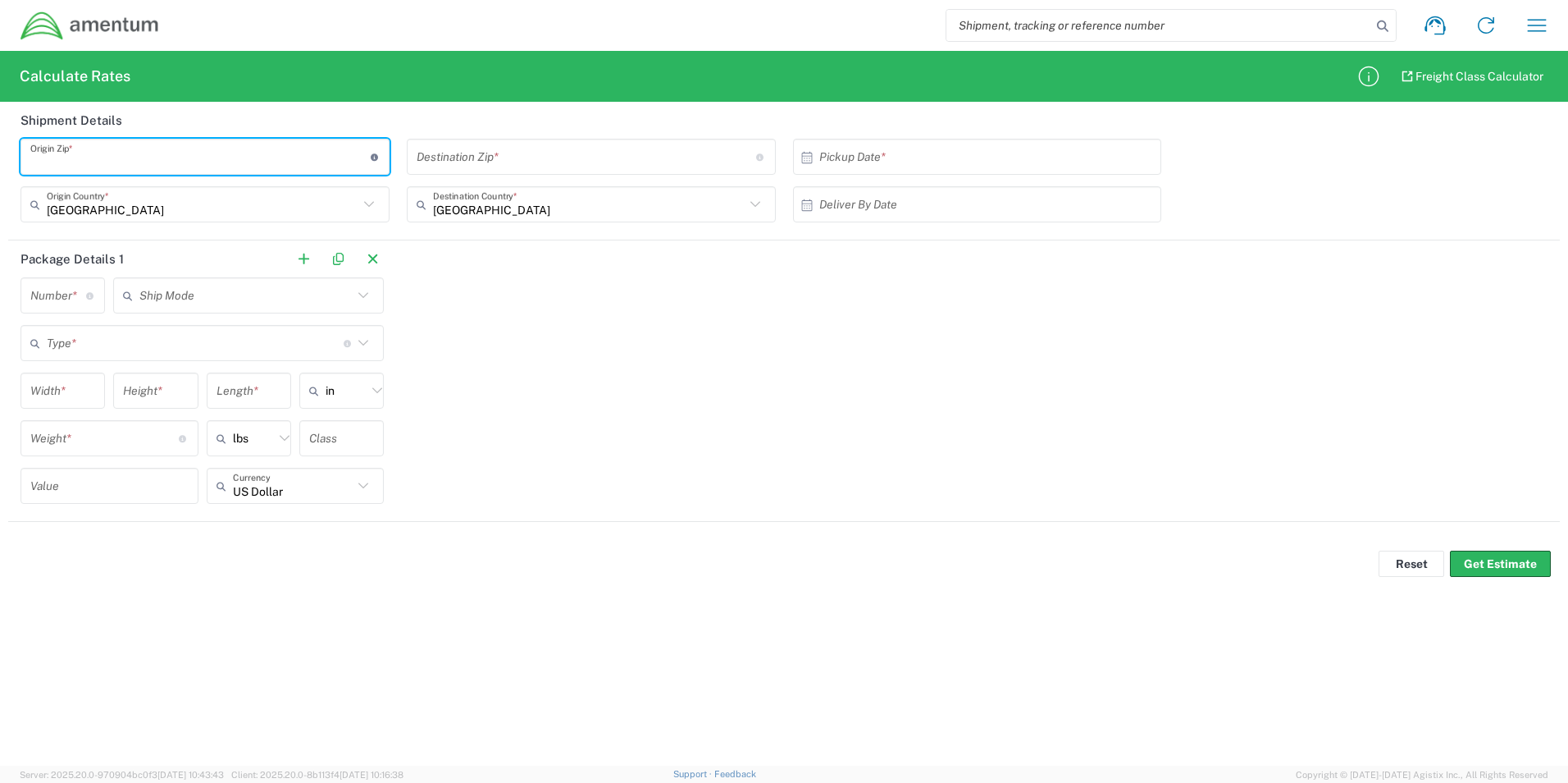
click at [246, 166] on input "undefined" at bounding box center [201, 156] width 340 height 29
type input "30680"
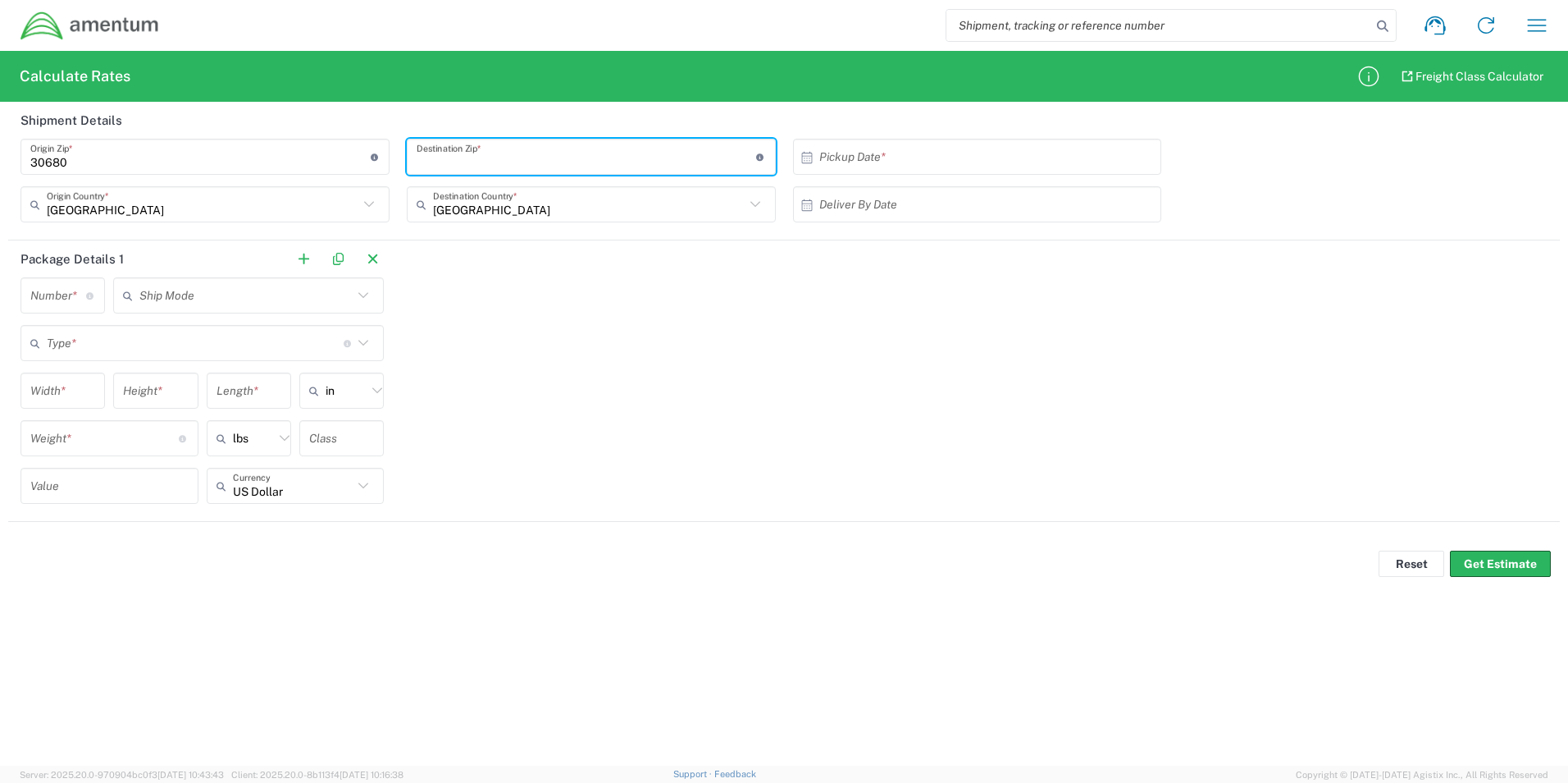
click at [610, 157] on input "undefined" at bounding box center [587, 156] width 340 height 29
type input "30060"
click at [877, 165] on input "text" at bounding box center [981, 156] width 324 height 29
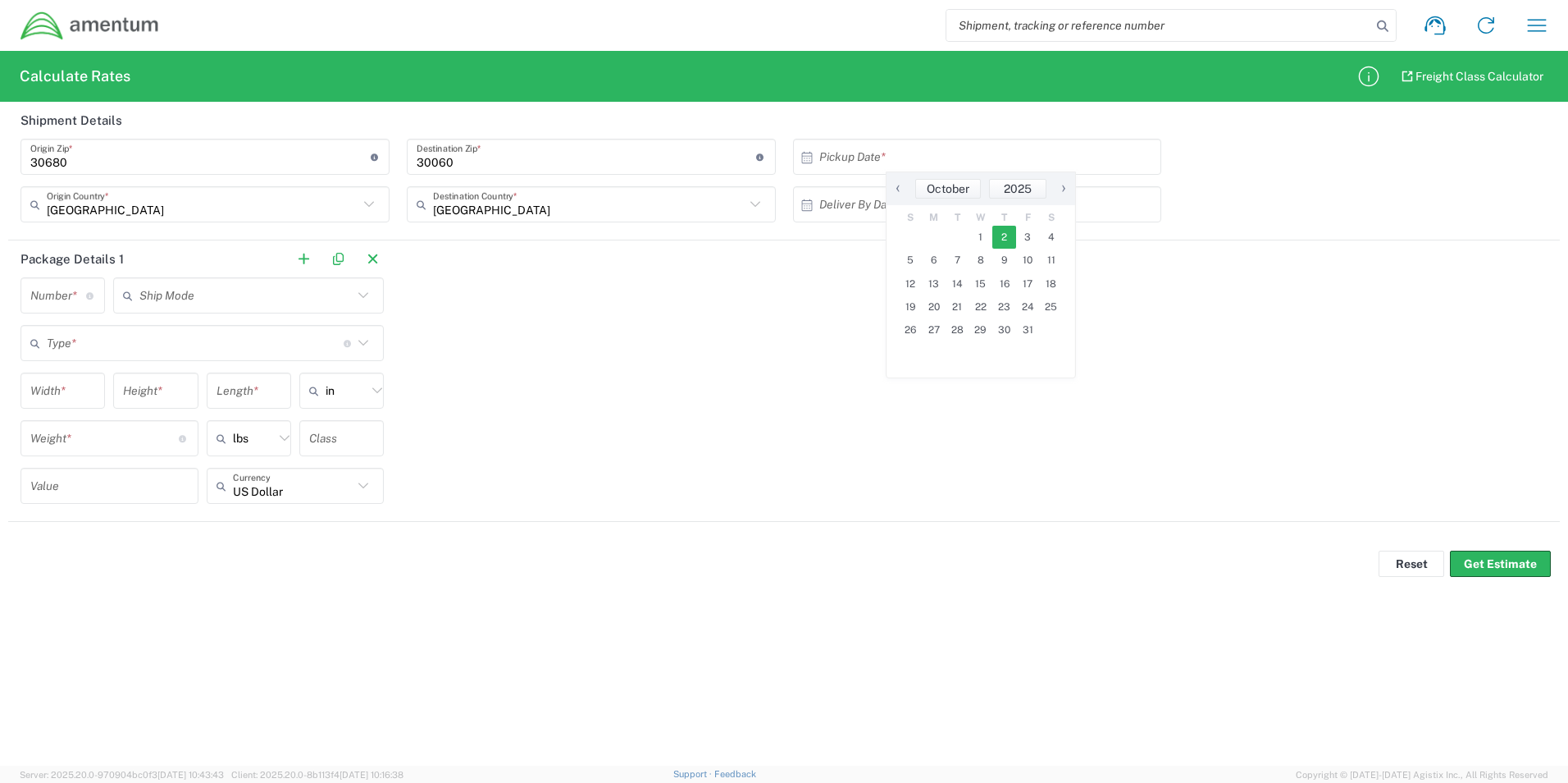
click at [1003, 236] on span "2" at bounding box center [1004, 237] width 24 height 23
type input "[DATE]"
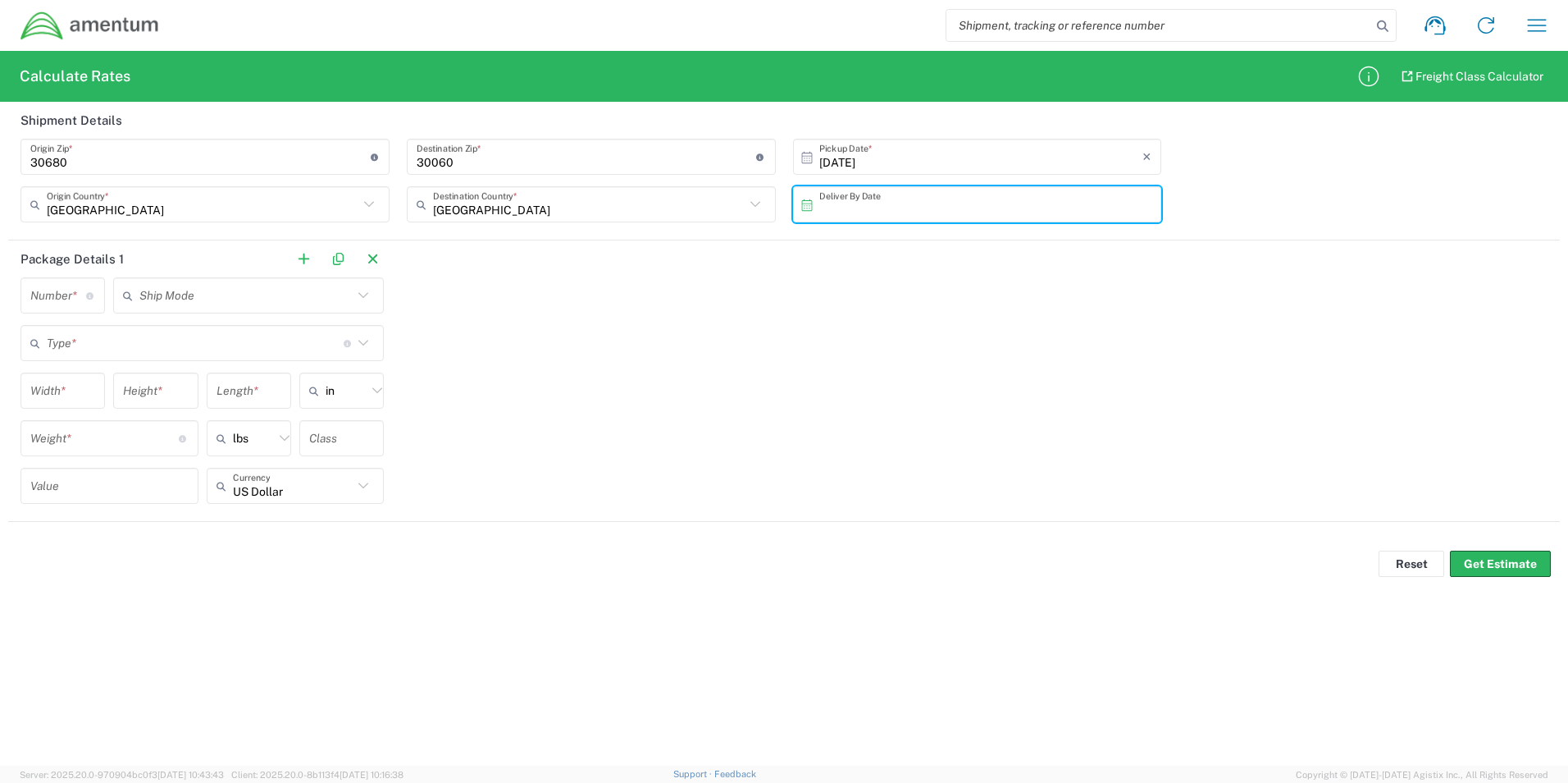
click at [881, 208] on input "text" at bounding box center [981, 204] width 324 height 29
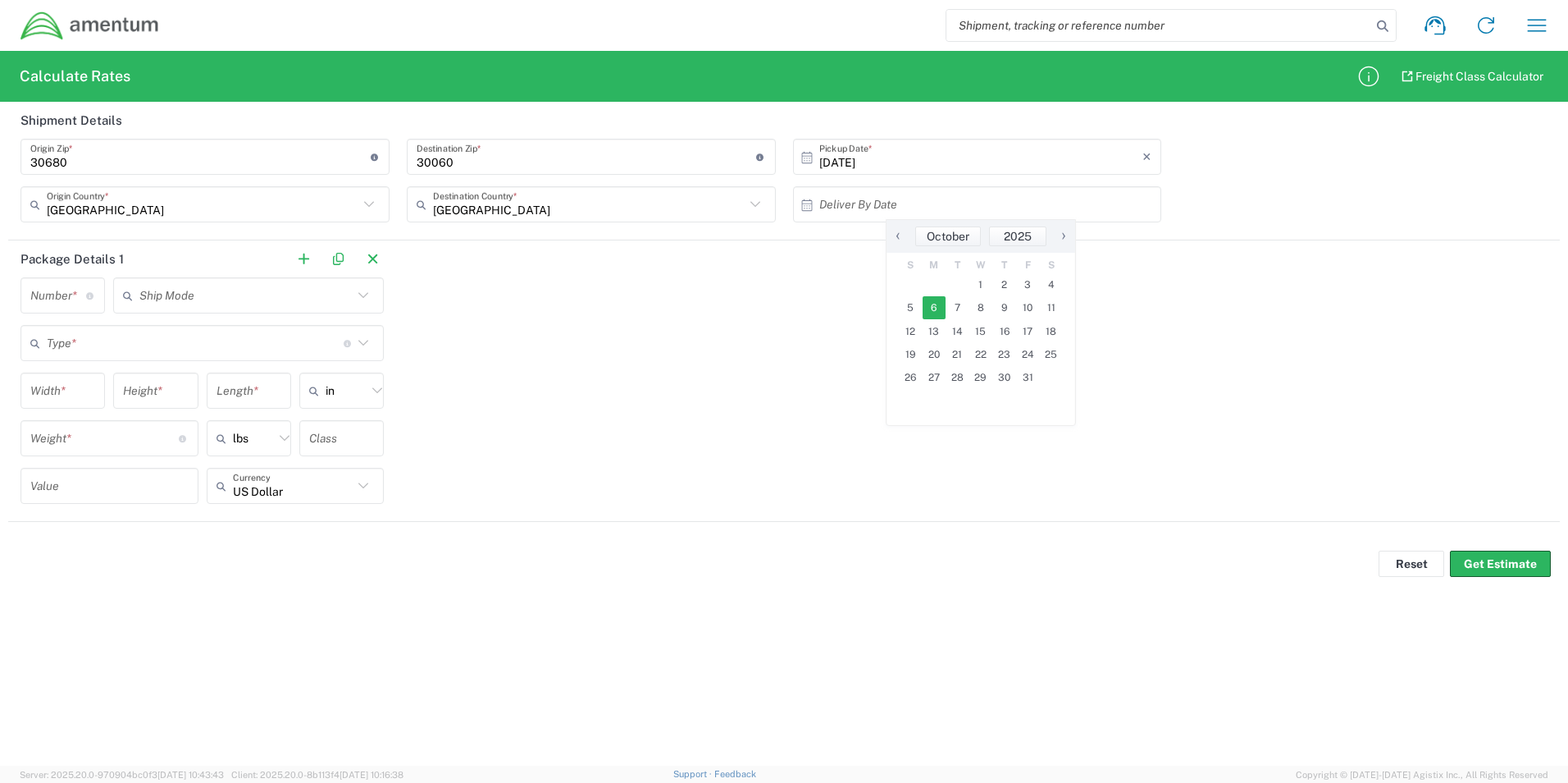
click at [939, 310] on span "6" at bounding box center [934, 307] width 24 height 23
type input "[DATE]"
click at [56, 295] on input "number" at bounding box center [58, 295] width 55 height 29
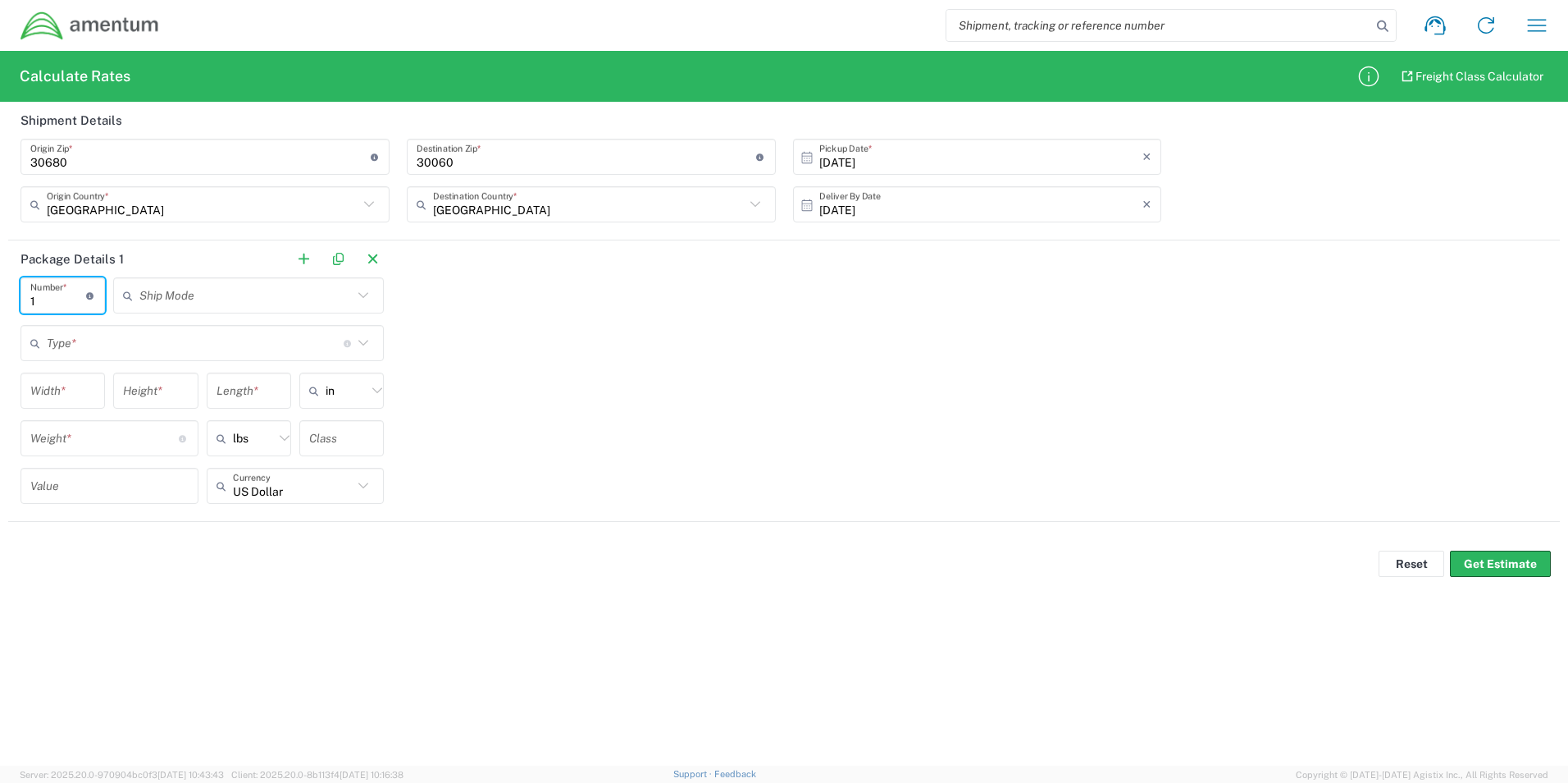
type input "1"
click at [176, 347] on input "text" at bounding box center [195, 343] width 297 height 29
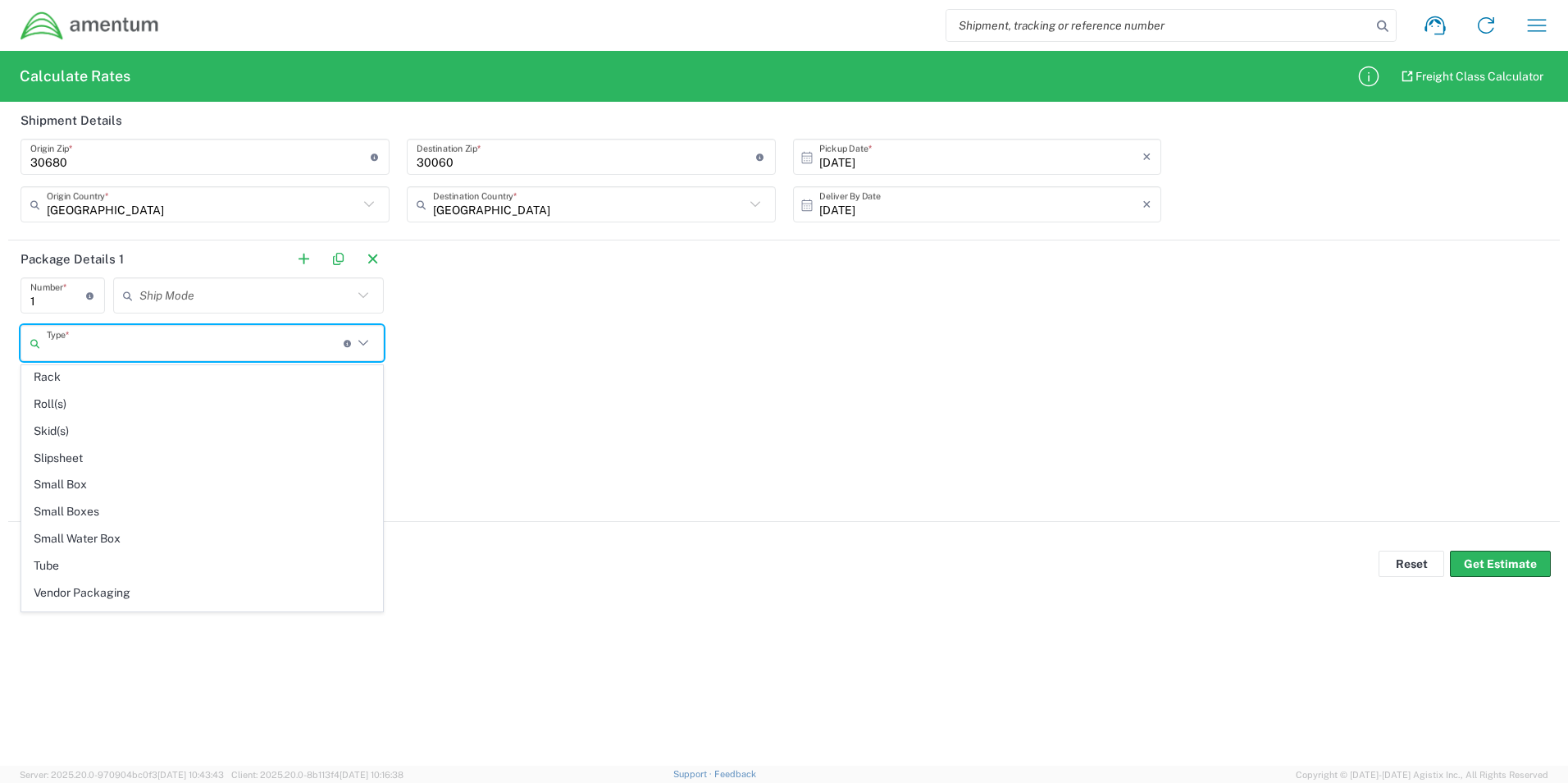
scroll to position [1046, 0]
click at [625, 499] on div "Package Details 1 1 Number * Number of packages of specified package type and d…" at bounding box center [784, 381] width 1551 height 281
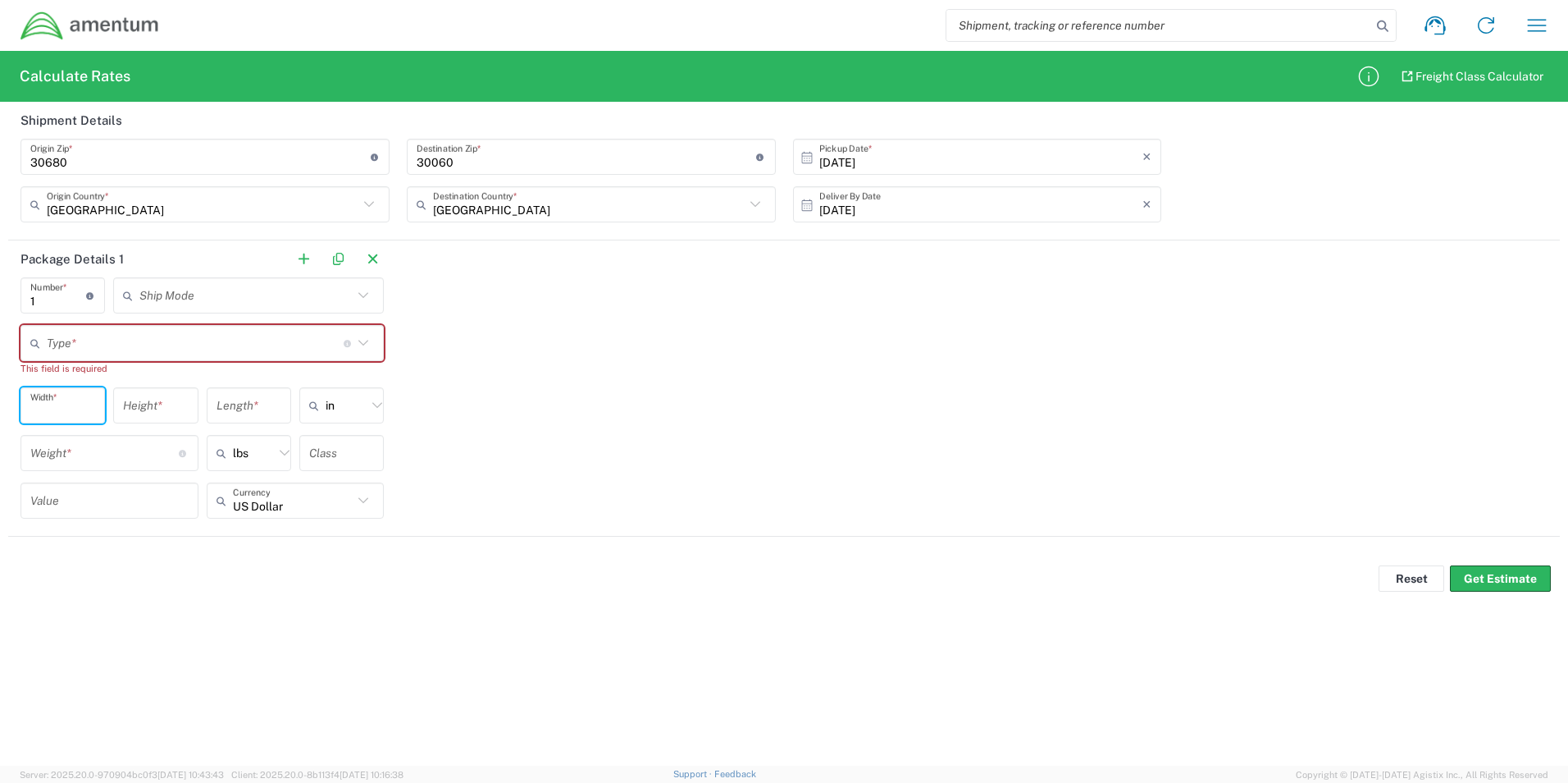
drag, startPoint x: 51, startPoint y: 404, endPoint x: 64, endPoint y: 393, distance: 17.0
click at [48, 405] on input "number" at bounding box center [63, 405] width 65 height 29
click at [142, 354] on input "text" at bounding box center [195, 343] width 297 height 29
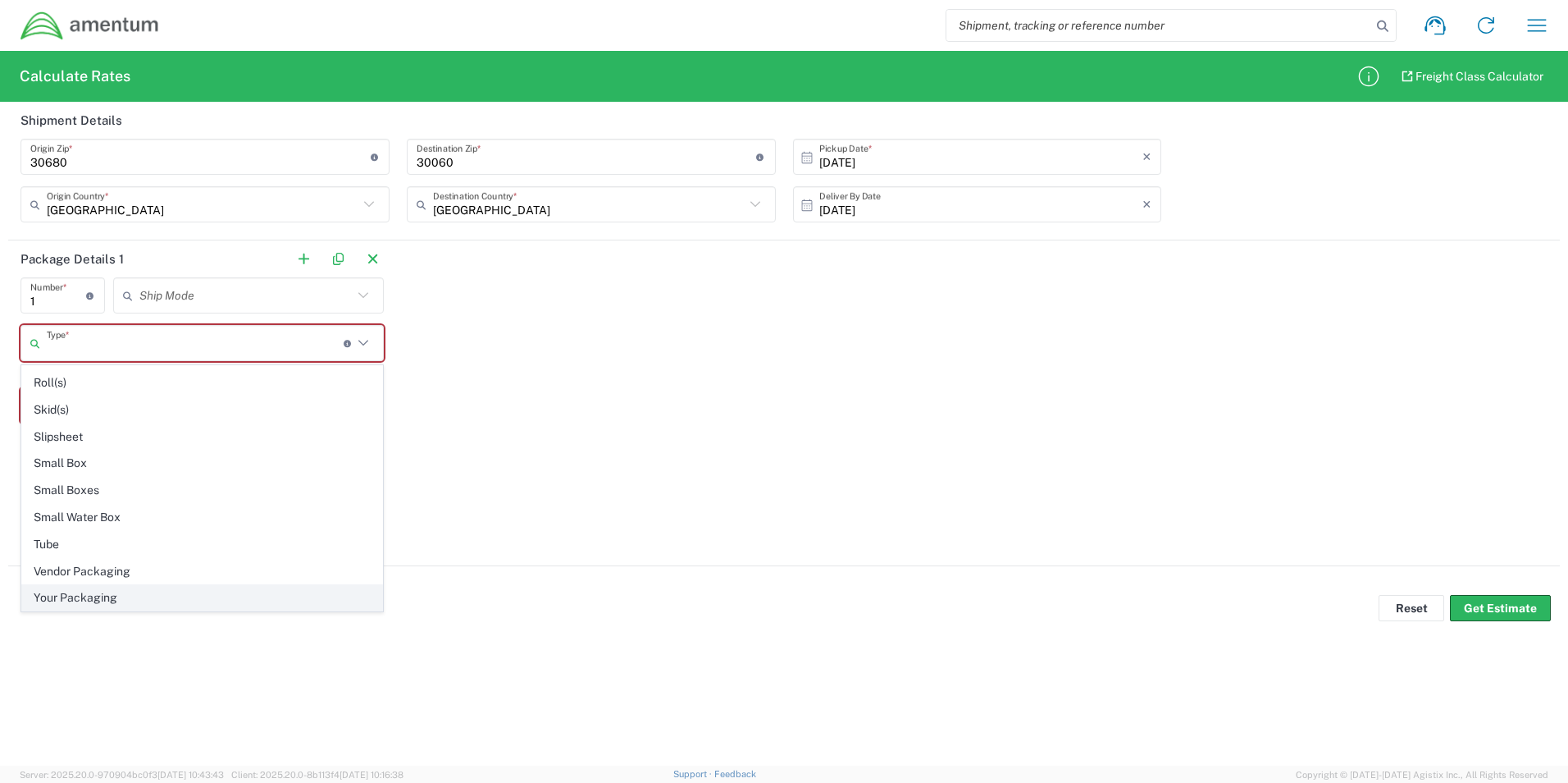
click at [108, 594] on span "Your Packaging" at bounding box center [202, 598] width 360 height 26
type input "Your Packaging"
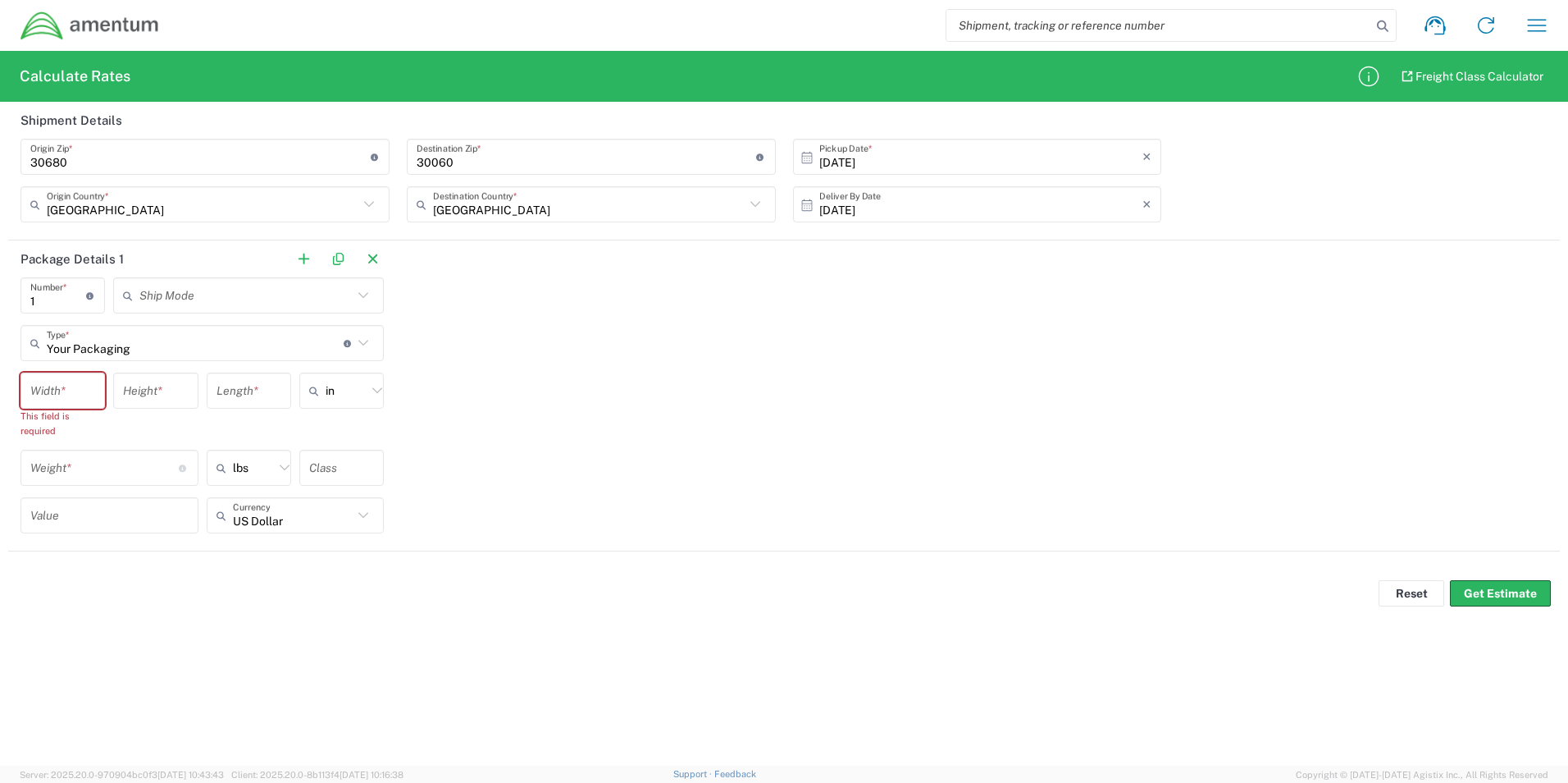
click at [58, 406] on agx-input-control "Width * This field is required" at bounding box center [62, 405] width 84 height 66
click at [62, 394] on input "number" at bounding box center [63, 390] width 65 height 29
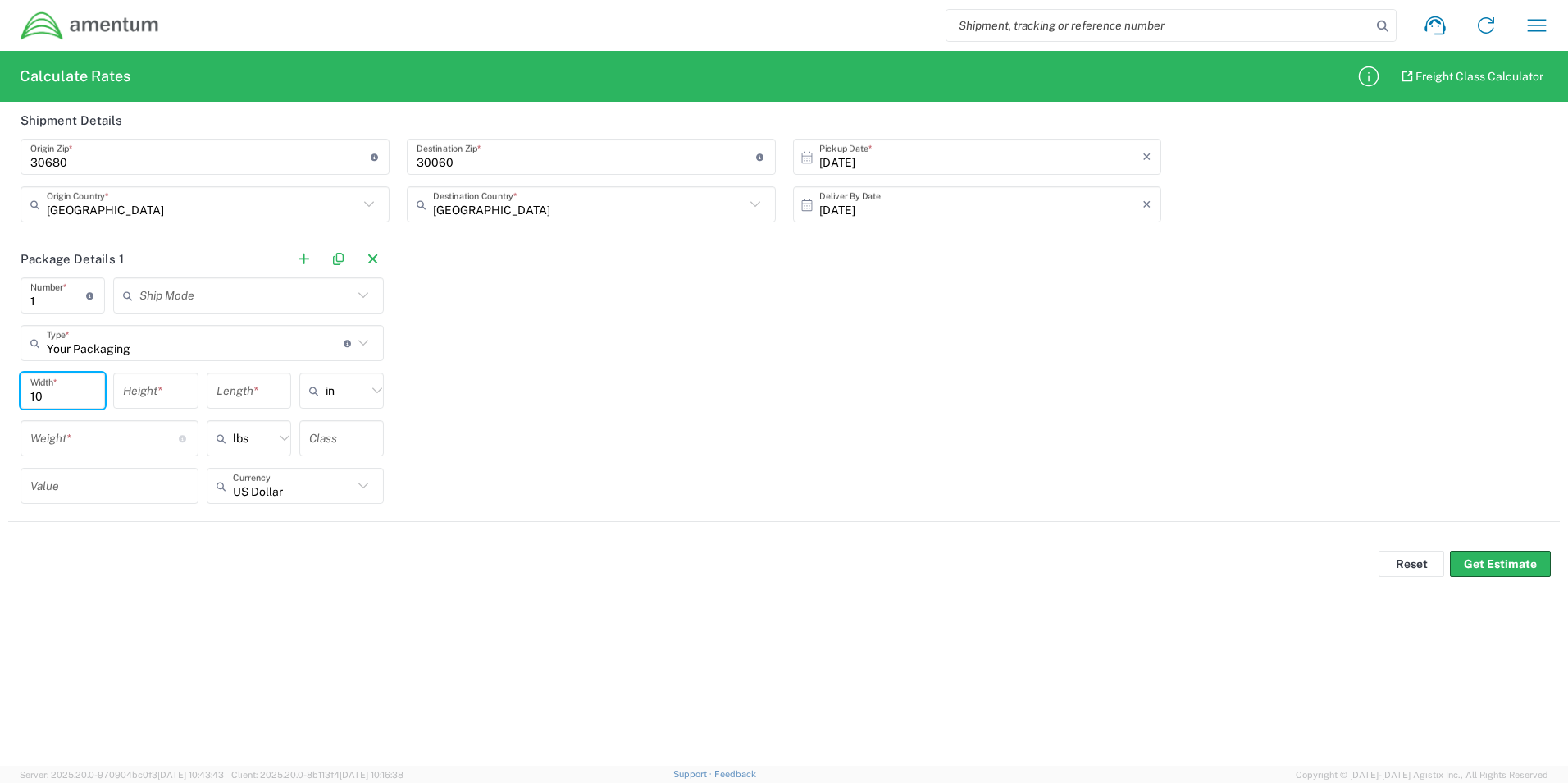
type input "10"
type input "9"
type input "7"
click at [69, 445] on input "number" at bounding box center [104, 438] width 149 height 29
type input "in"
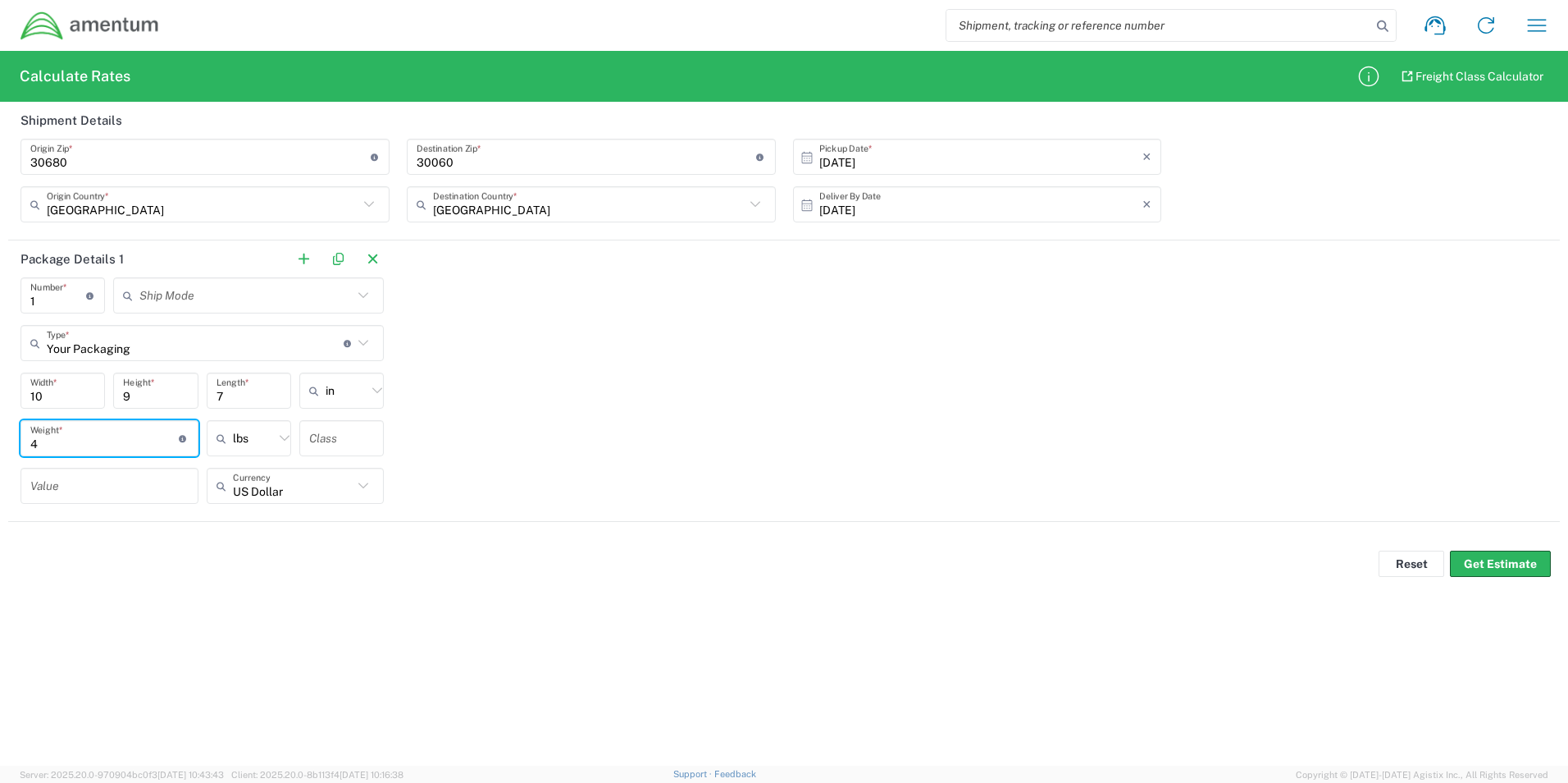
type input "4"
click at [662, 258] on div "Package Details 1 1 Number * Number of packages of specified package type and d…" at bounding box center [784, 381] width 1551 height 281
click at [1509, 560] on button "Get Estimate" at bounding box center [1500, 564] width 101 height 26
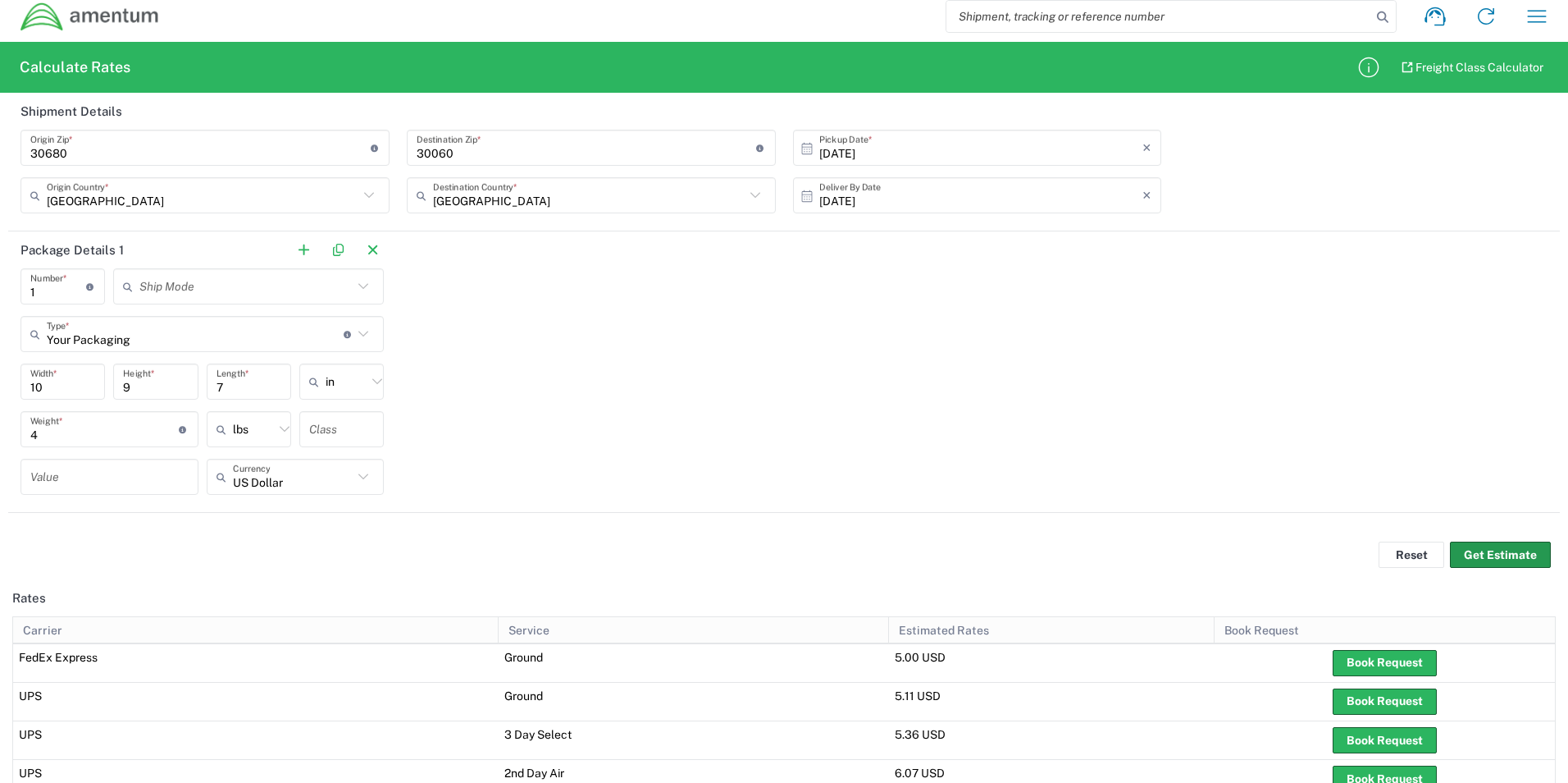
scroll to position [0, 0]
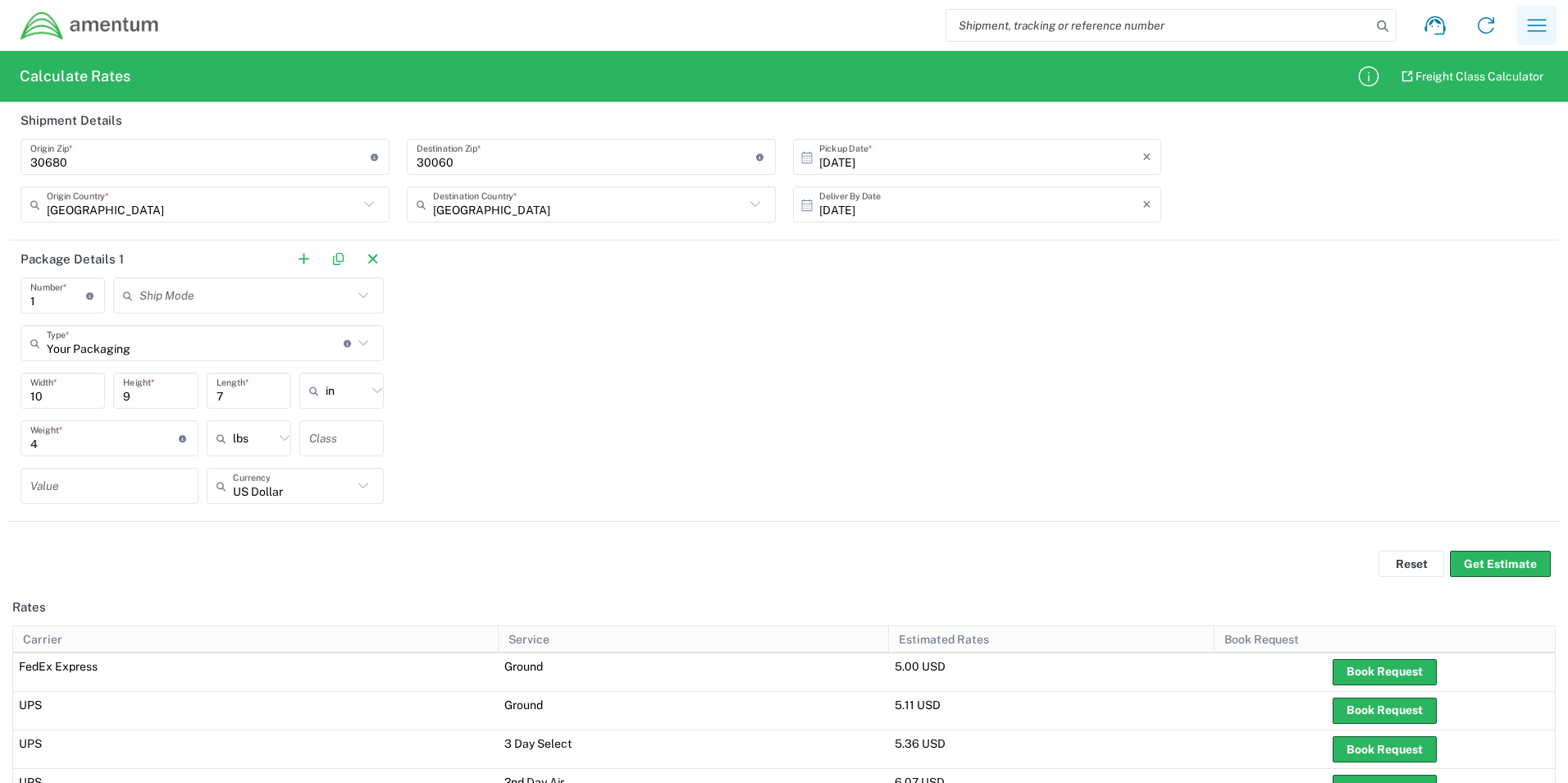
click at [1524, 18] on icon "button" at bounding box center [1537, 25] width 26 height 26
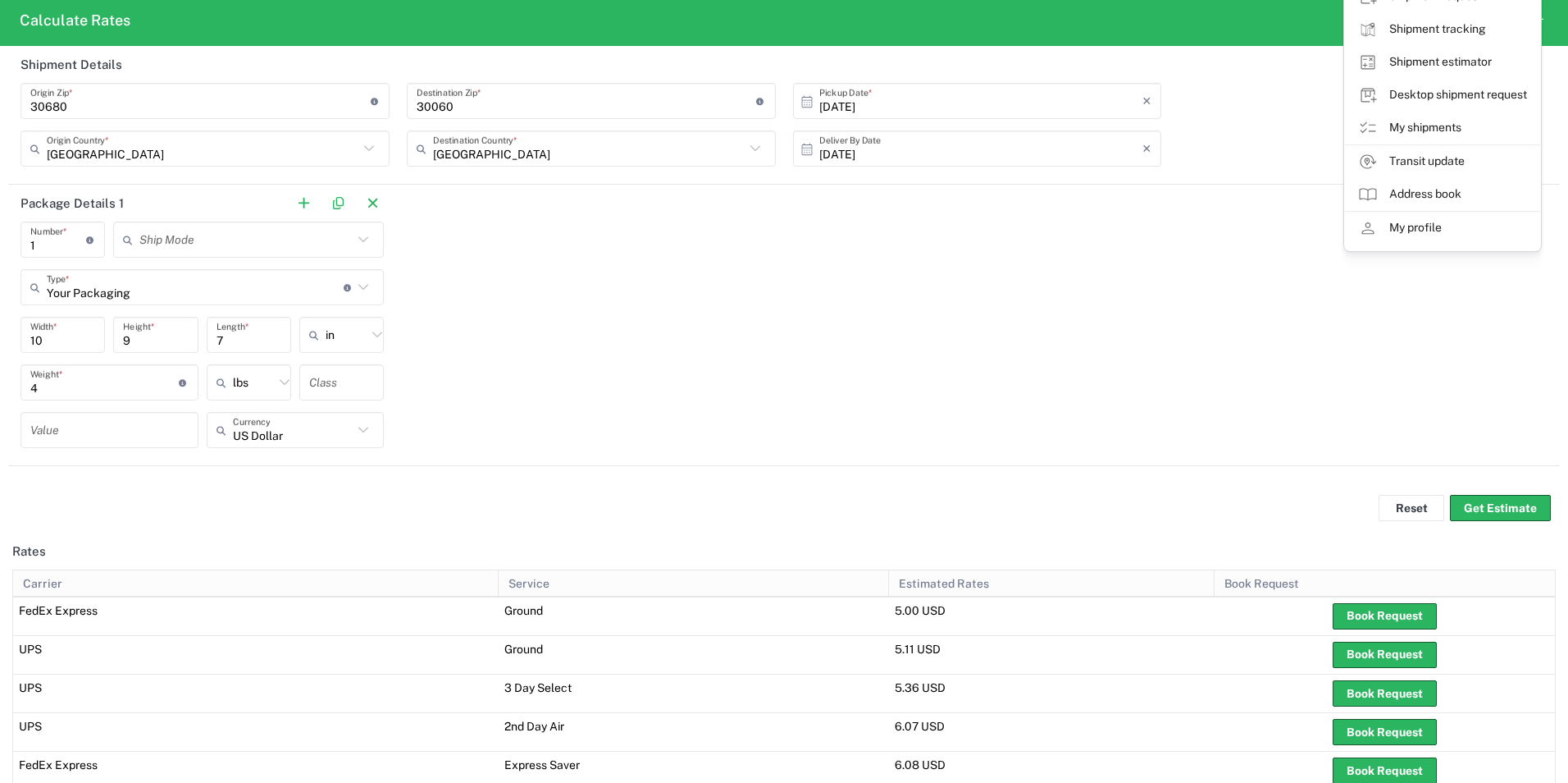
scroll to position [82, 0]
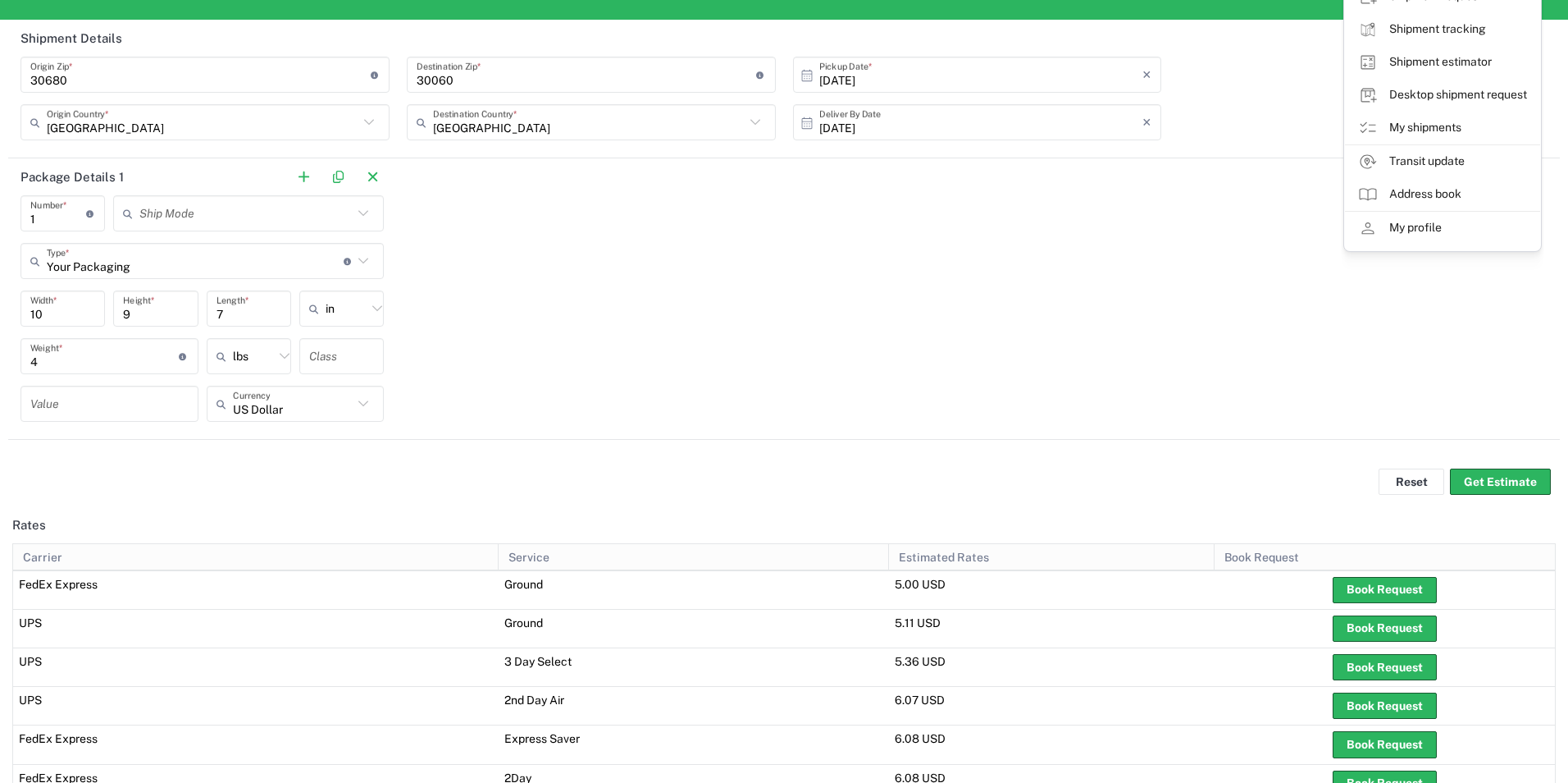
click at [1126, 300] on div "Package Details 1 1 Number * Number of packages of specified package type and d…" at bounding box center [784, 299] width 1551 height 281
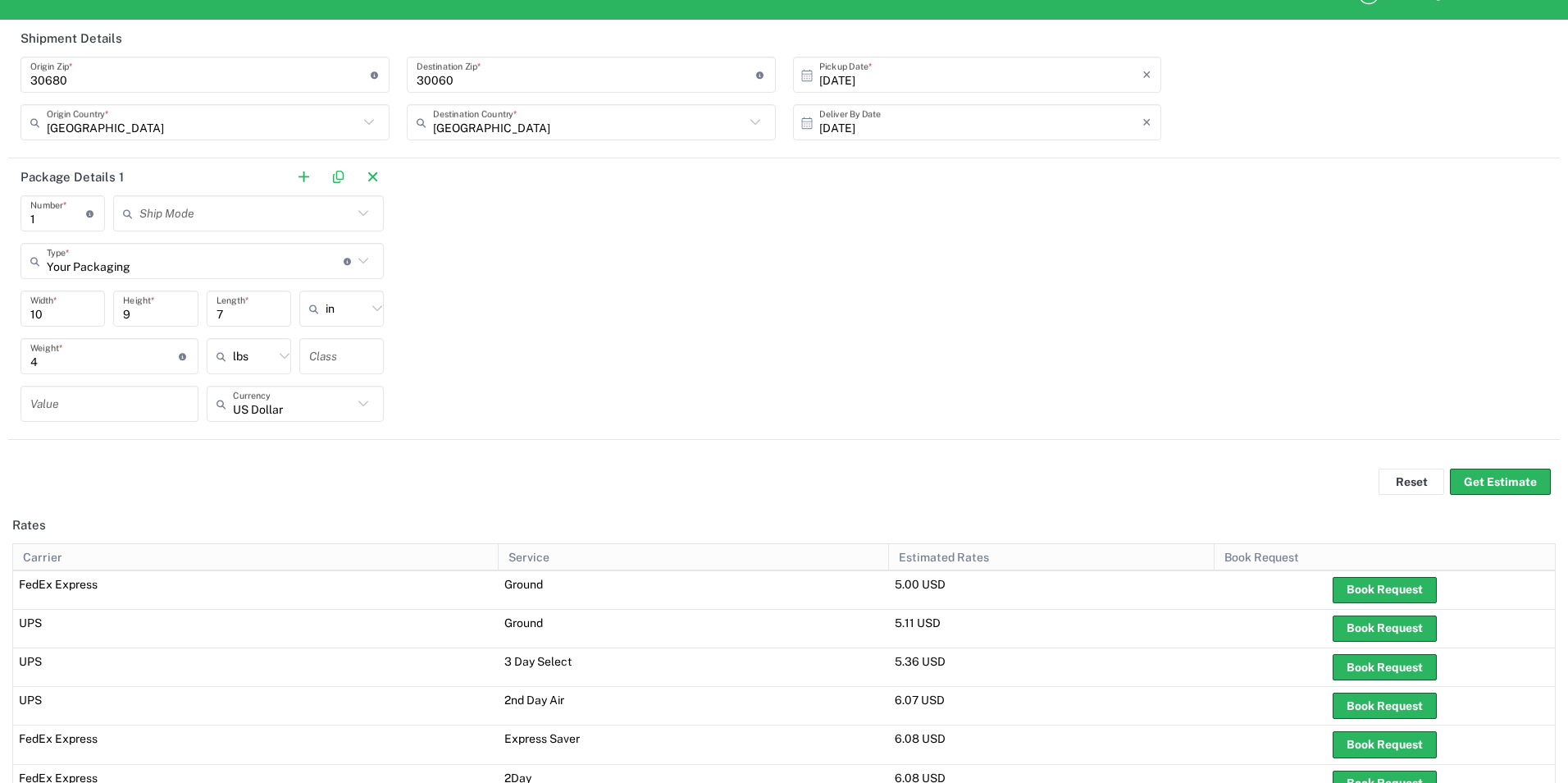
scroll to position [0, 0]
